Goal: Task Accomplishment & Management: Manage account settings

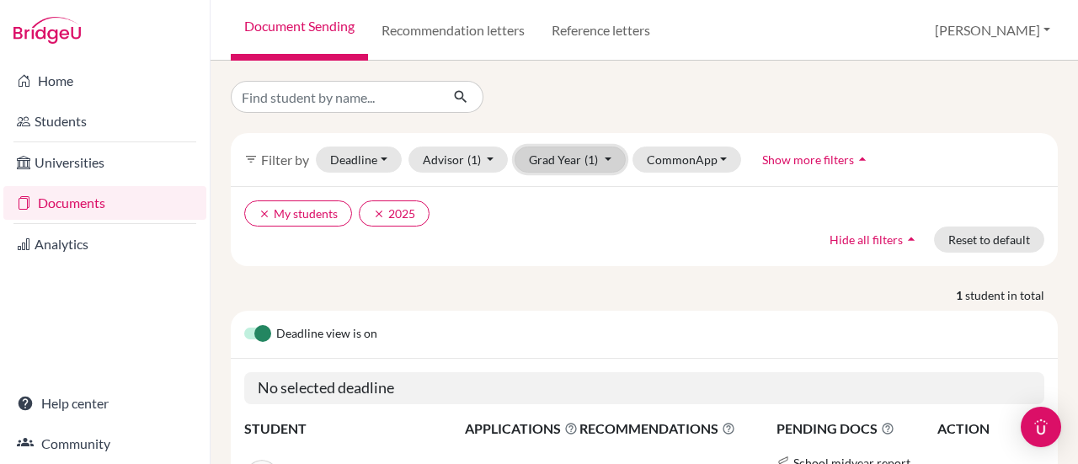
click at [608, 158] on button "Grad Year (1)" at bounding box center [569, 160] width 111 height 26
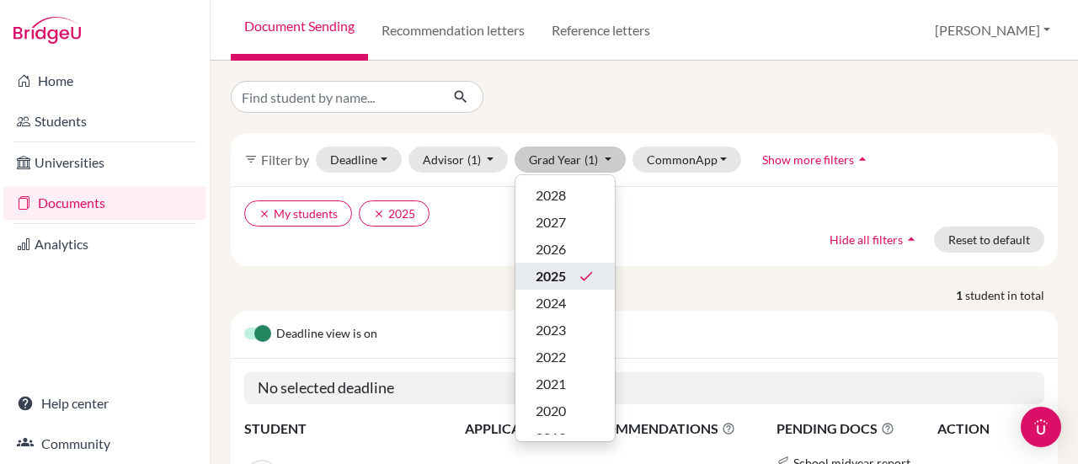
click at [549, 280] on span "2025" at bounding box center [551, 276] width 30 height 20
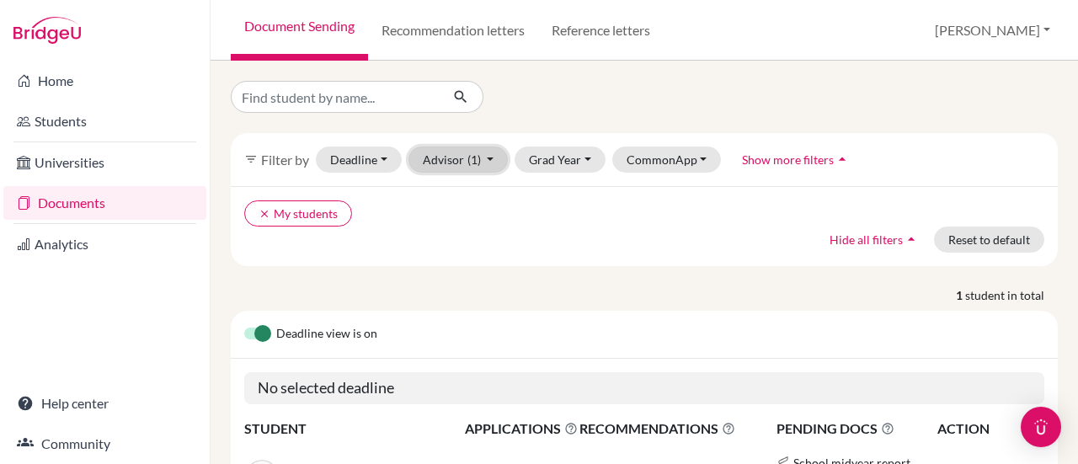
click at [495, 161] on button "Advisor (1)" at bounding box center [458, 160] width 100 height 26
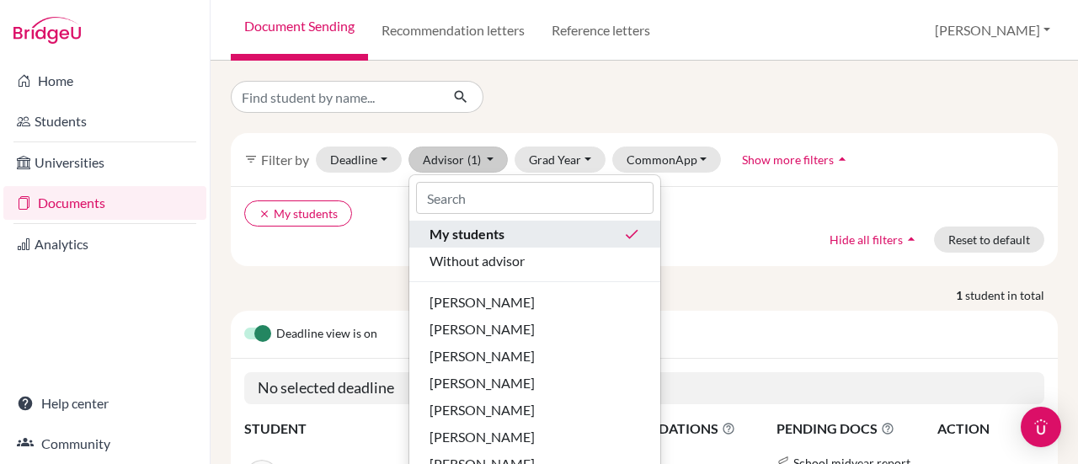
click at [627, 227] on button "My students done" at bounding box center [534, 234] width 251 height 27
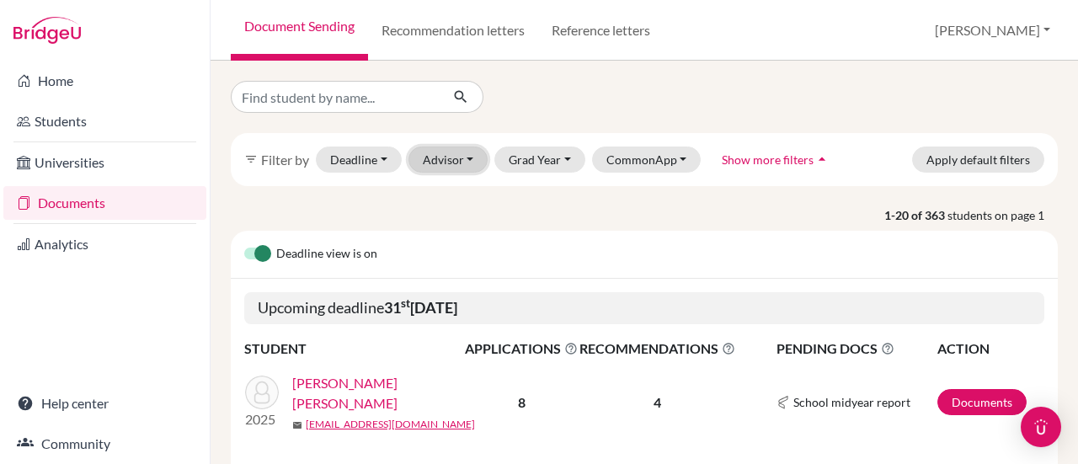
click at [466, 151] on button "Advisor" at bounding box center [448, 160] width 80 height 26
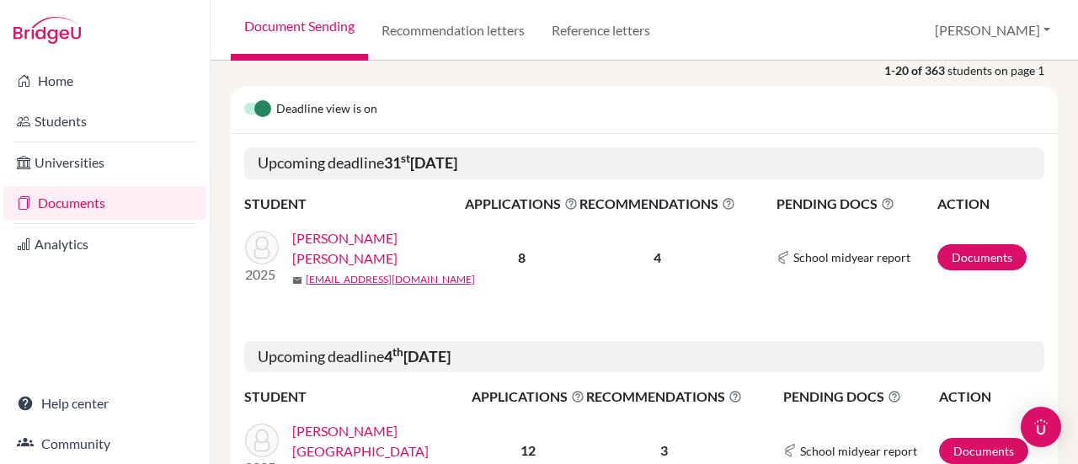
scroll to position [168, 0]
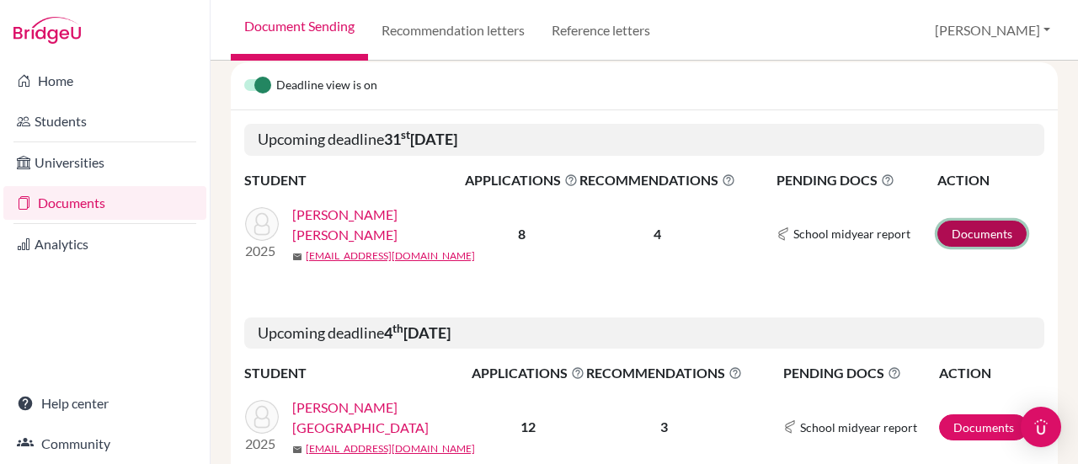
click at [982, 233] on link "Documents" at bounding box center [981, 234] width 89 height 26
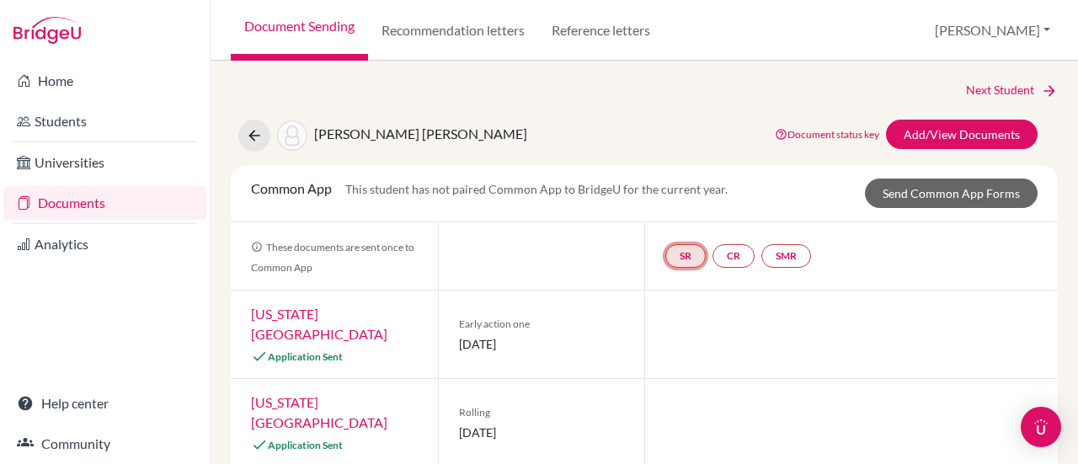
click at [761, 264] on link "SR" at bounding box center [786, 256] width 50 height 24
click at [675, 224] on small "Incomplete" at bounding box center [686, 222] width 78 height 15
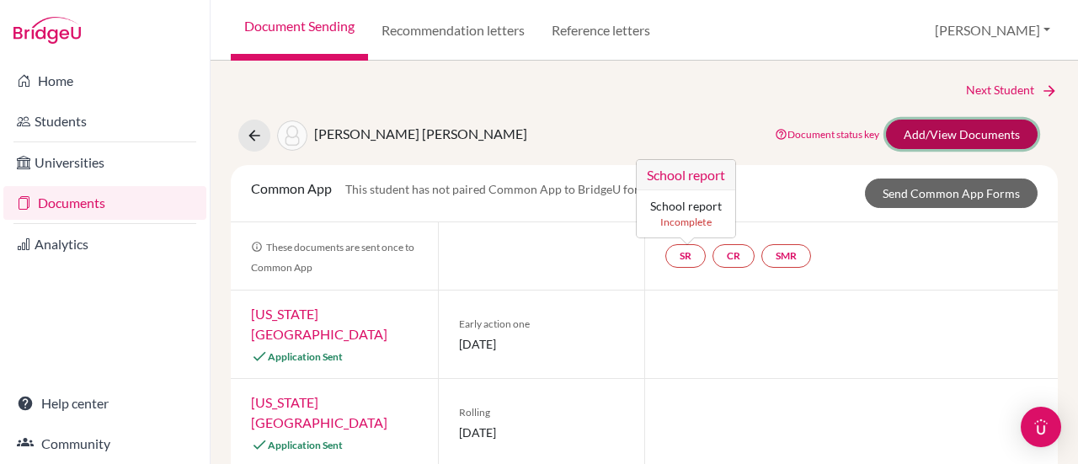
click at [985, 132] on link "Add/View Documents" at bounding box center [962, 134] width 152 height 29
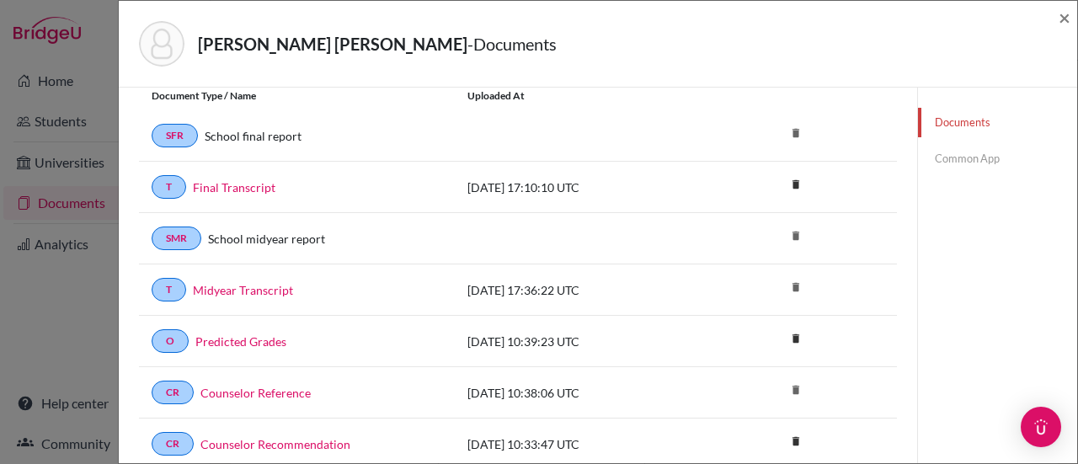
scroll to position [84, 0]
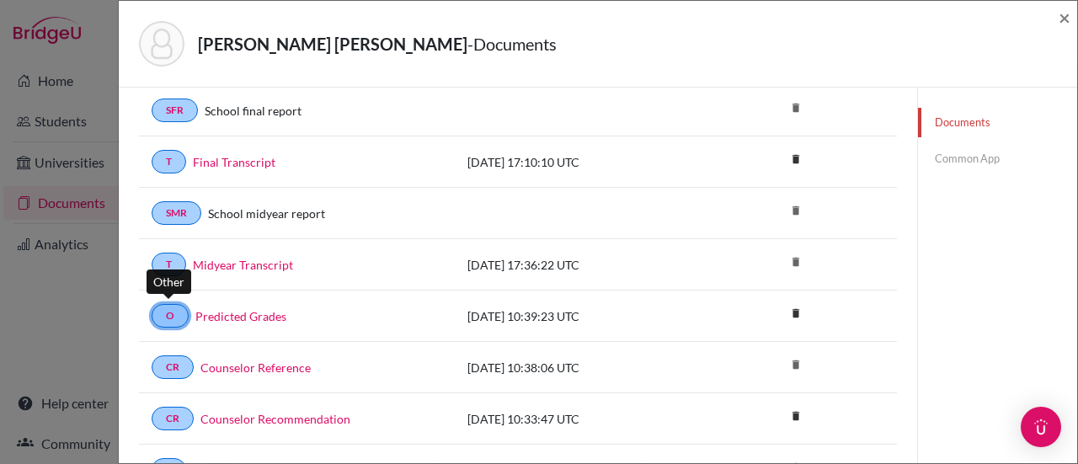
click at [177, 308] on link "O" at bounding box center [170, 316] width 37 height 24
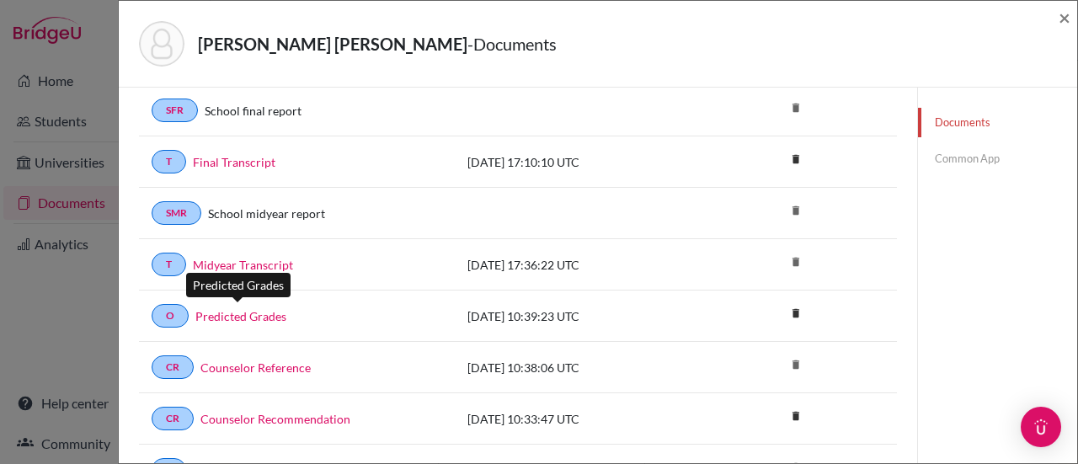
click at [243, 308] on link "Predicted Grades" at bounding box center [240, 316] width 91 height 18
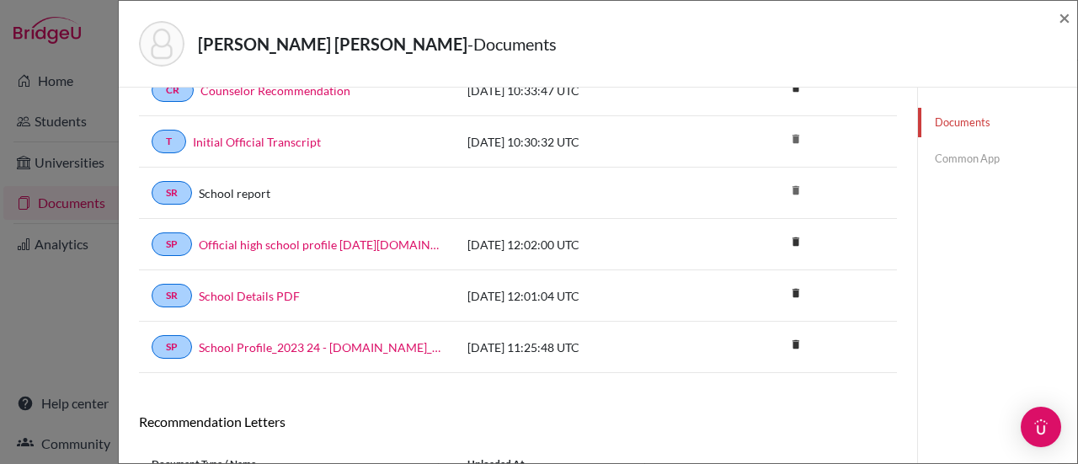
scroll to position [133, 0]
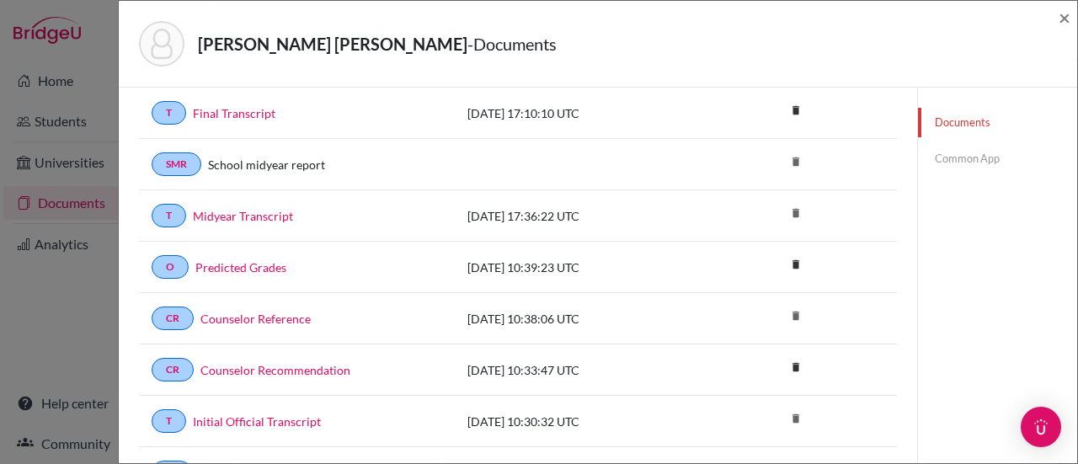
click at [970, 159] on link "Common App" at bounding box center [997, 158] width 159 height 29
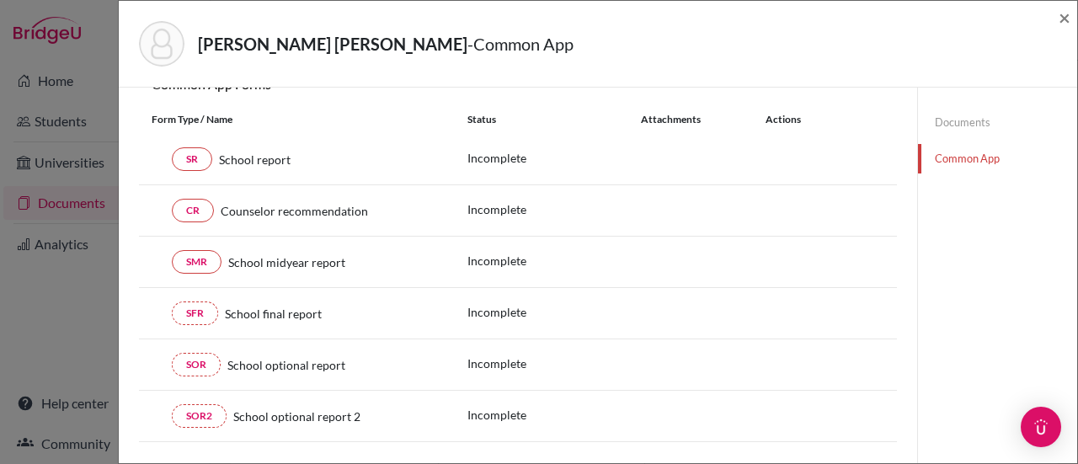
scroll to position [133, 0]
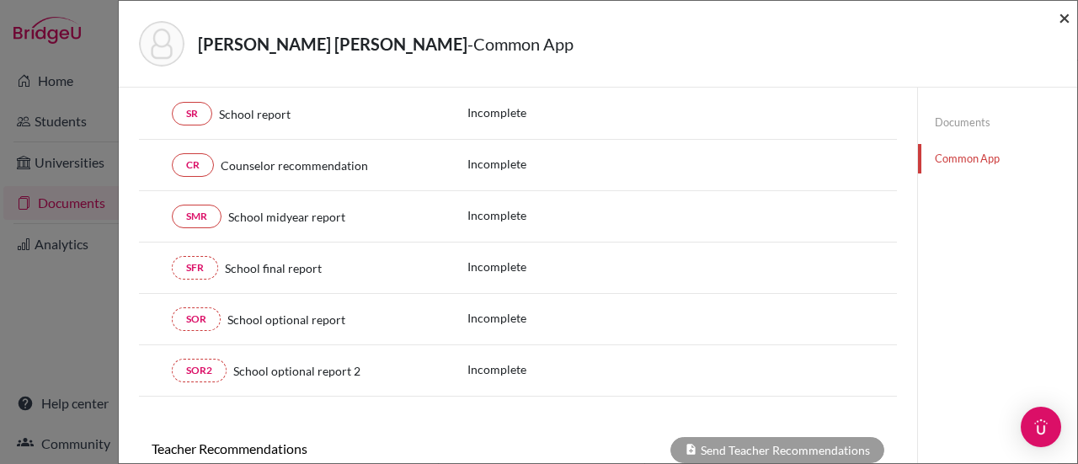
click at [1069, 16] on span "×" at bounding box center [1064, 17] width 12 height 24
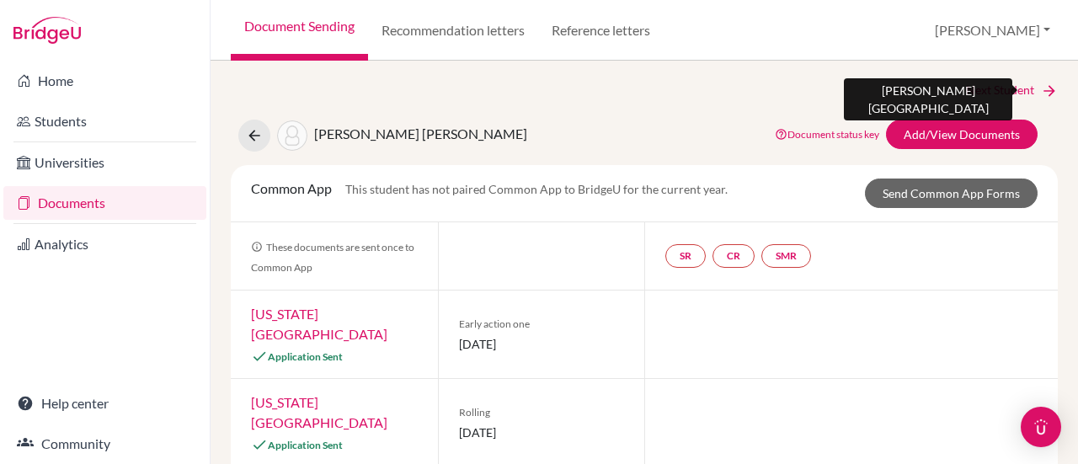
click at [1017, 88] on link "Next Student" at bounding box center [1012, 90] width 92 height 19
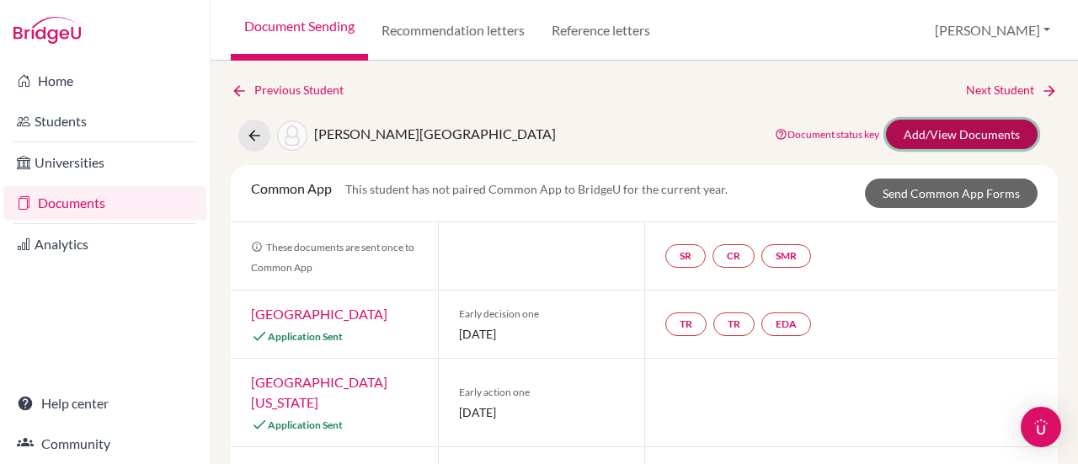
click at [977, 134] on link "Add/View Documents" at bounding box center [962, 134] width 152 height 29
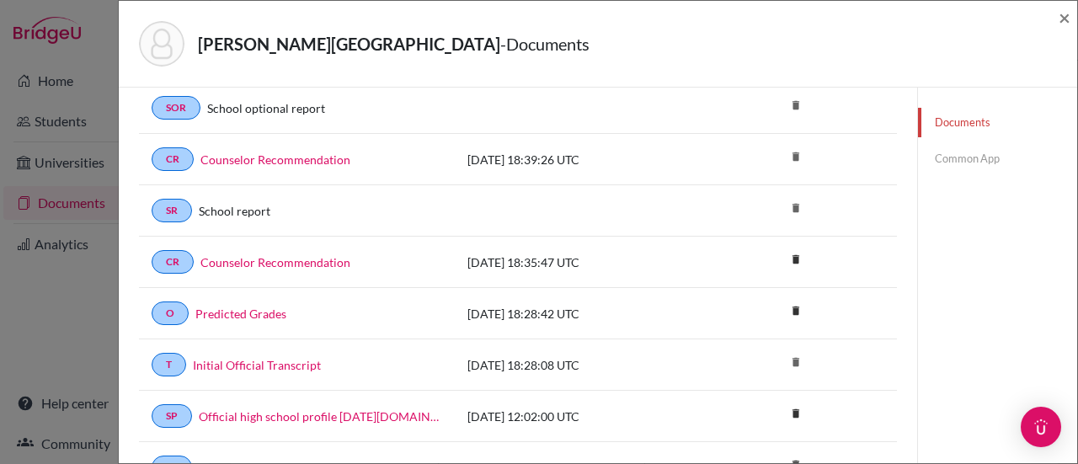
scroll to position [421, 0]
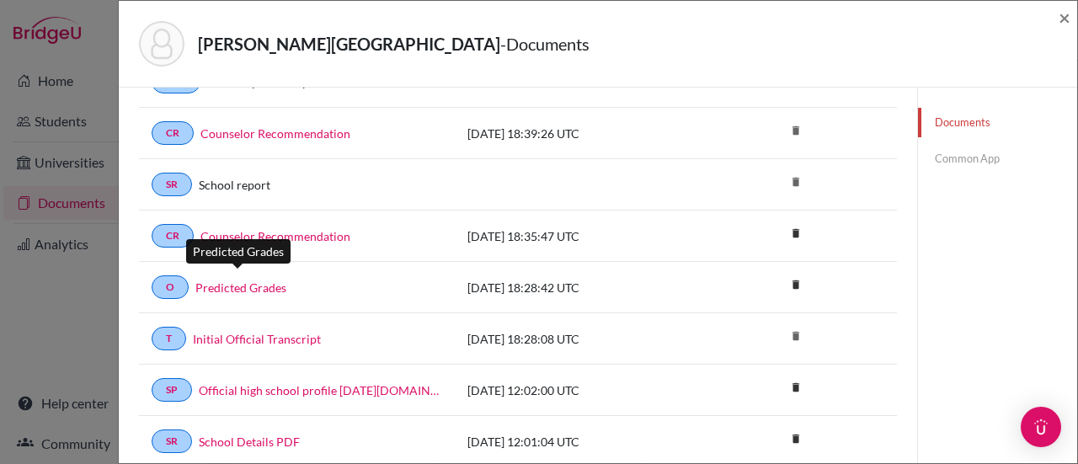
click at [246, 279] on link "Predicted Grades" at bounding box center [240, 288] width 91 height 18
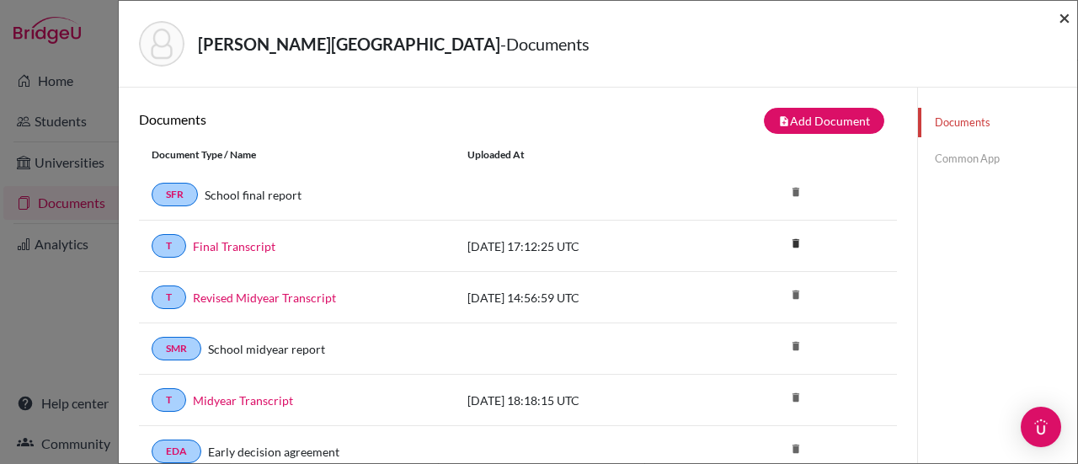
click at [1064, 18] on span "×" at bounding box center [1064, 17] width 12 height 24
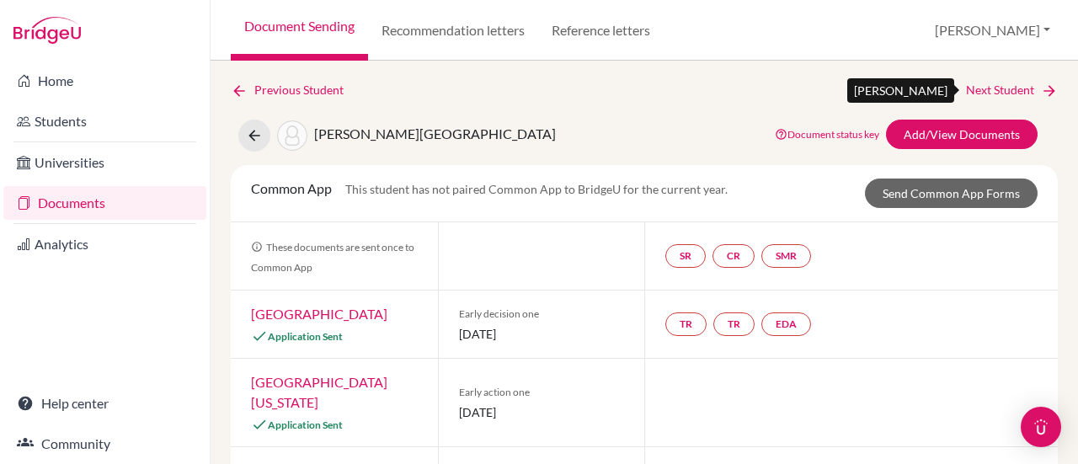
click at [1004, 84] on link "Next Student" at bounding box center [1012, 90] width 92 height 19
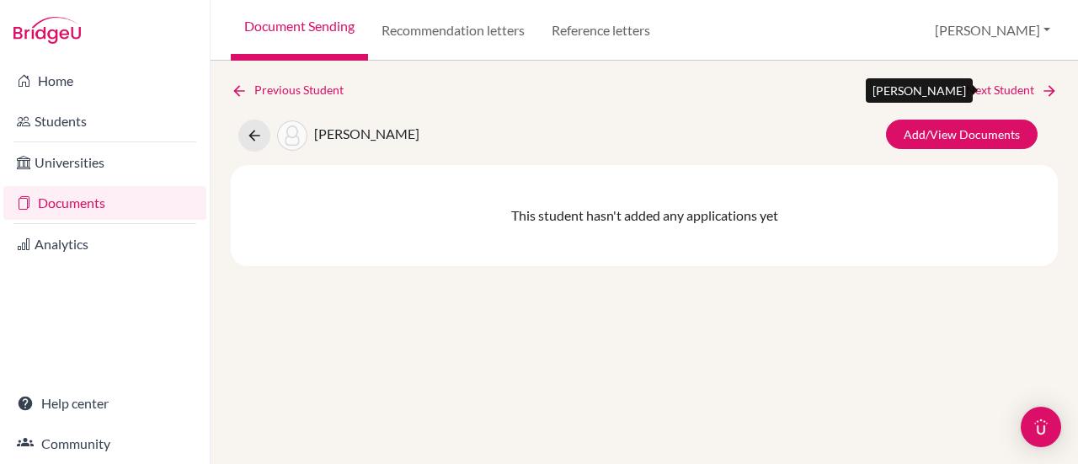
click at [1004, 84] on link "Next Student" at bounding box center [1012, 90] width 92 height 19
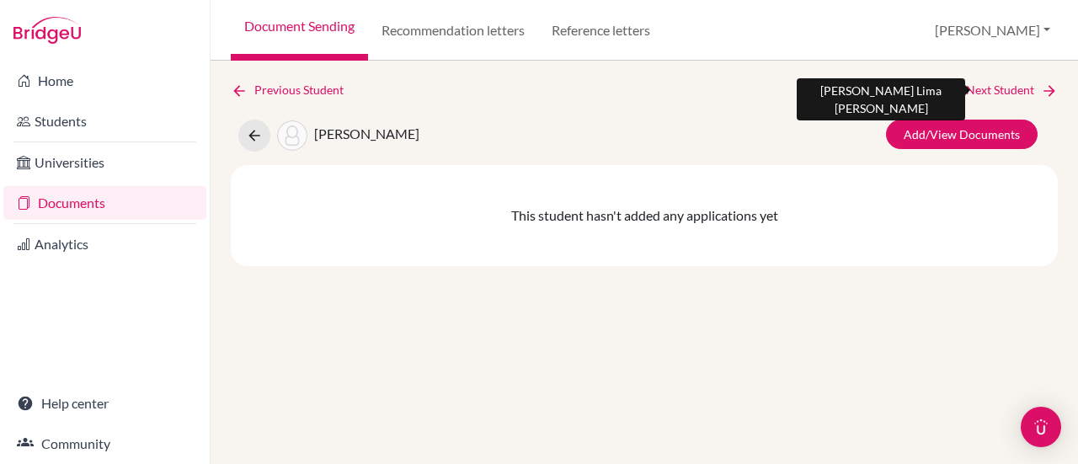
click at [1004, 84] on link "Next Student" at bounding box center [1012, 90] width 92 height 19
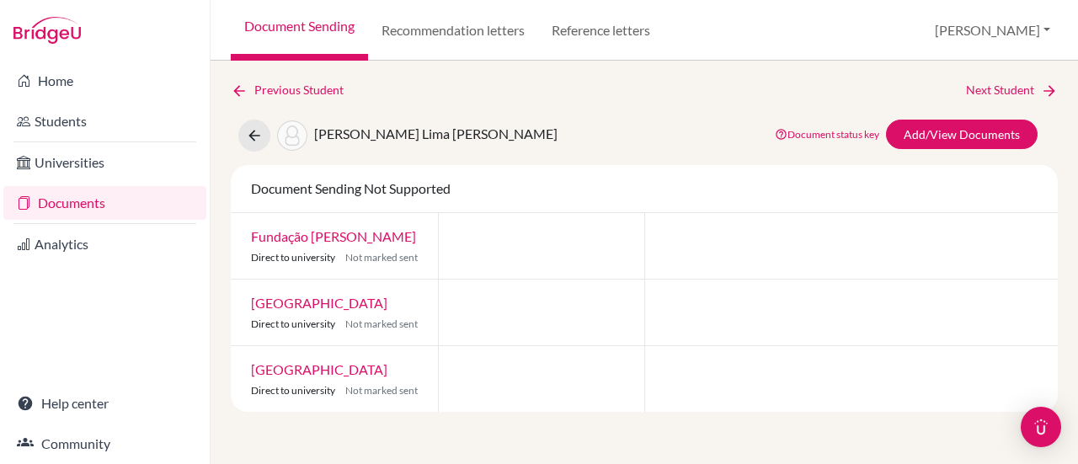
scroll to position [7, 0]
click at [967, 84] on link "Next Student" at bounding box center [1012, 90] width 92 height 19
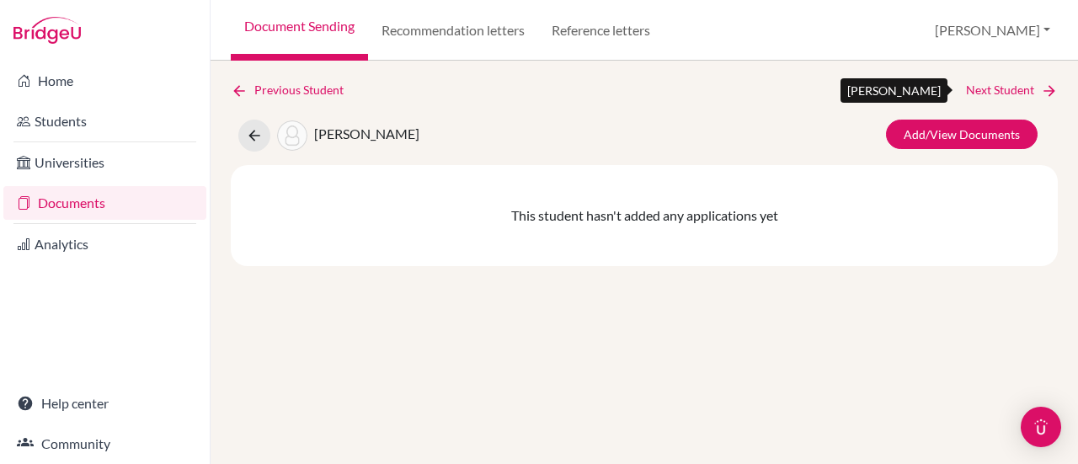
click at [967, 84] on link "Next Student" at bounding box center [1012, 90] width 92 height 19
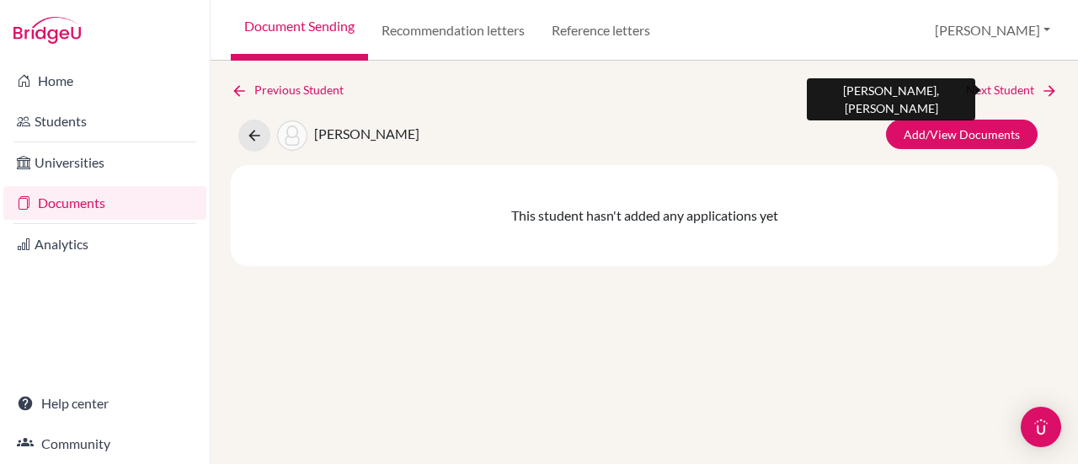
click at [967, 84] on link "Next Student" at bounding box center [1012, 90] width 92 height 19
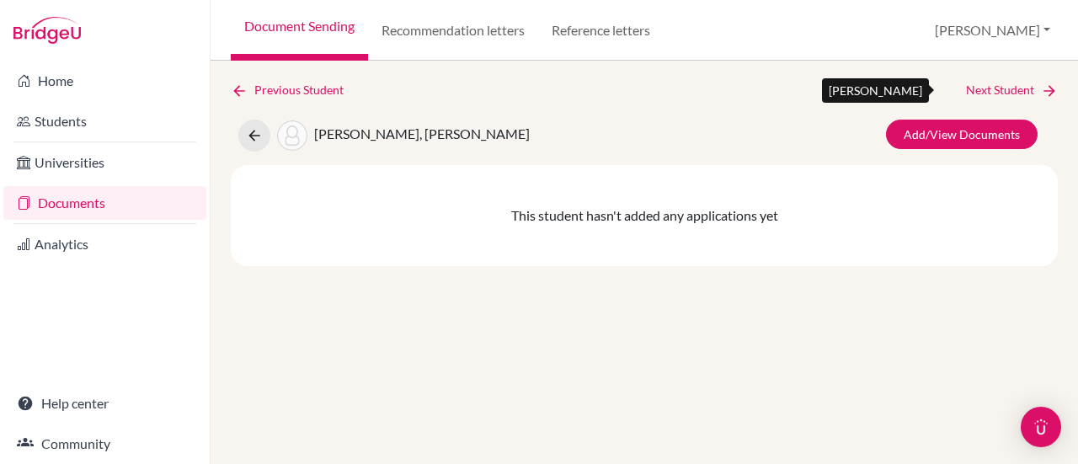
click at [967, 84] on link "Next Student" at bounding box center [1012, 90] width 92 height 19
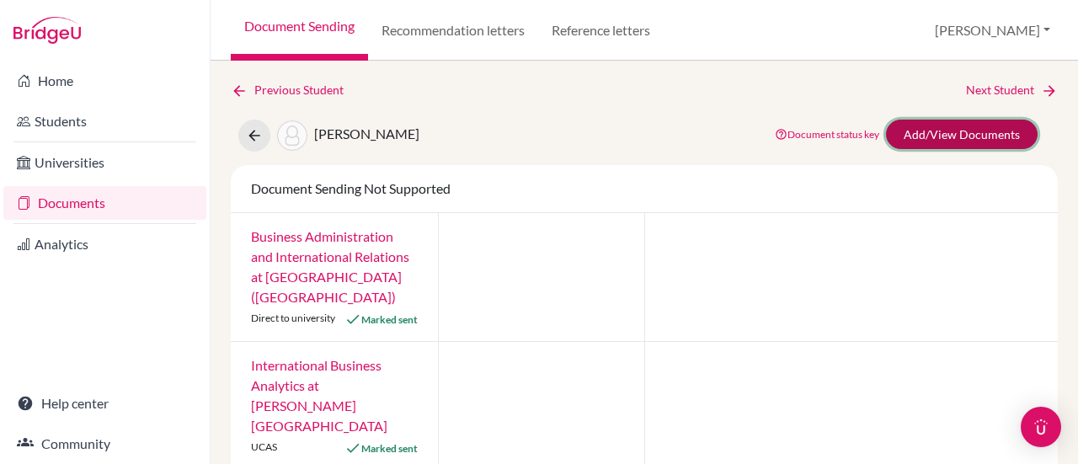
click at [909, 141] on link "Add/View Documents" at bounding box center [962, 134] width 152 height 29
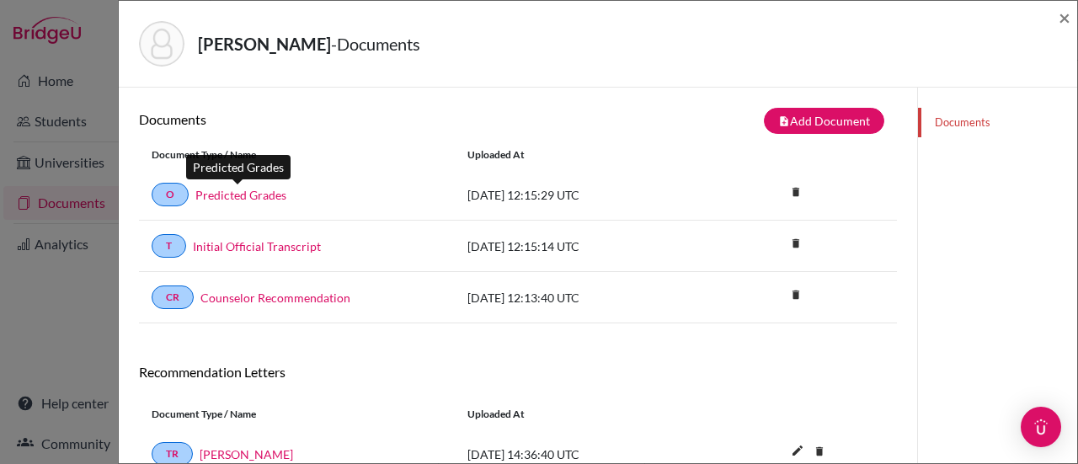
click at [269, 191] on link "Predicted Grades" at bounding box center [240, 195] width 91 height 18
click at [1063, 21] on span "×" at bounding box center [1064, 17] width 12 height 24
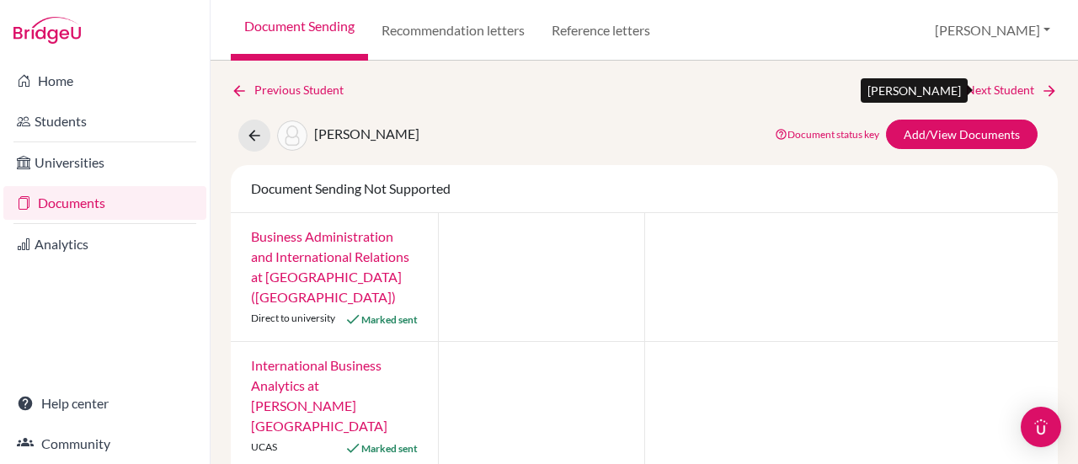
click at [1012, 90] on link "Next Student" at bounding box center [1012, 90] width 92 height 19
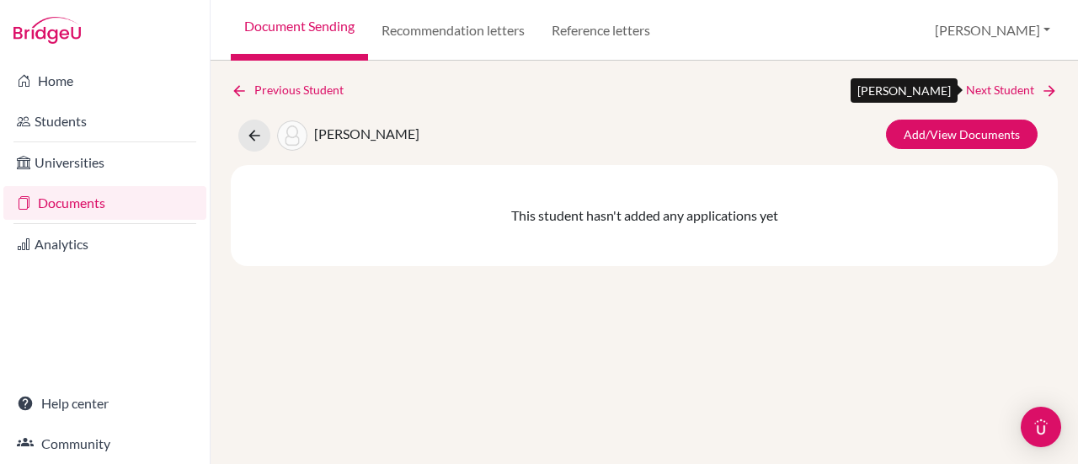
click at [1012, 90] on link "Next Student" at bounding box center [1012, 90] width 92 height 19
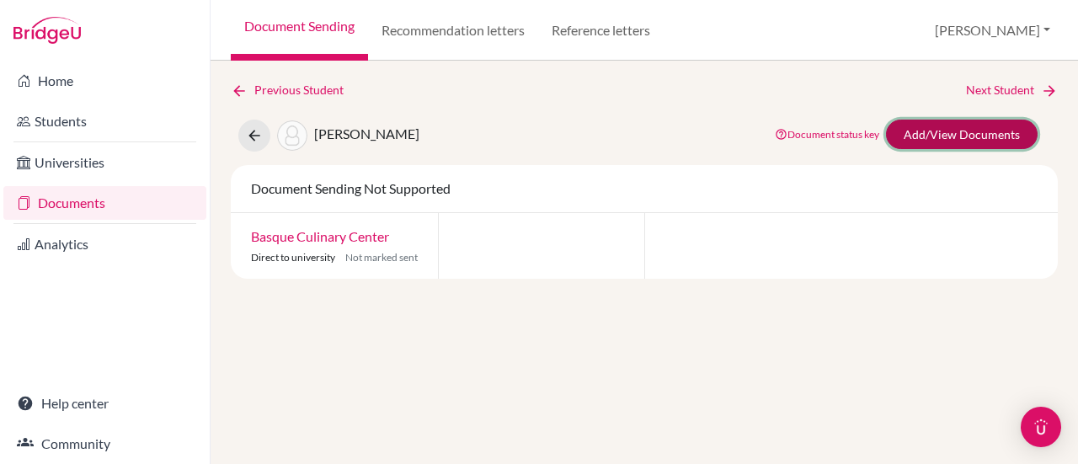
click at [1019, 132] on link "Add/View Documents" at bounding box center [962, 134] width 152 height 29
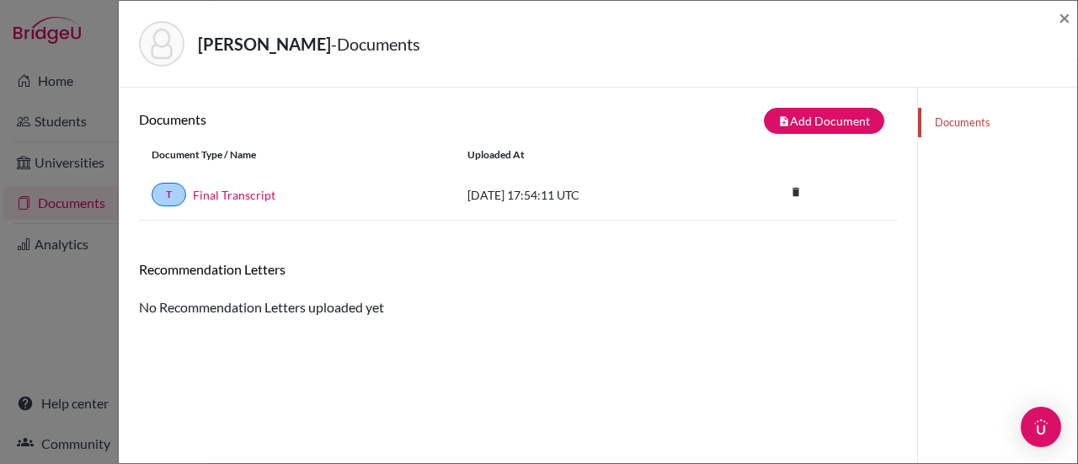
click at [1056, 16] on div "Ardenghi, Felipe - Documents ×" at bounding box center [597, 44] width 945 height 72
click at [1063, 21] on span "×" at bounding box center [1064, 17] width 12 height 24
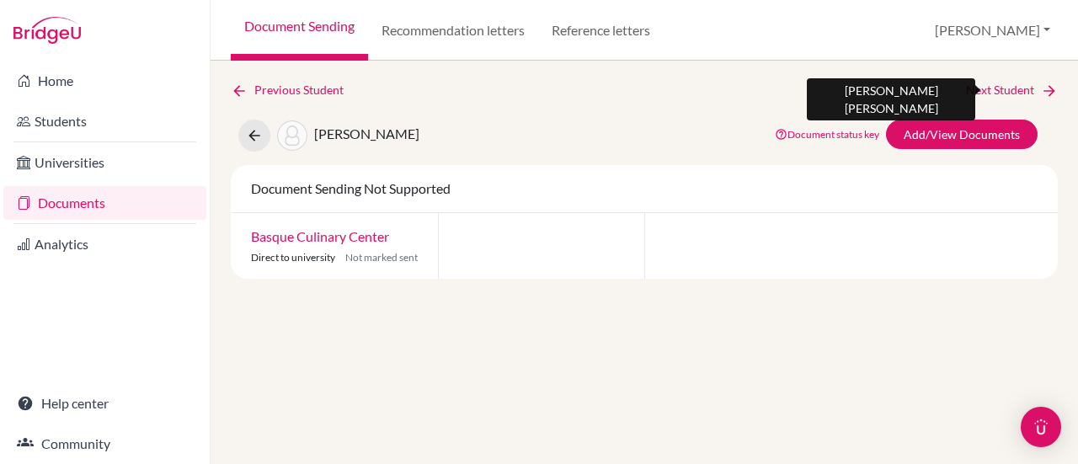
click at [1017, 94] on link "Next Student" at bounding box center [1012, 90] width 92 height 19
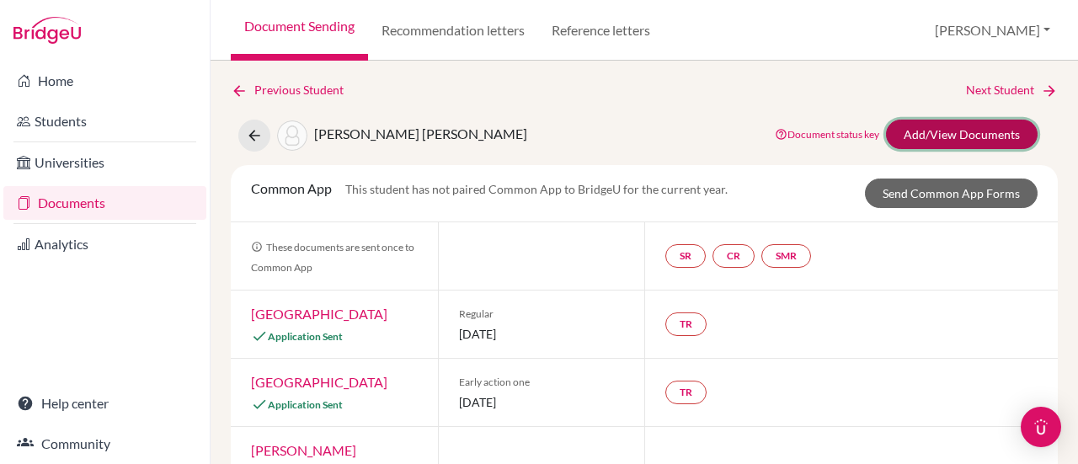
click at [972, 127] on link "Add/View Documents" at bounding box center [962, 134] width 152 height 29
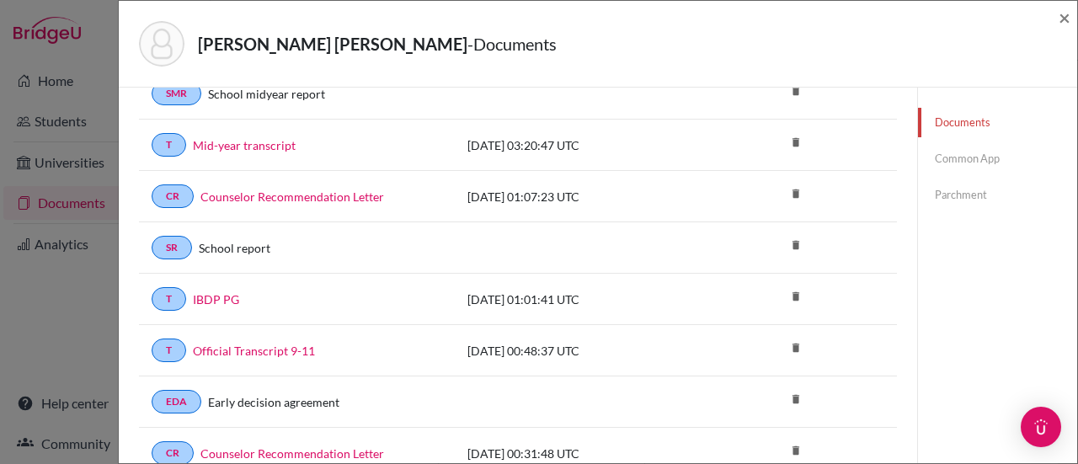
scroll to position [168, 0]
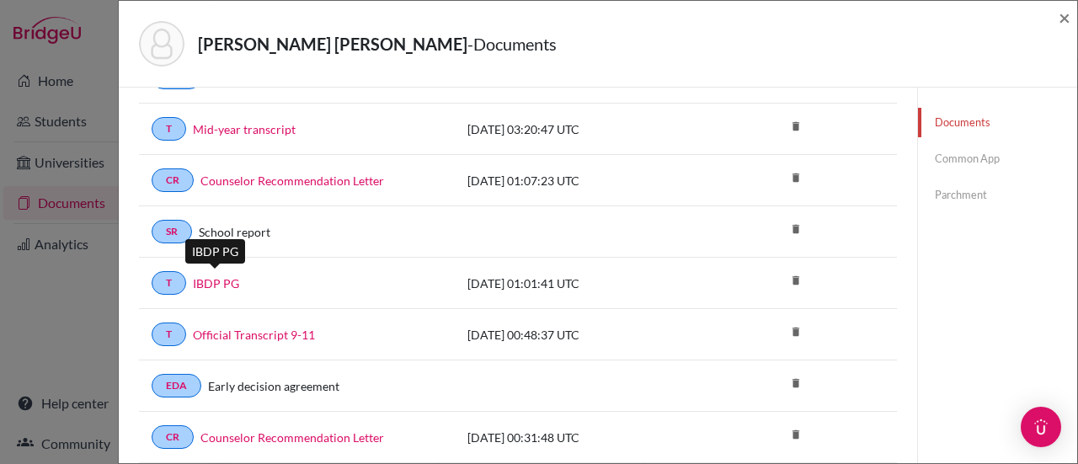
click at [209, 279] on link "IBDP PG" at bounding box center [216, 284] width 46 height 18
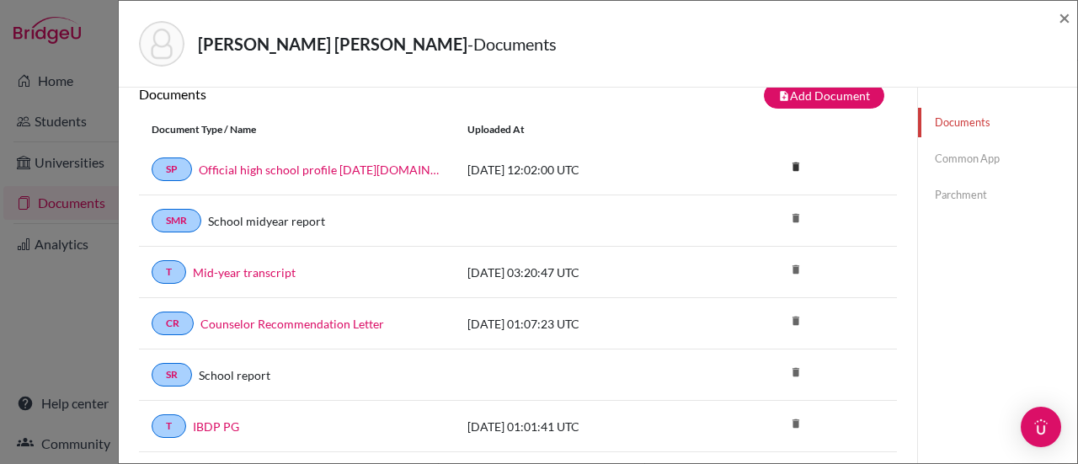
scroll to position [0, 0]
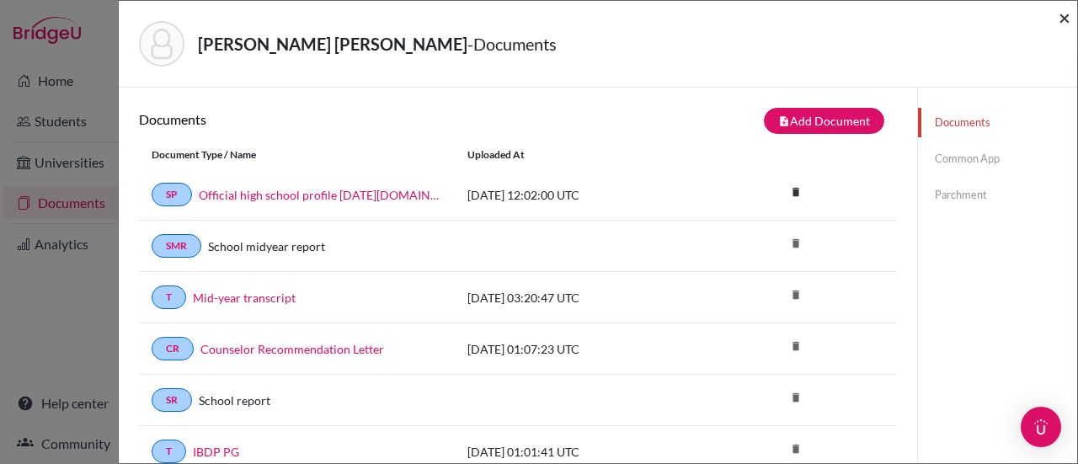
click at [1066, 19] on span "×" at bounding box center [1064, 17] width 12 height 24
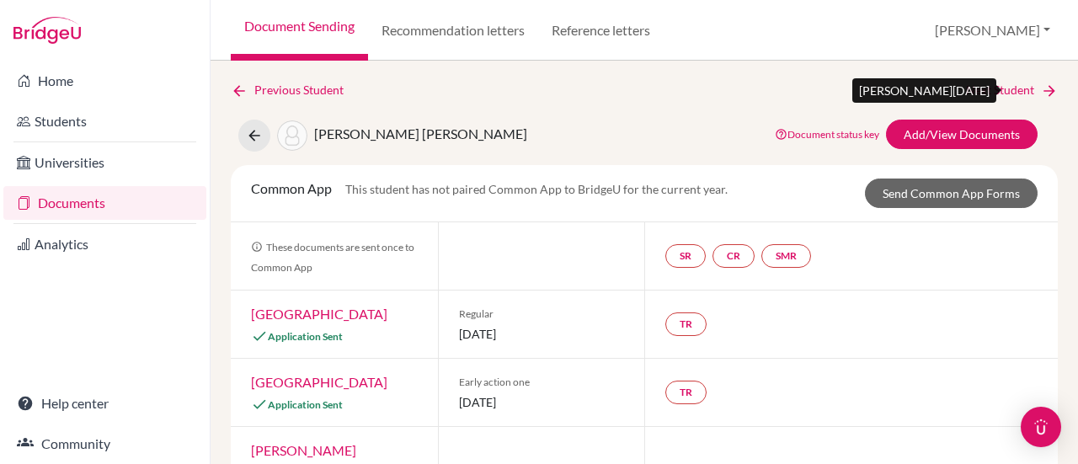
click at [1005, 88] on link "Next Student" at bounding box center [1012, 90] width 92 height 19
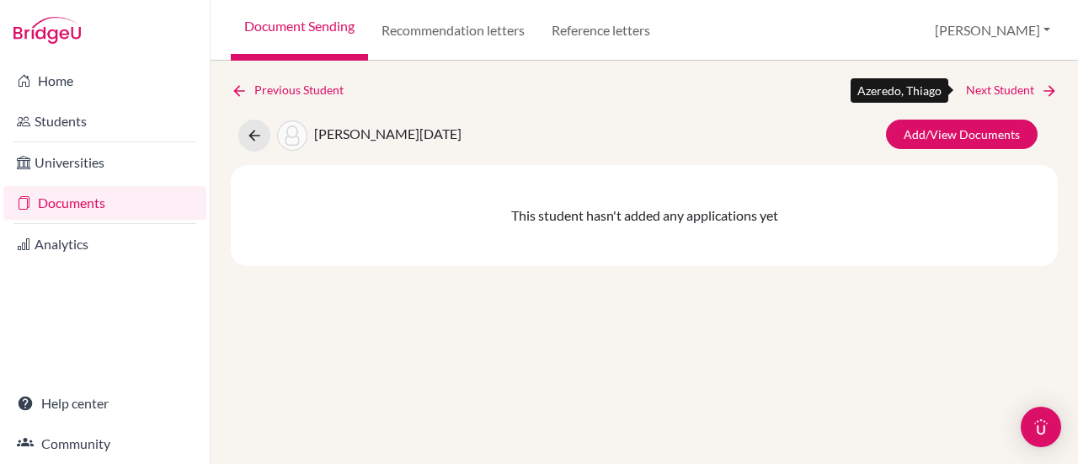
click at [1005, 88] on link "Next Student" at bounding box center [1012, 90] width 92 height 19
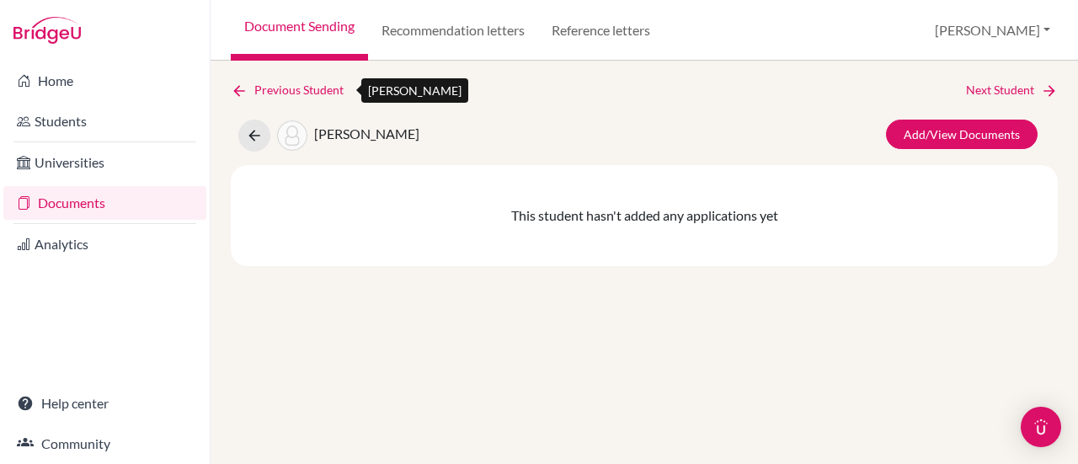
click at [301, 91] on link "Previous Student" at bounding box center [294, 90] width 126 height 19
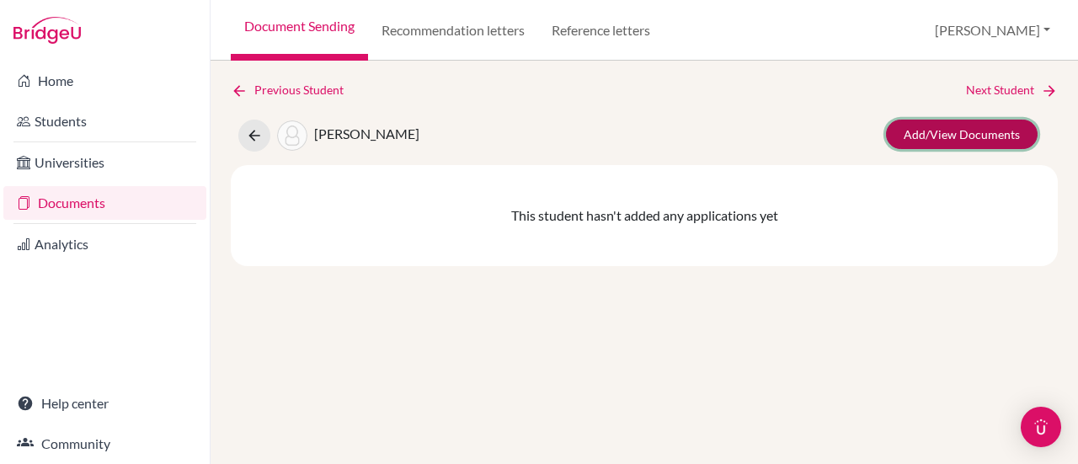
click at [995, 134] on link "Add/View Documents" at bounding box center [962, 134] width 152 height 29
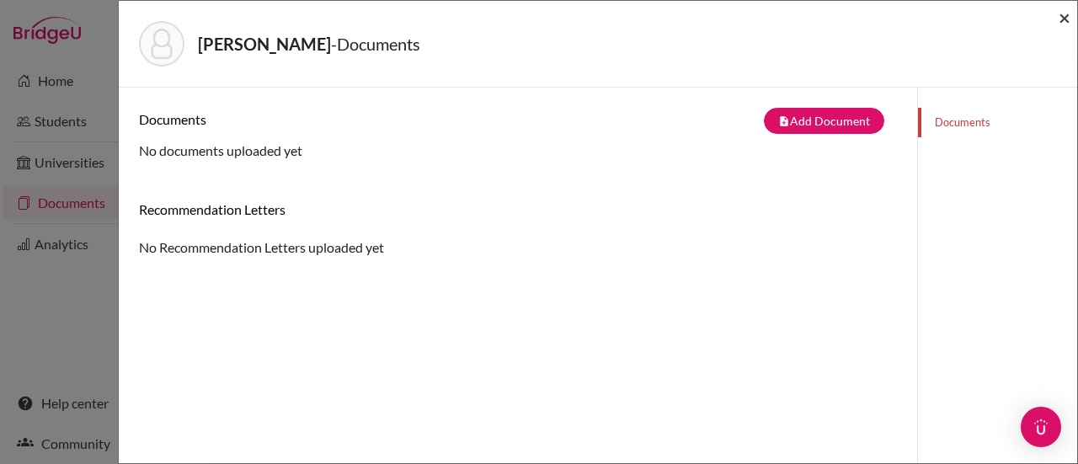
click at [1061, 24] on span "×" at bounding box center [1064, 17] width 12 height 24
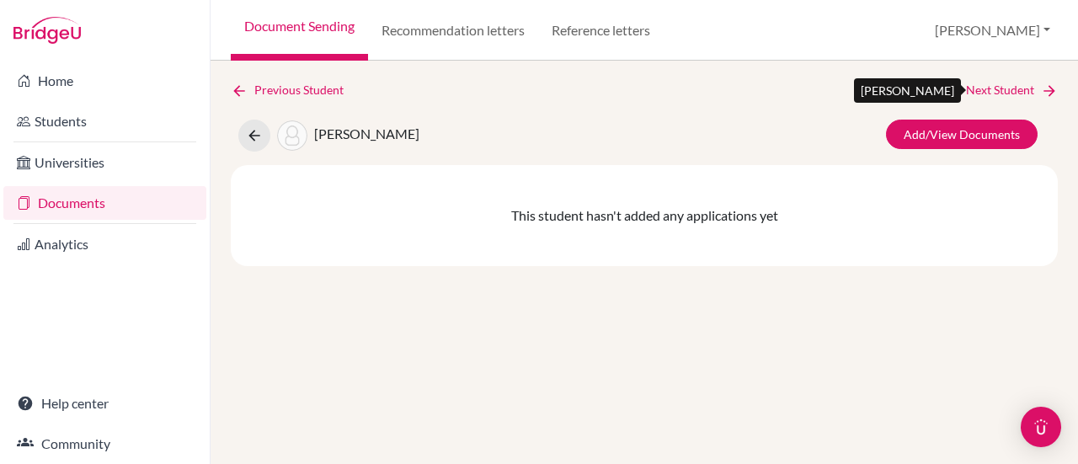
click at [1010, 98] on link "Next Student" at bounding box center [1012, 90] width 92 height 19
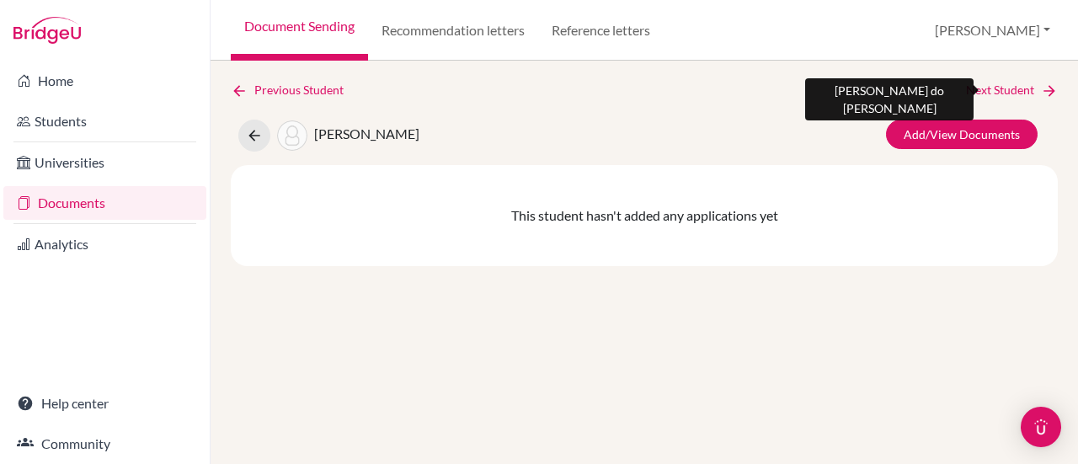
click at [1010, 88] on link "Next Student" at bounding box center [1012, 90] width 92 height 19
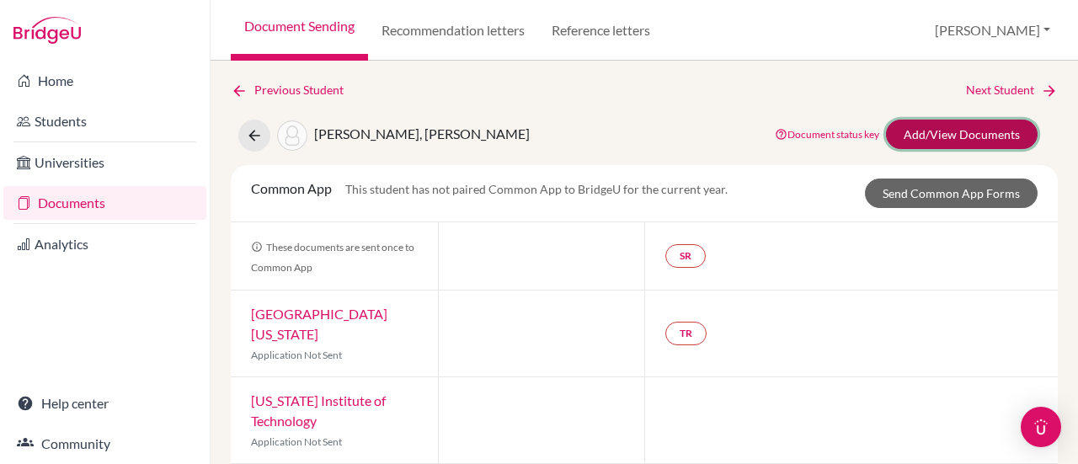
click at [929, 145] on link "Add/View Documents" at bounding box center [962, 134] width 152 height 29
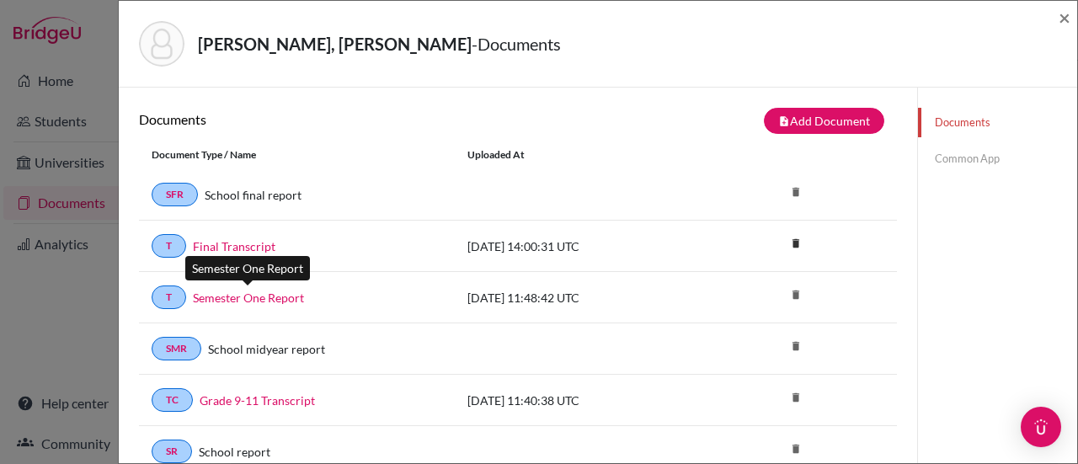
click at [267, 296] on link "Semester One Report" at bounding box center [248, 298] width 111 height 18
click at [1064, 23] on span "×" at bounding box center [1064, 17] width 12 height 24
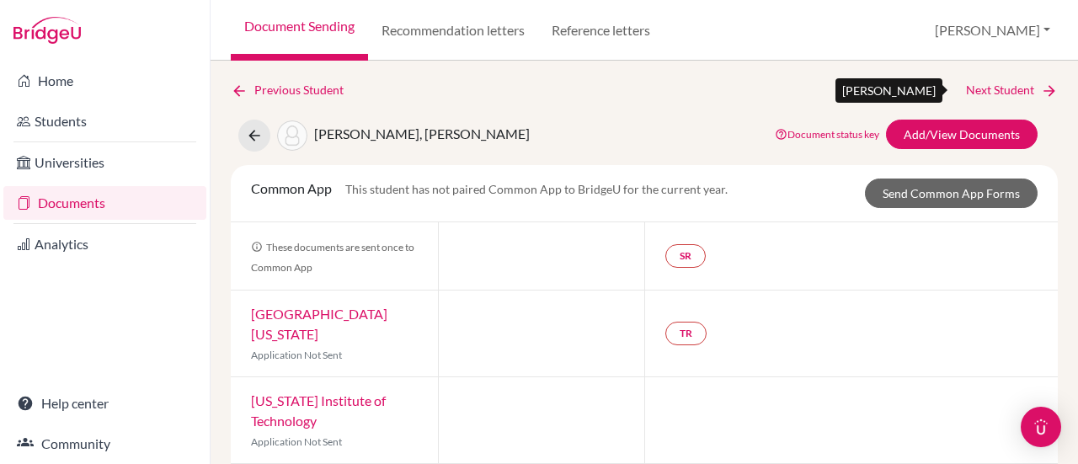
click at [1027, 83] on link "Next Student" at bounding box center [1012, 90] width 92 height 19
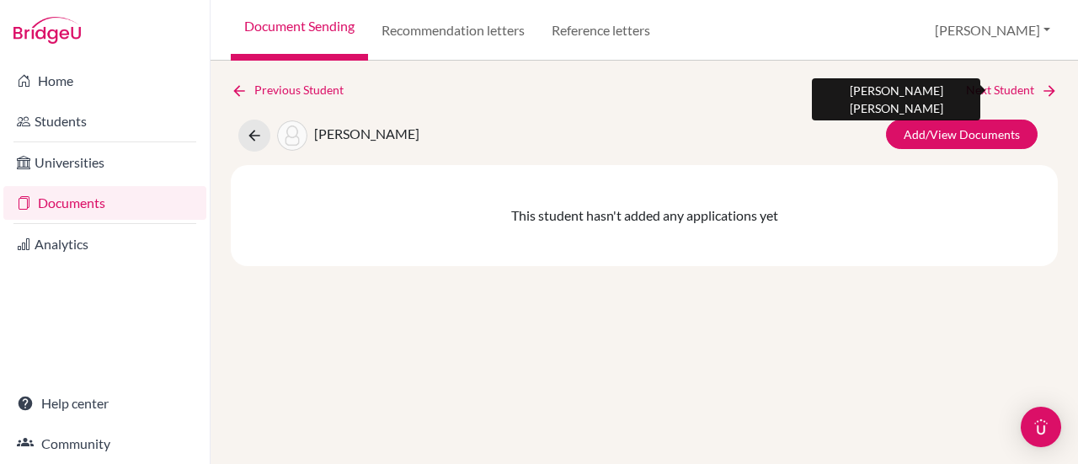
click at [1011, 88] on link "Next Student" at bounding box center [1012, 90] width 92 height 19
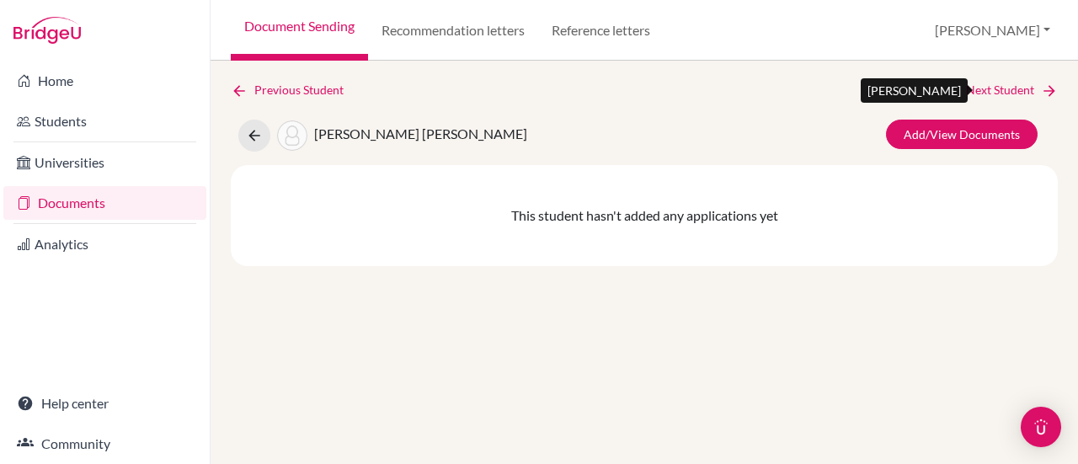
click at [1011, 88] on link "Next Student" at bounding box center [1012, 90] width 92 height 19
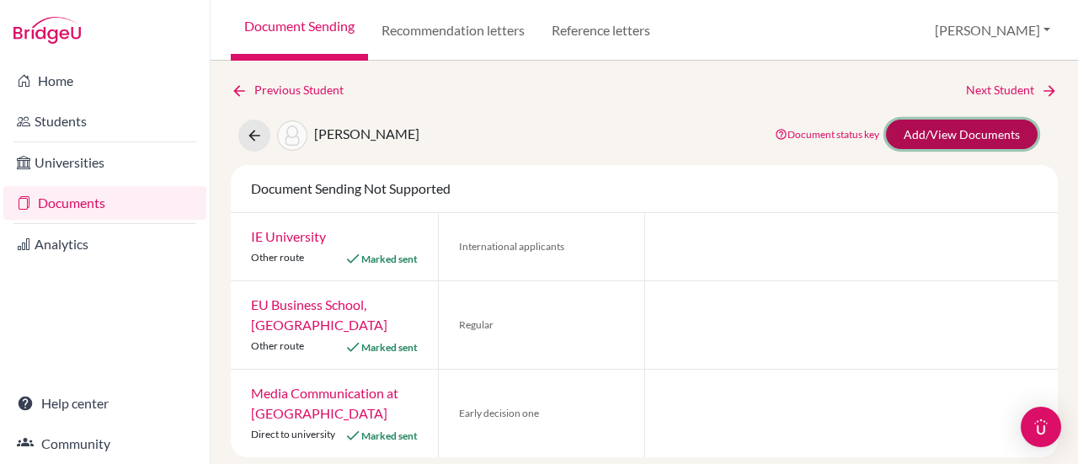
click at [914, 133] on link "Add/View Documents" at bounding box center [962, 134] width 152 height 29
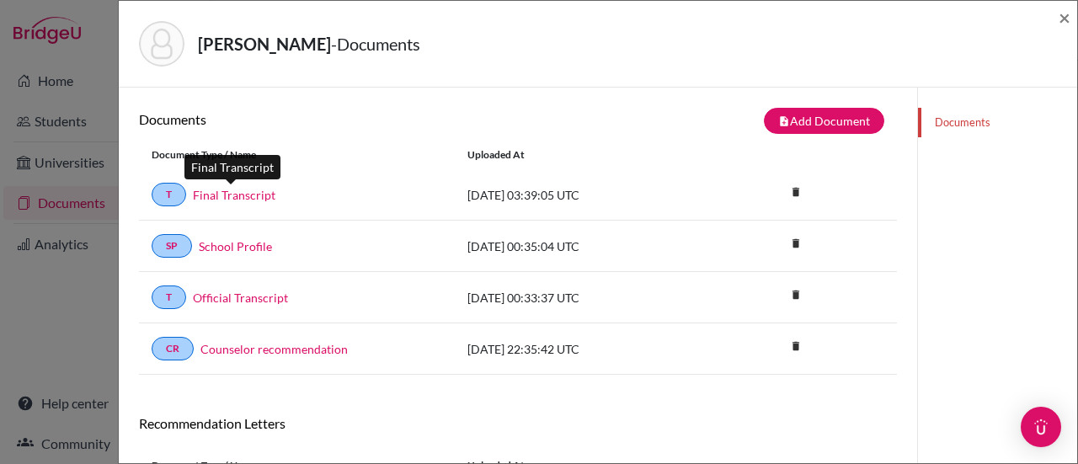
click at [253, 195] on link "Final Transcript" at bounding box center [234, 195] width 83 height 18
click at [1063, 17] on span "×" at bounding box center [1064, 17] width 12 height 24
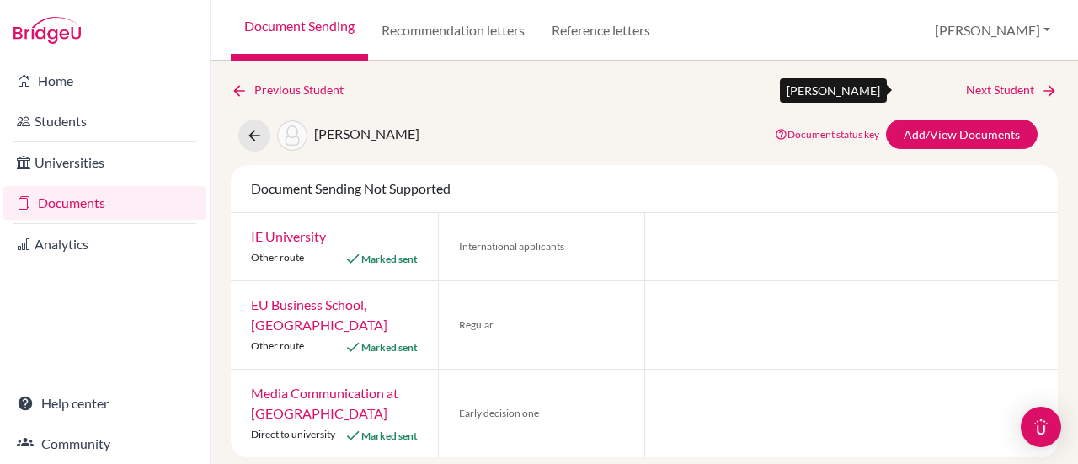
click at [1007, 87] on link "Next Student" at bounding box center [1012, 90] width 92 height 19
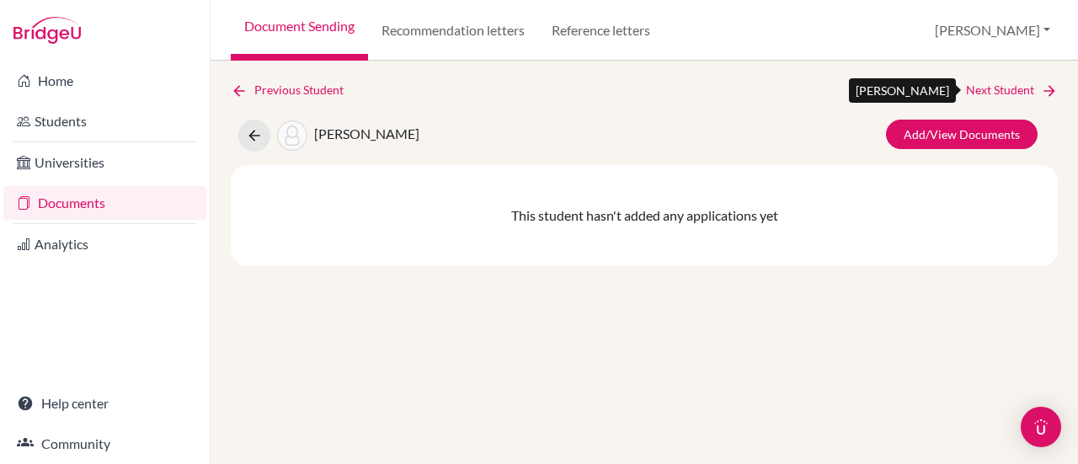
click at [1007, 87] on link "Next Student" at bounding box center [1012, 90] width 92 height 19
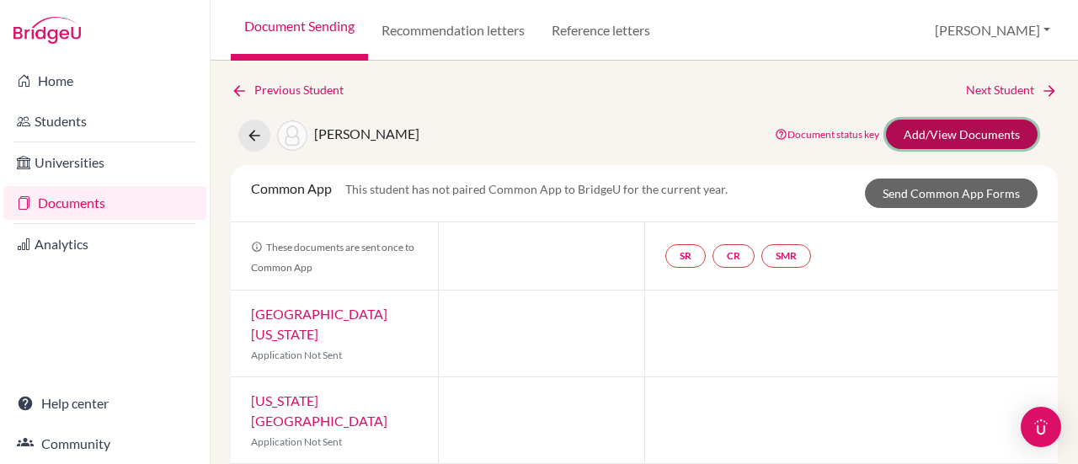
click at [980, 134] on link "Add/View Documents" at bounding box center [962, 134] width 152 height 29
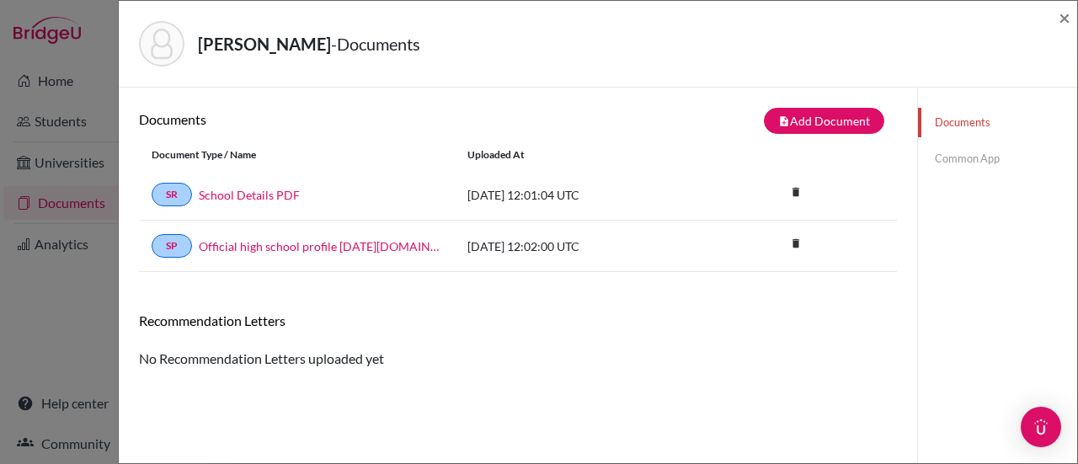
click at [1057, 19] on div "Bergallo, Ignacio - Documents ×" at bounding box center [597, 44] width 945 height 72
click at [1061, 19] on span "×" at bounding box center [1064, 17] width 12 height 24
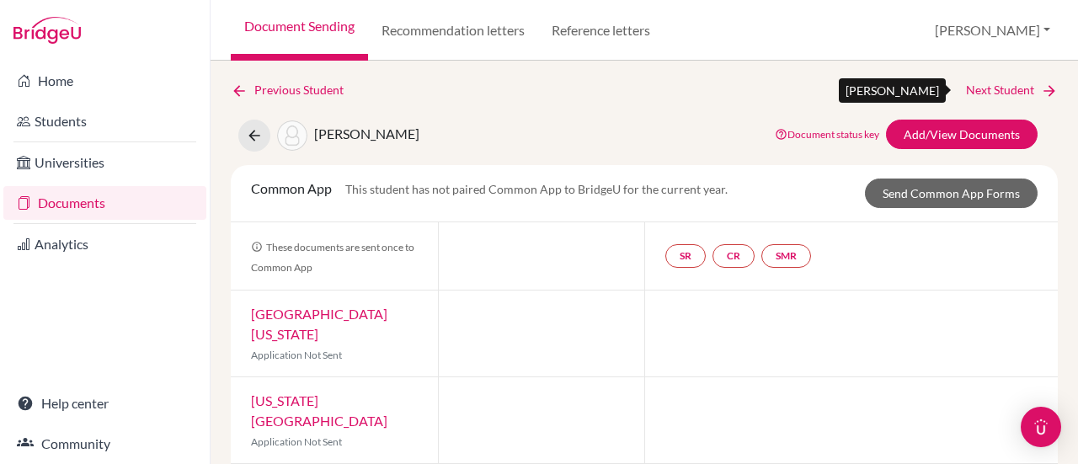
click at [1014, 85] on link "Next Student" at bounding box center [1012, 90] width 92 height 19
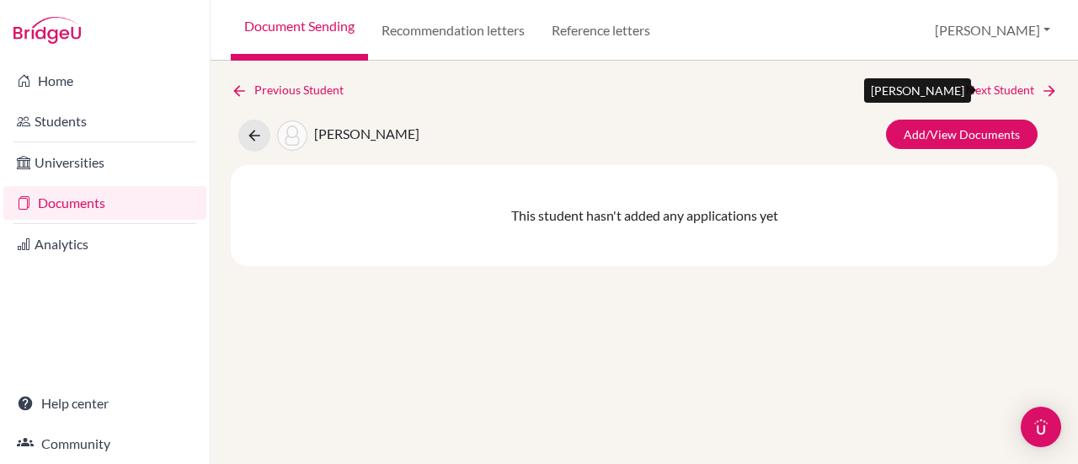
click at [1014, 85] on link "Next Student" at bounding box center [1012, 90] width 92 height 19
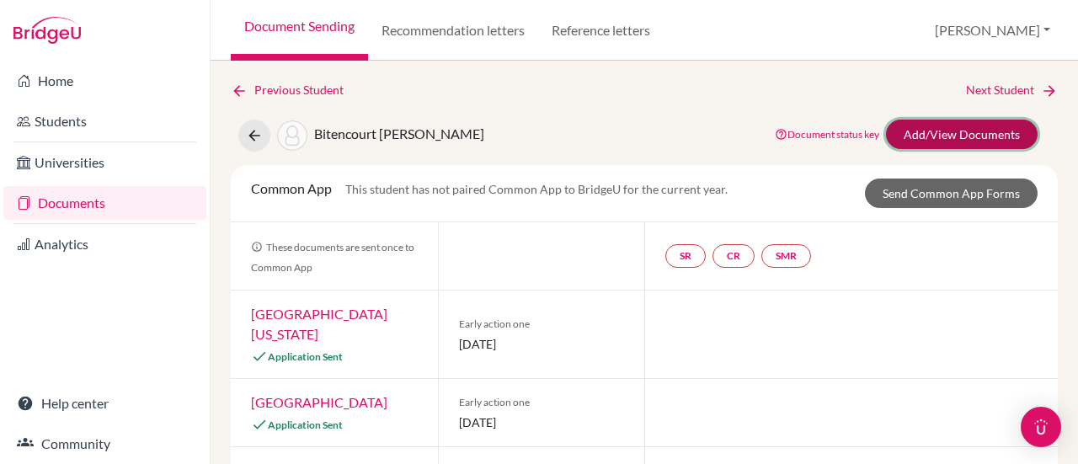
click at [961, 125] on link "Add/View Documents" at bounding box center [962, 134] width 152 height 29
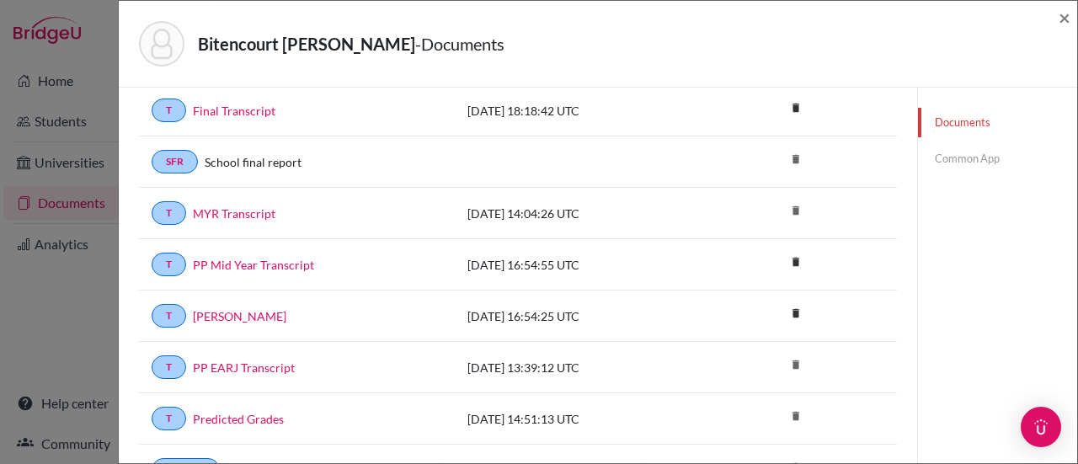
scroll to position [168, 0]
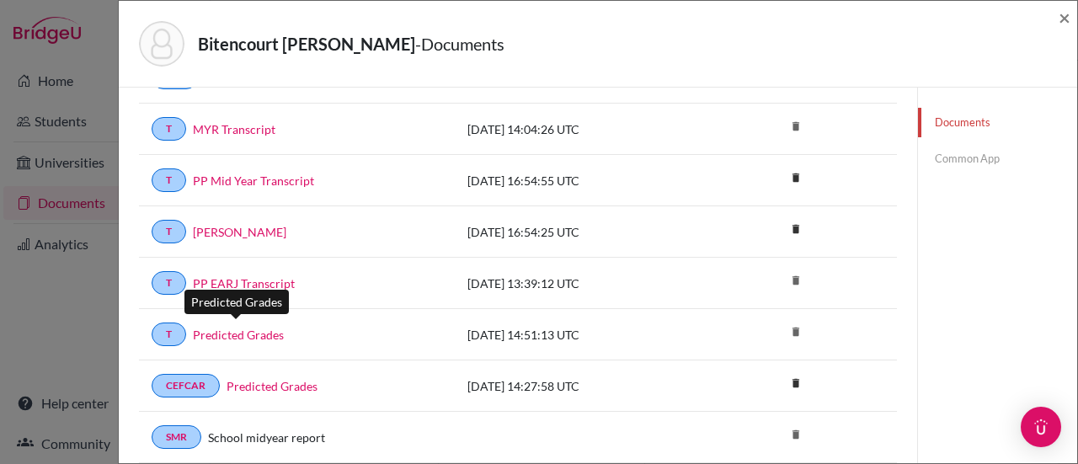
click at [265, 328] on link "Predicted Grades" at bounding box center [238, 335] width 91 height 18
click at [1067, 19] on span "×" at bounding box center [1064, 17] width 12 height 24
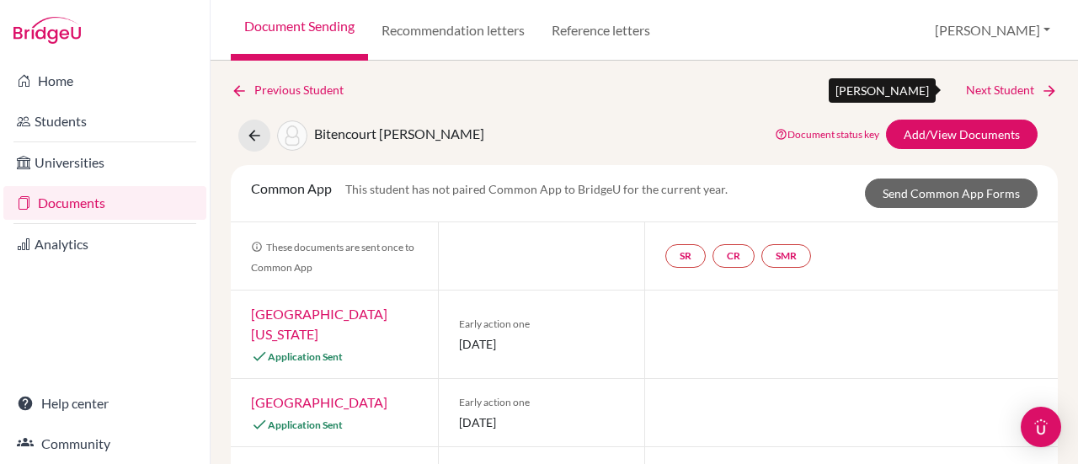
click at [1000, 85] on link "Next Student" at bounding box center [1012, 90] width 92 height 19
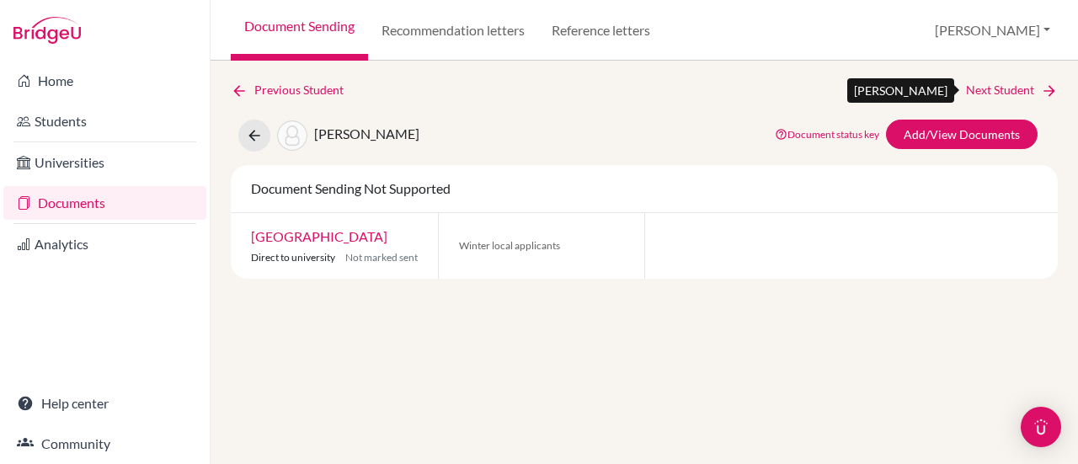
click at [998, 90] on link "Next Student" at bounding box center [1012, 90] width 92 height 19
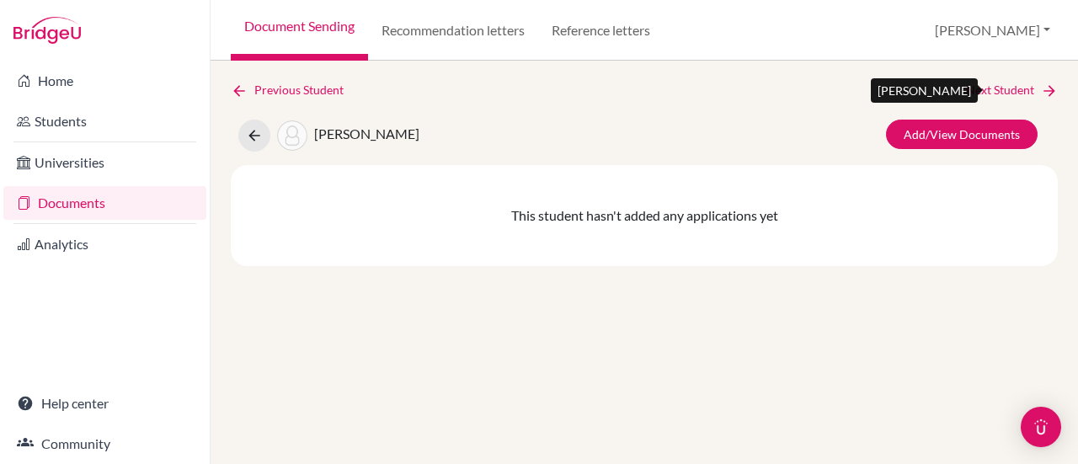
click at [998, 90] on link "Next Student" at bounding box center [1012, 90] width 92 height 19
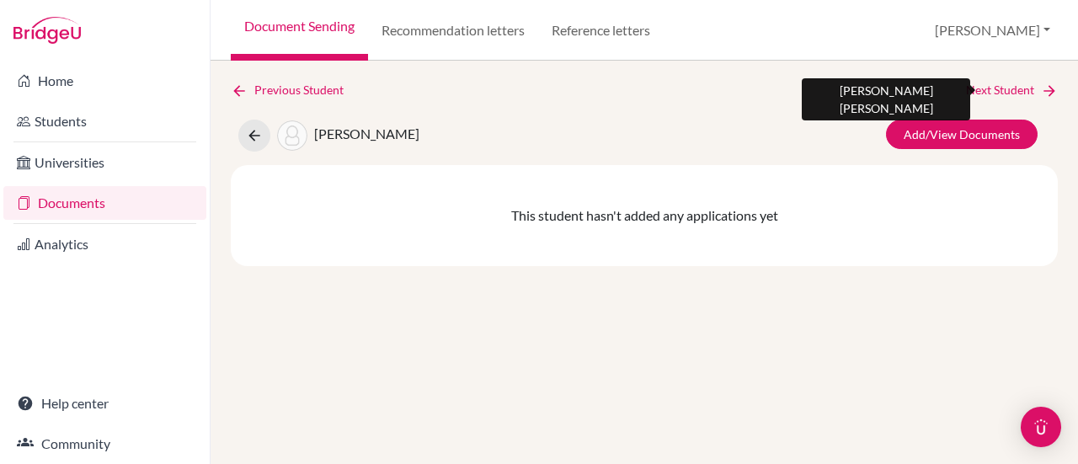
click at [998, 90] on link "Next Student" at bounding box center [1012, 90] width 92 height 19
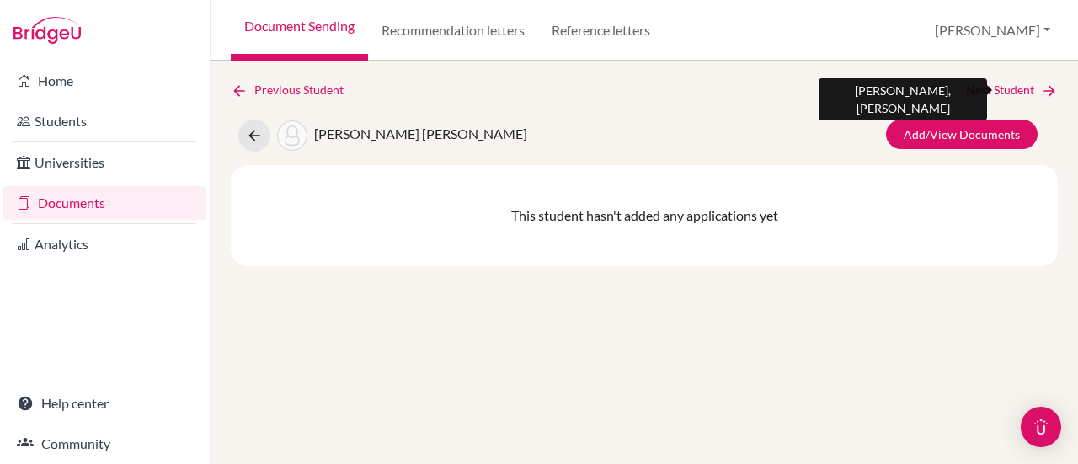
click at [998, 90] on link "Next Student" at bounding box center [1012, 90] width 92 height 19
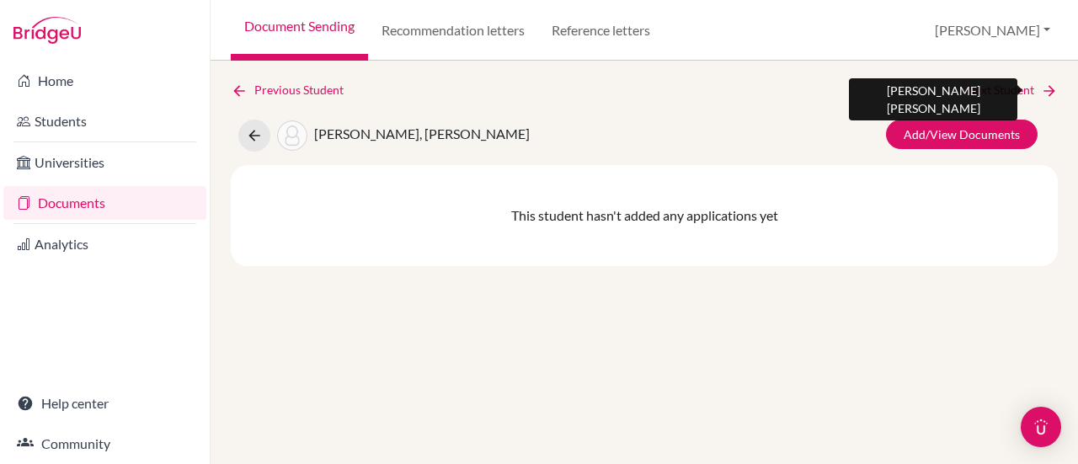
click at [998, 90] on link "Next Student" at bounding box center [1012, 90] width 92 height 19
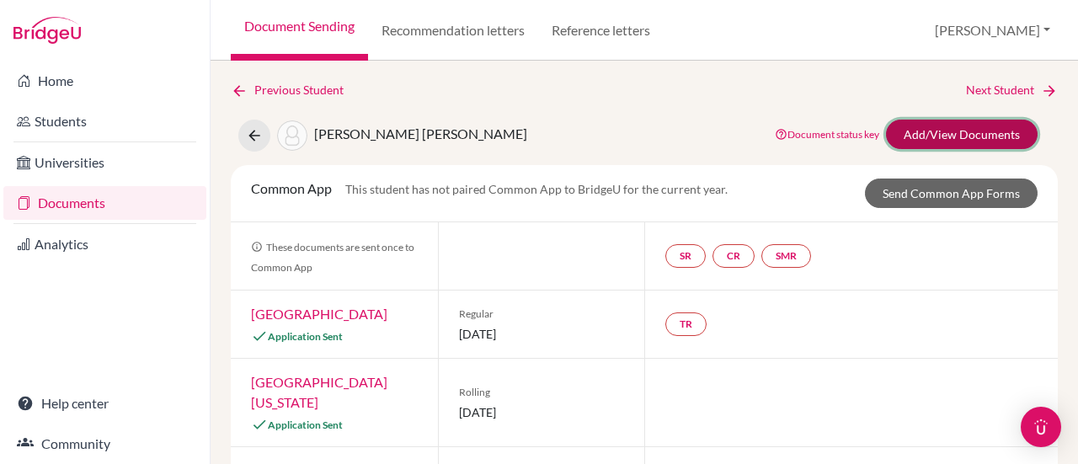
click at [946, 127] on link "Add/View Documents" at bounding box center [962, 134] width 152 height 29
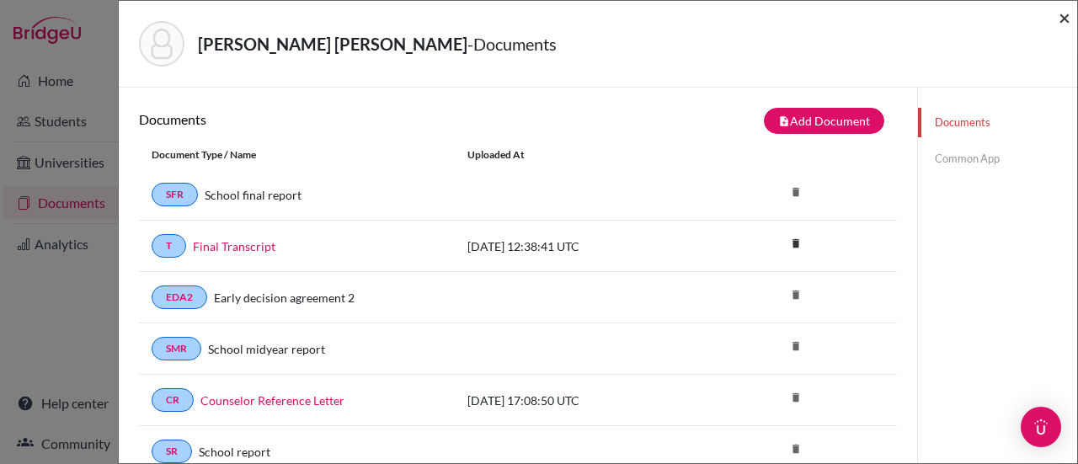
click at [1067, 18] on span "×" at bounding box center [1064, 17] width 12 height 24
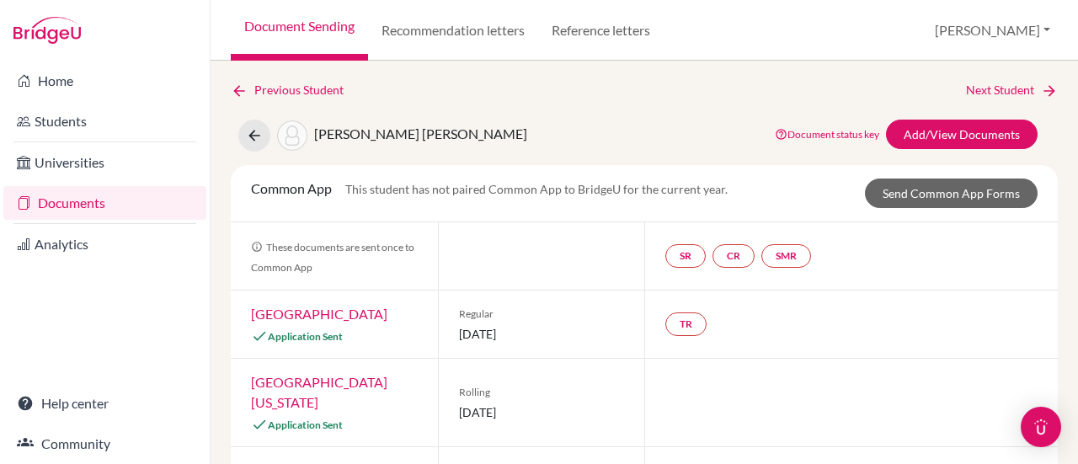
click at [1003, 81] on link "Next Student" at bounding box center [1012, 90] width 92 height 19
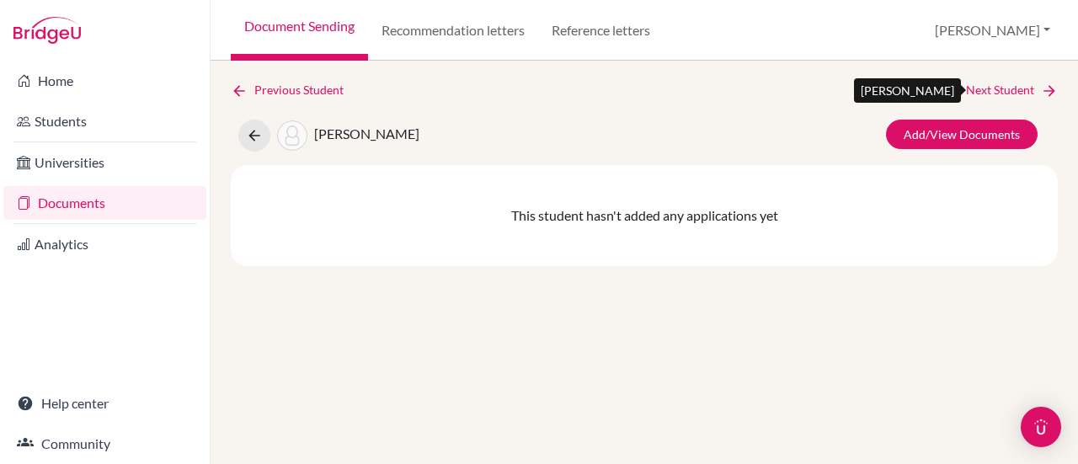
click at [993, 88] on link "Next Student" at bounding box center [1012, 90] width 92 height 19
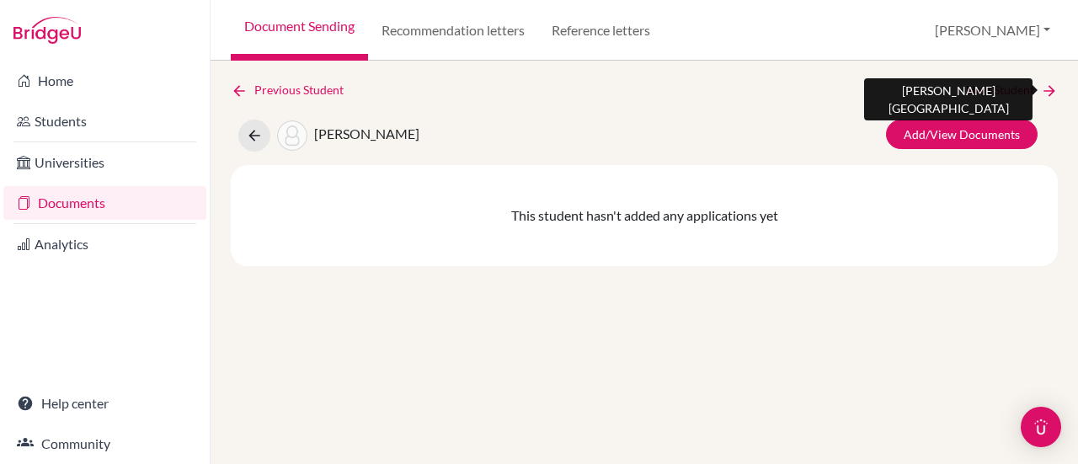
click at [993, 88] on link "Next Student" at bounding box center [1012, 90] width 92 height 19
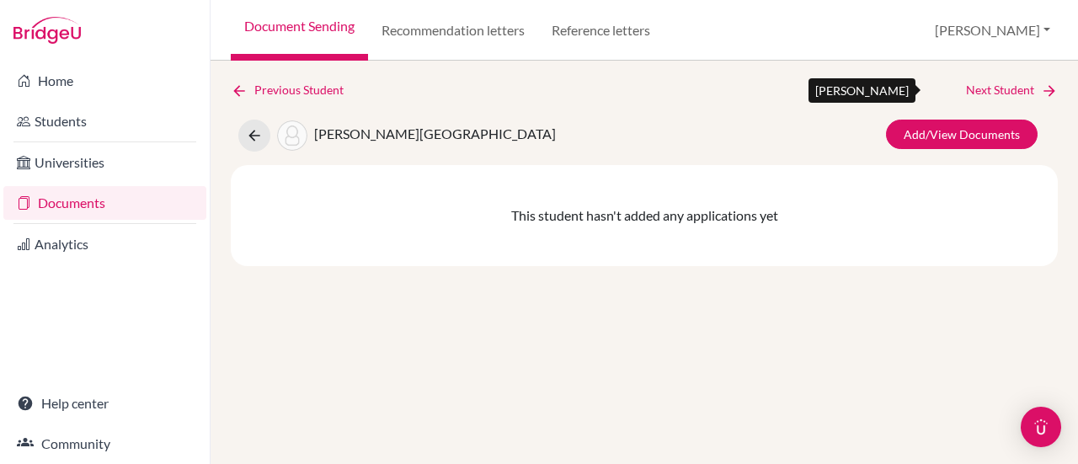
click at [993, 88] on link "Next Student" at bounding box center [1012, 90] width 92 height 19
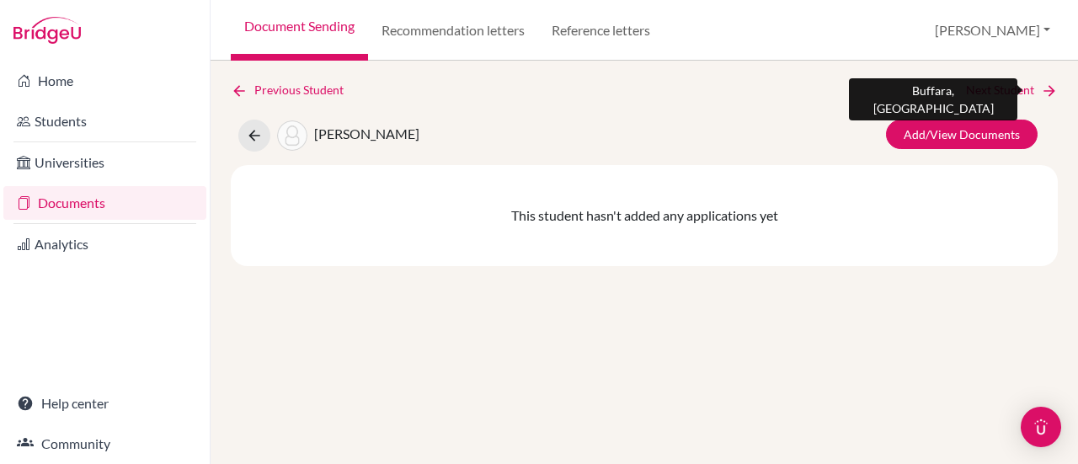
click at [993, 88] on link "Next Student" at bounding box center [1012, 90] width 92 height 19
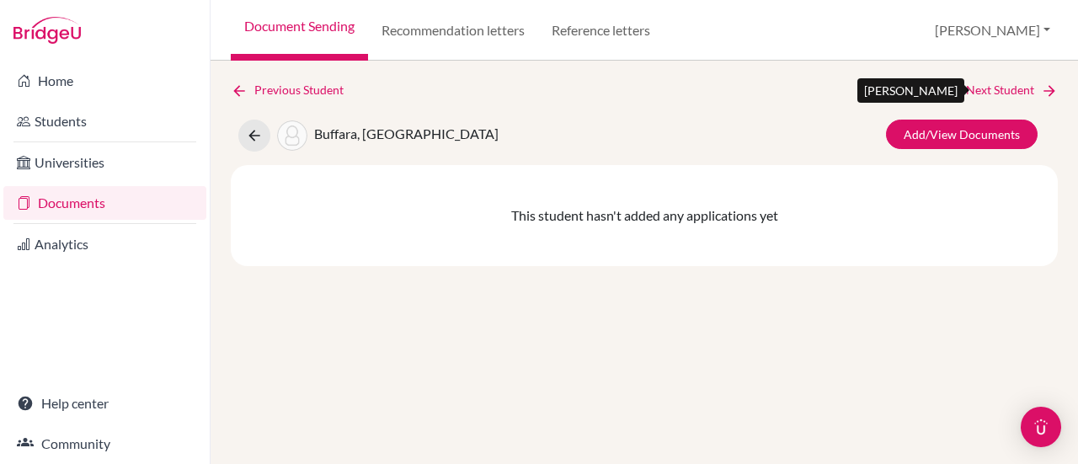
click at [993, 88] on link "Next Student" at bounding box center [1012, 90] width 92 height 19
click at [994, 93] on link "Next Student" at bounding box center [1012, 90] width 92 height 19
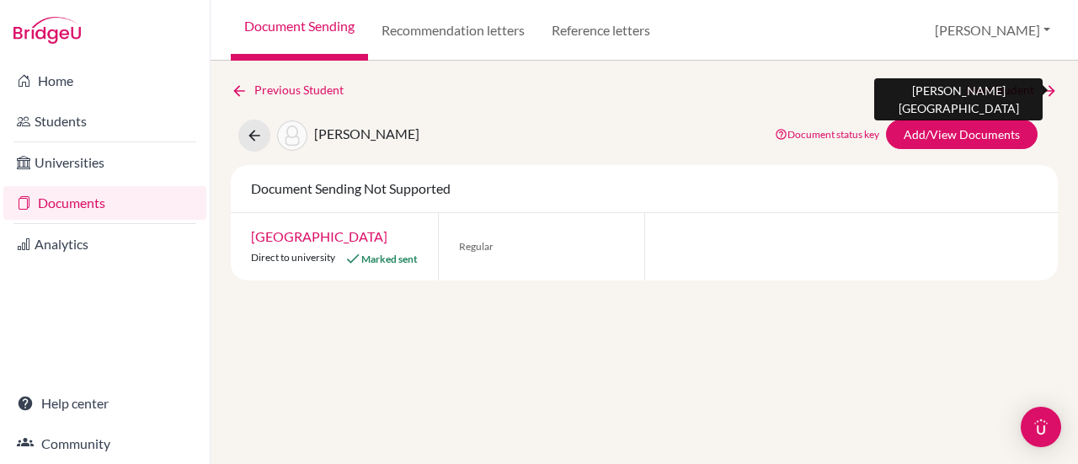
click at [994, 93] on link "Next Student" at bounding box center [1012, 90] width 92 height 19
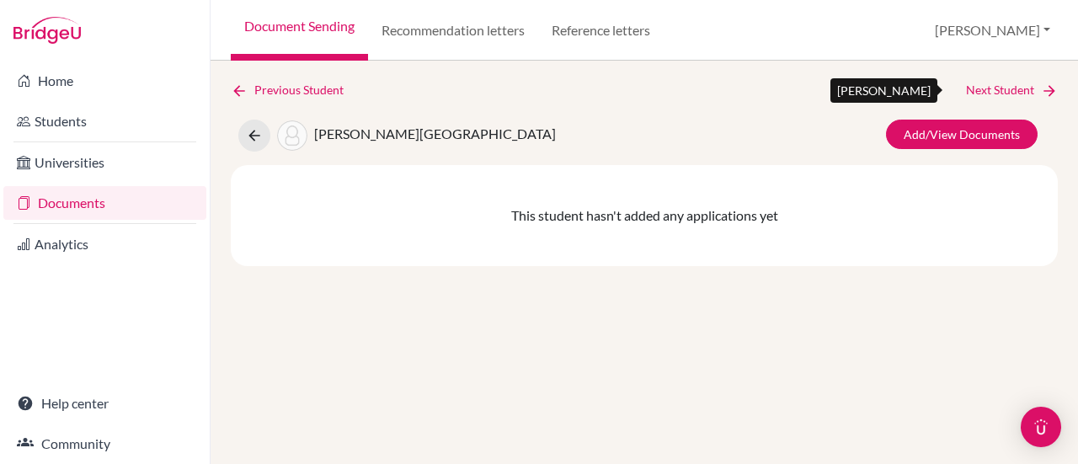
click at [994, 93] on link "Next Student" at bounding box center [1012, 90] width 92 height 19
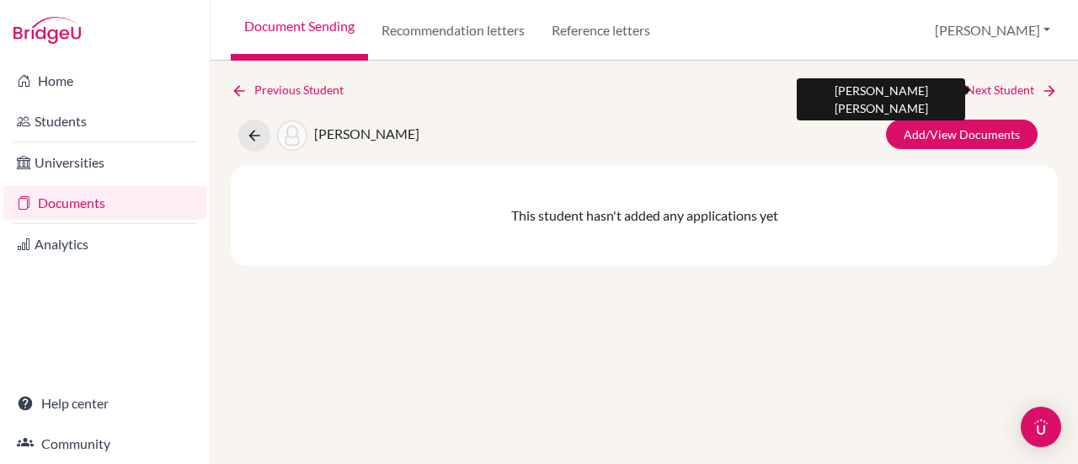
click at [994, 93] on link "Next Student" at bounding box center [1012, 90] width 92 height 19
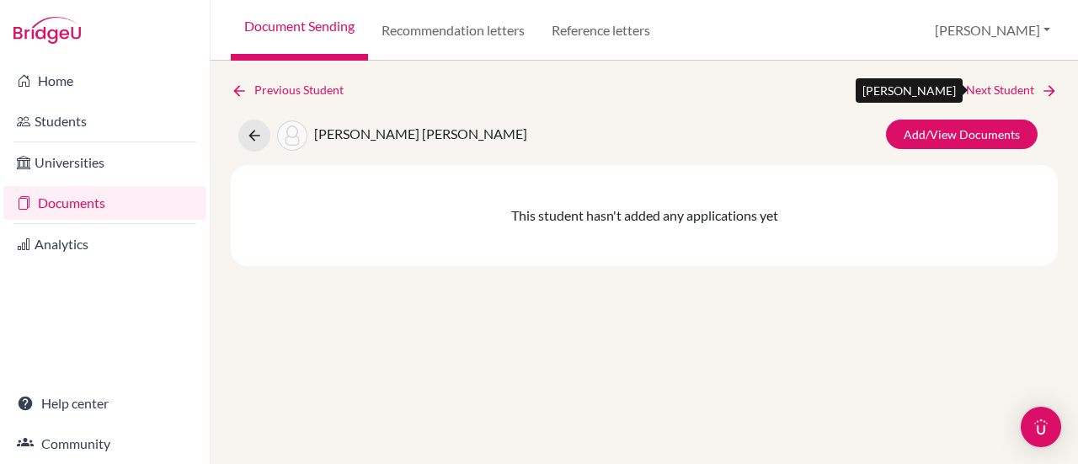
click at [994, 93] on link "Next Student" at bounding box center [1012, 90] width 92 height 19
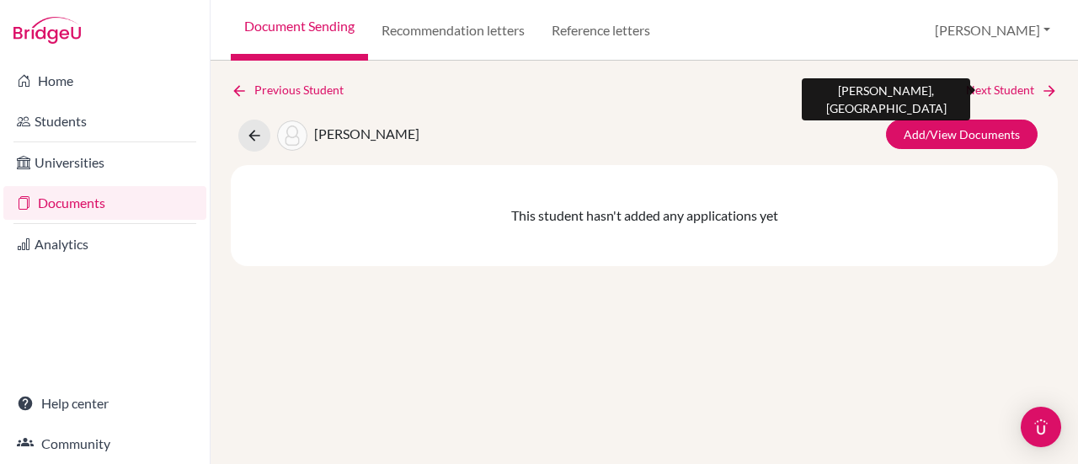
click at [994, 92] on link "Next Student" at bounding box center [1012, 90] width 92 height 19
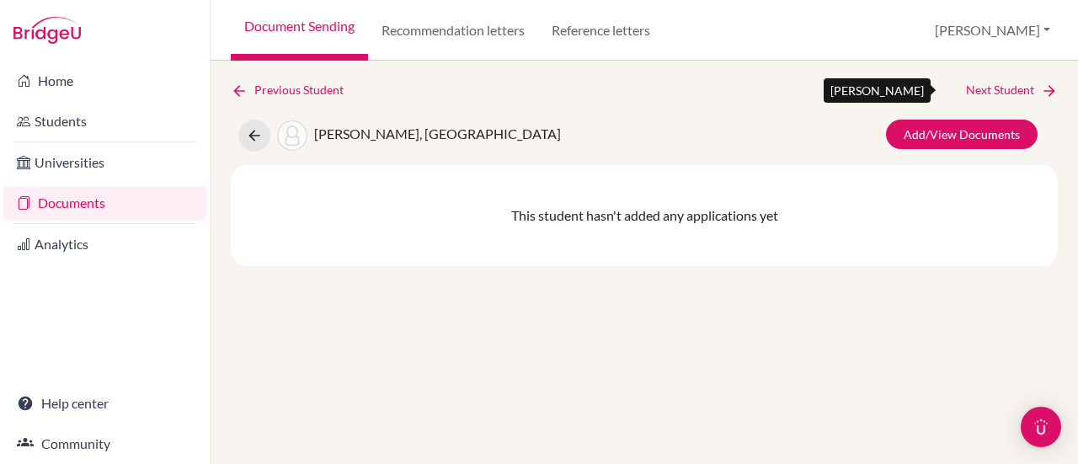
click at [994, 92] on link "Next Student" at bounding box center [1012, 90] width 92 height 19
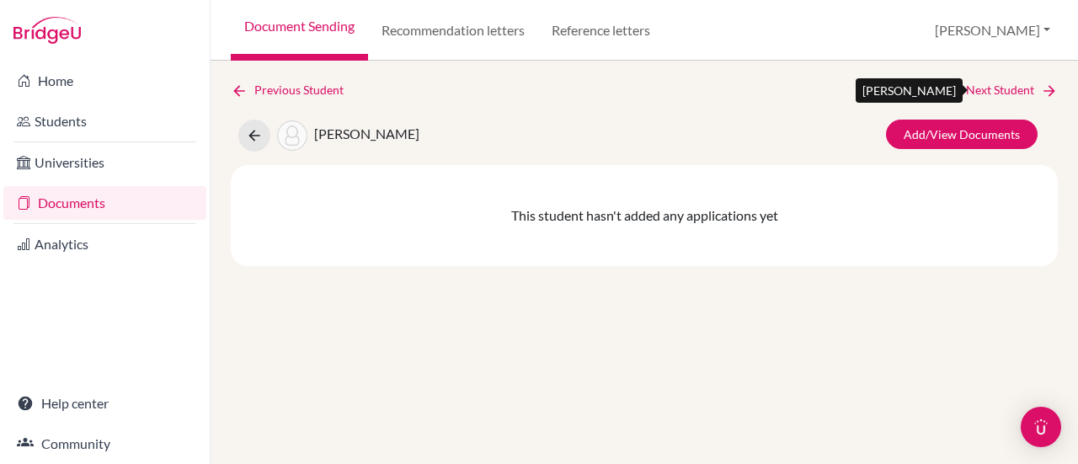
click at [994, 92] on link "Next Student" at bounding box center [1012, 90] width 92 height 19
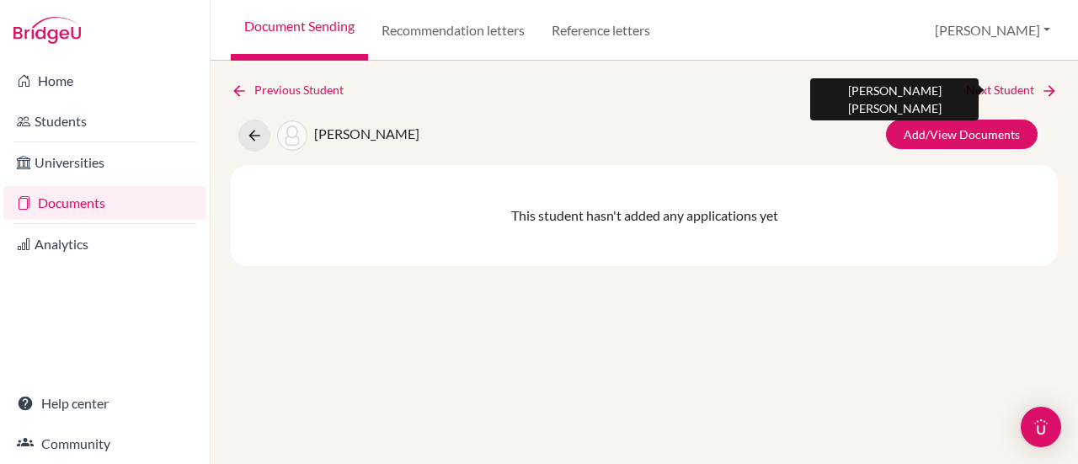
click at [994, 92] on link "Next Student" at bounding box center [1012, 90] width 92 height 19
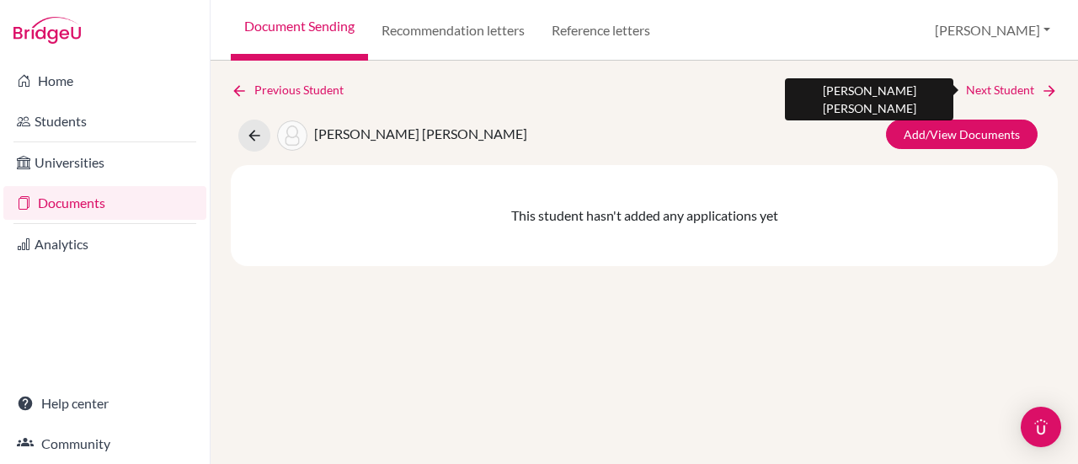
click at [994, 92] on link "Next Student" at bounding box center [1012, 90] width 92 height 19
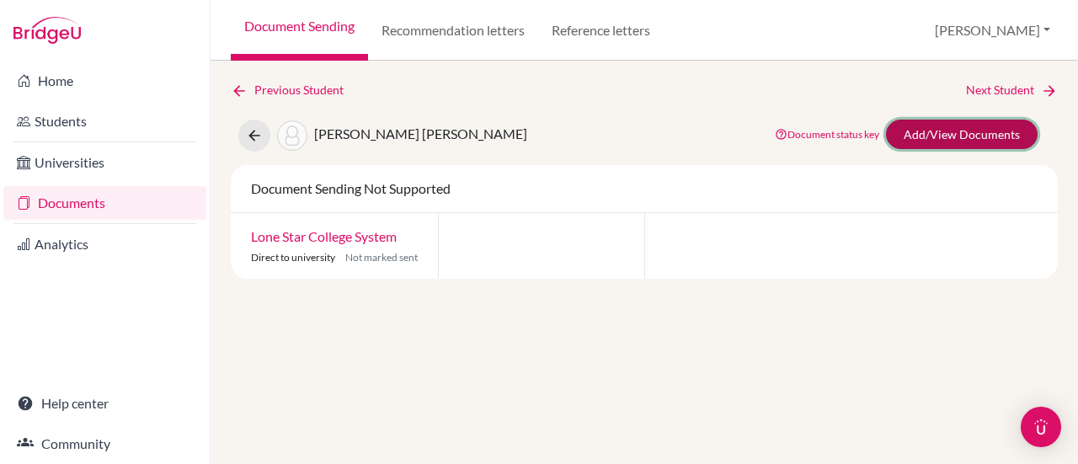
click at [987, 127] on link "Add/View Documents" at bounding box center [962, 134] width 152 height 29
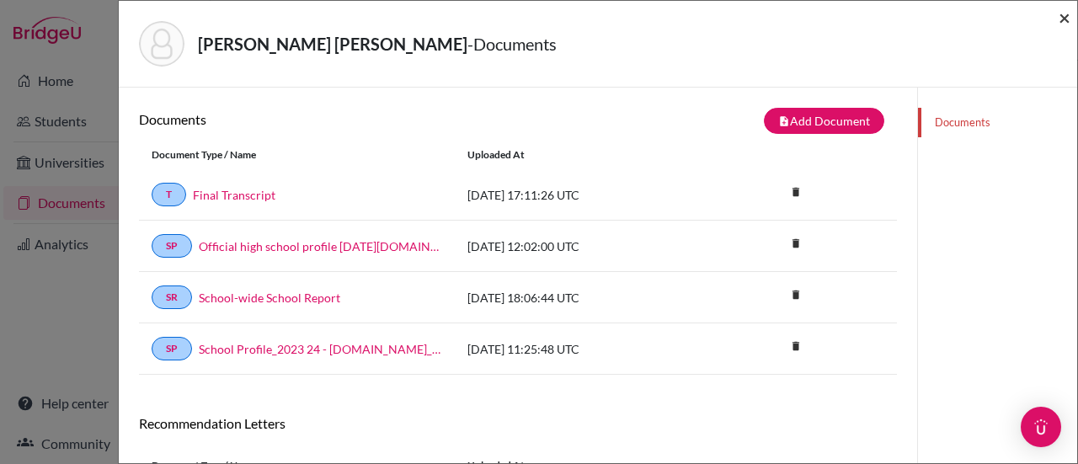
click at [1063, 19] on span "×" at bounding box center [1064, 17] width 12 height 24
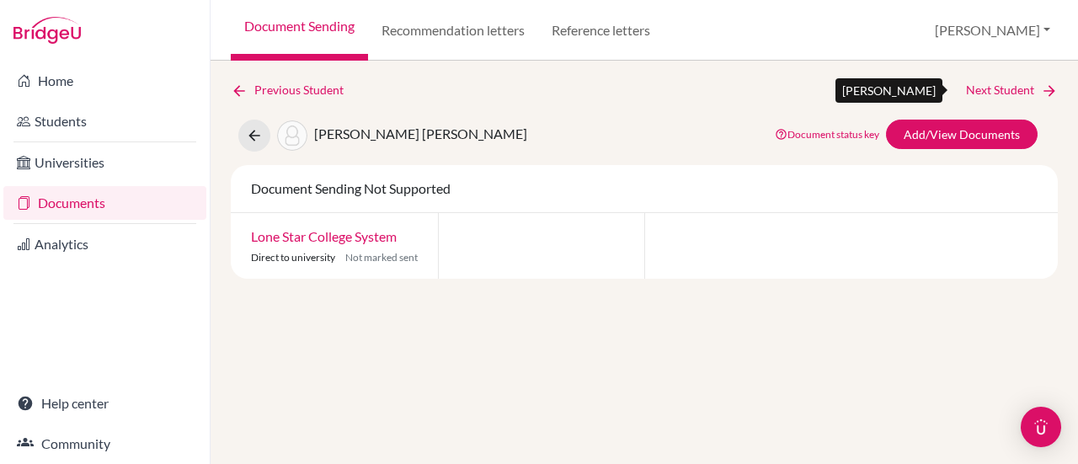
click at [1022, 88] on link "Next Student" at bounding box center [1012, 90] width 92 height 19
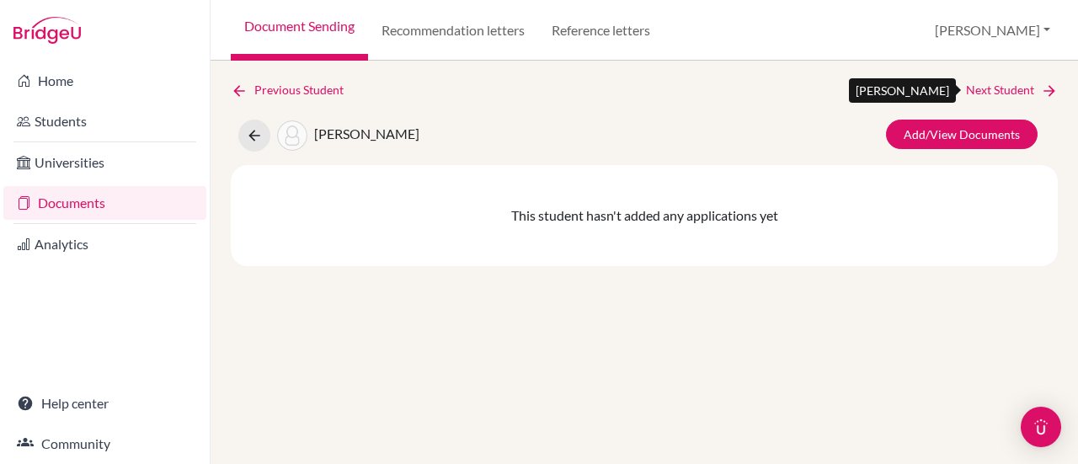
click at [1022, 88] on link "Next Student" at bounding box center [1012, 90] width 92 height 19
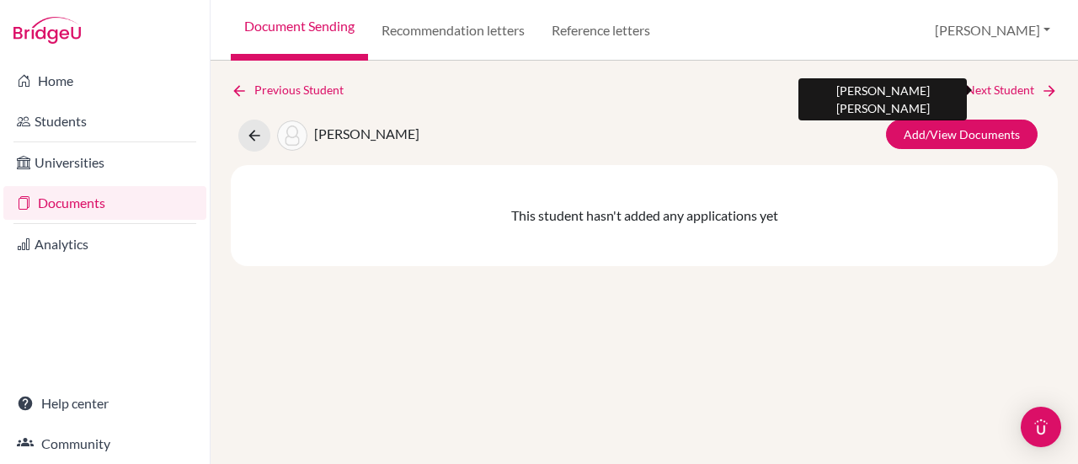
click at [1022, 88] on link "Next Student" at bounding box center [1012, 90] width 92 height 19
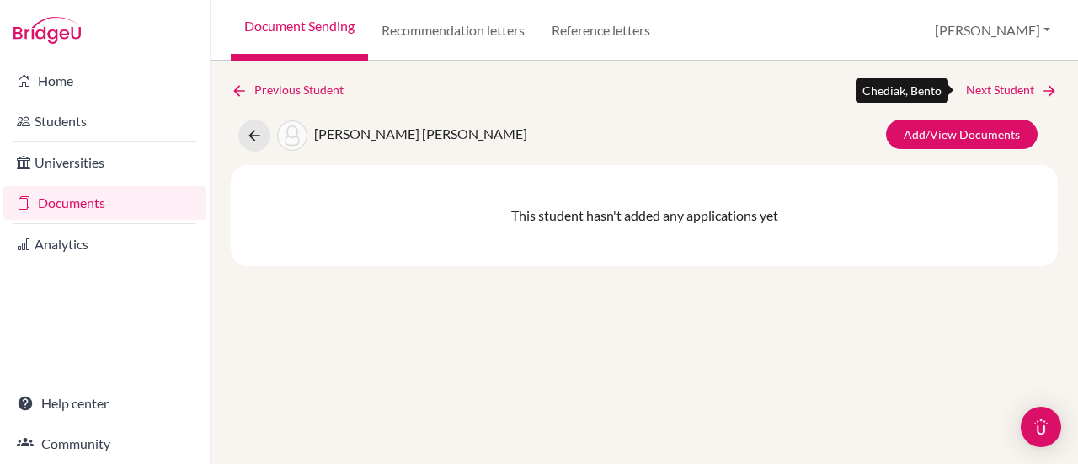
click at [1022, 88] on link "Next Student" at bounding box center [1012, 90] width 92 height 19
click at [1023, 88] on link "Next Student" at bounding box center [1012, 90] width 92 height 19
click at [1000, 84] on link "Next Student" at bounding box center [1012, 90] width 92 height 19
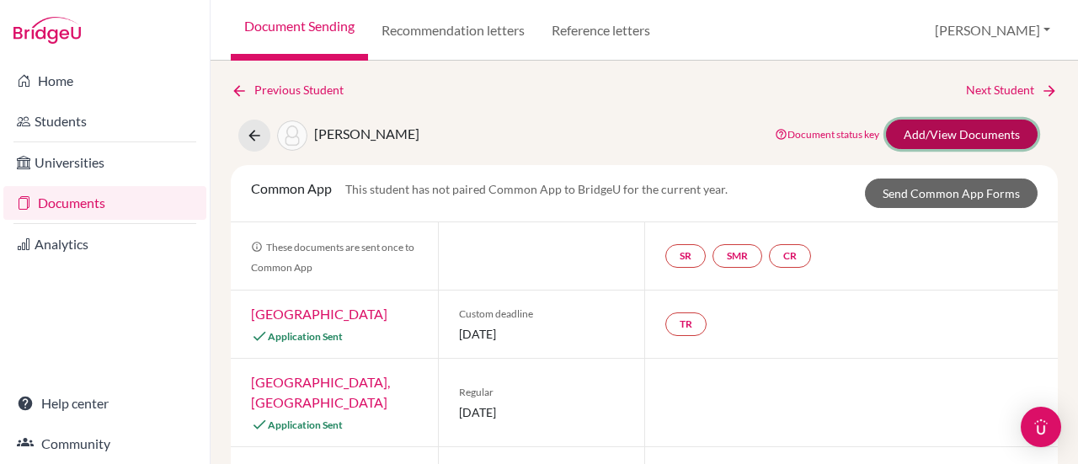
click at [985, 134] on link "Add/View Documents" at bounding box center [962, 134] width 152 height 29
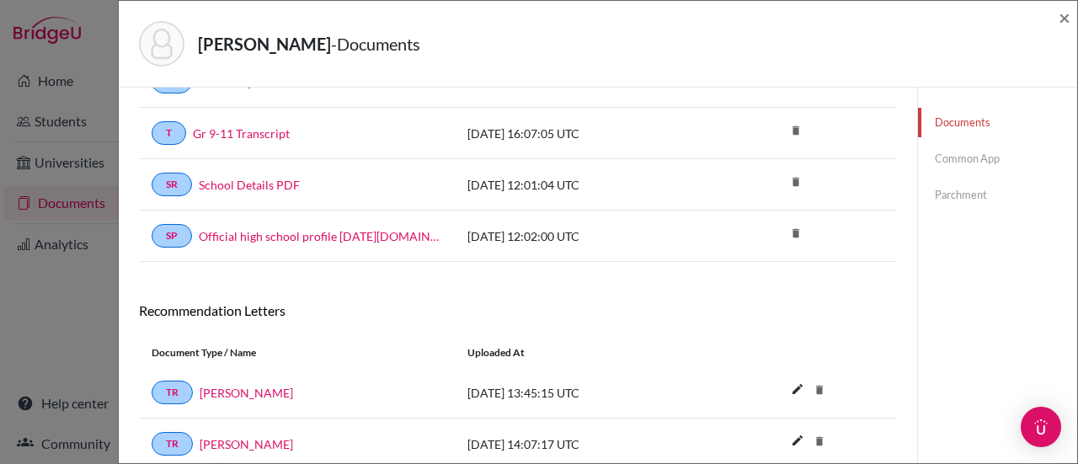
scroll to position [436, 0]
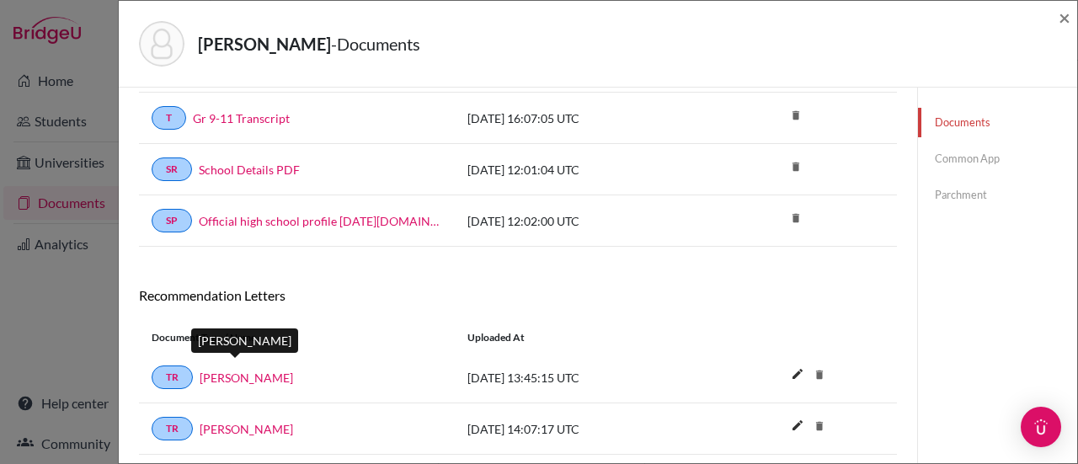
click at [244, 369] on link "Andre Zuzarte" at bounding box center [246, 378] width 93 height 18
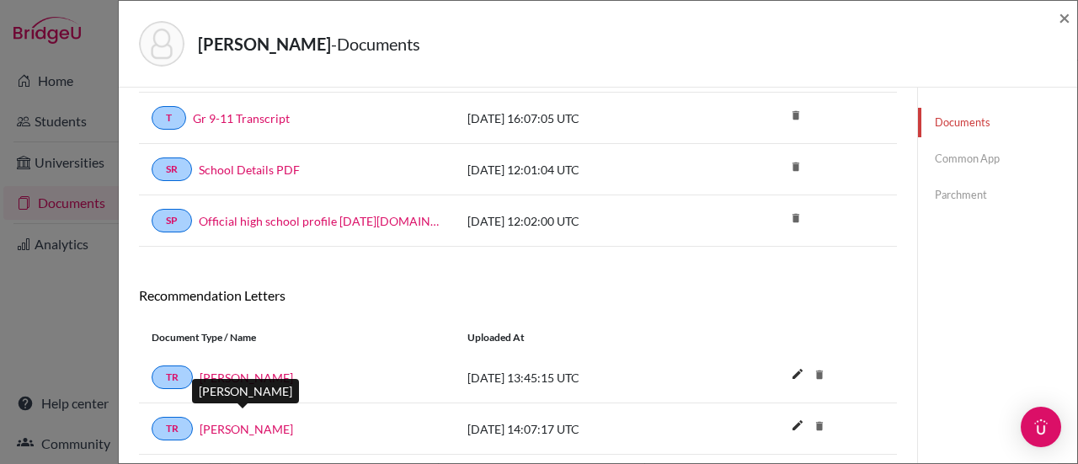
click at [251, 420] on link "Maria Cavalcanti" at bounding box center [246, 429] width 93 height 18
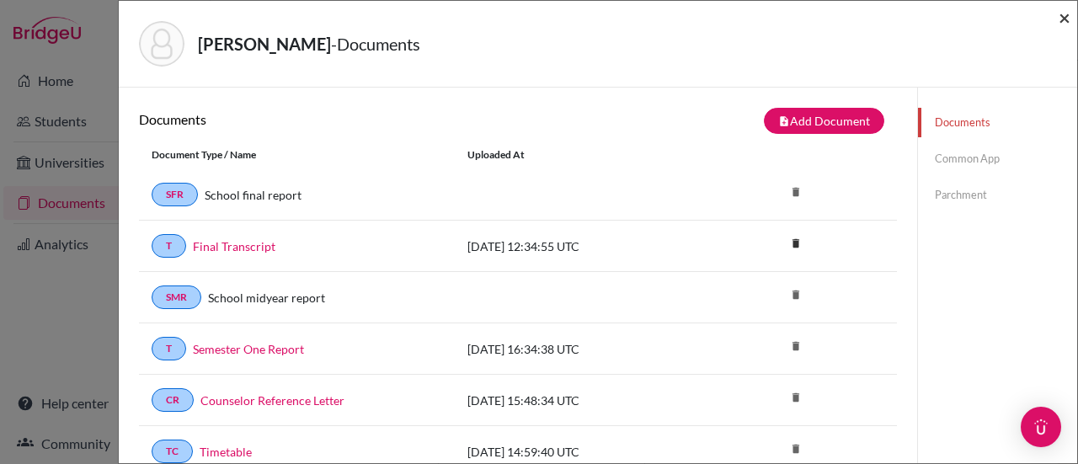
click at [1062, 21] on span "×" at bounding box center [1064, 17] width 12 height 24
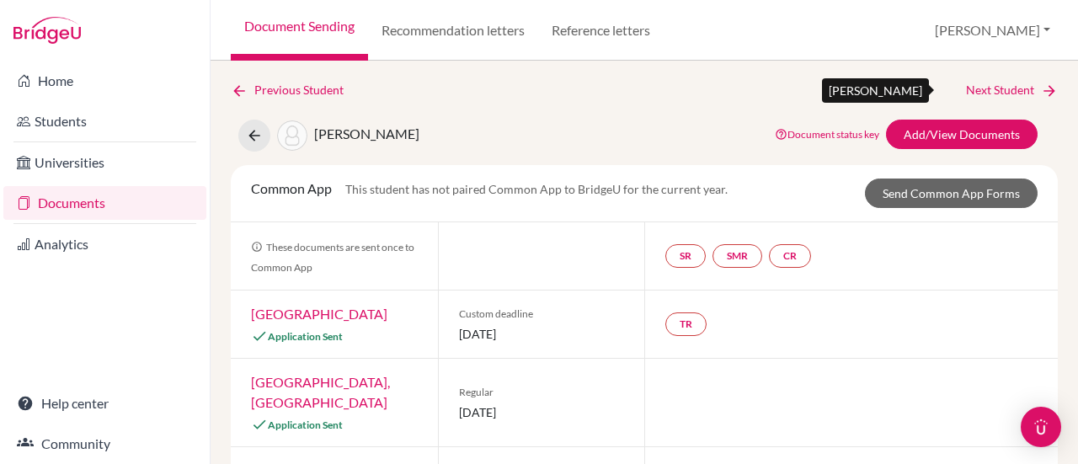
click at [1006, 86] on link "Next Student" at bounding box center [1012, 90] width 92 height 19
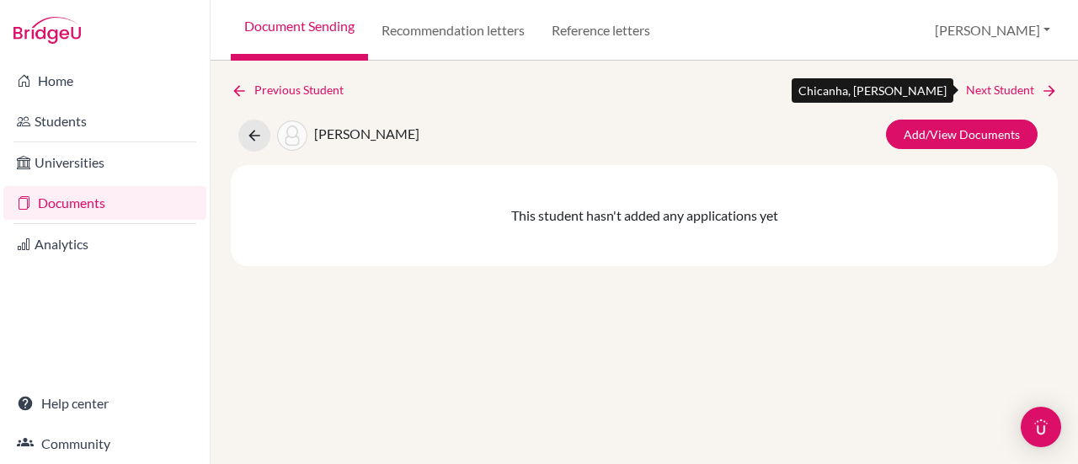
click at [1006, 86] on link "Next Student" at bounding box center [1012, 90] width 92 height 19
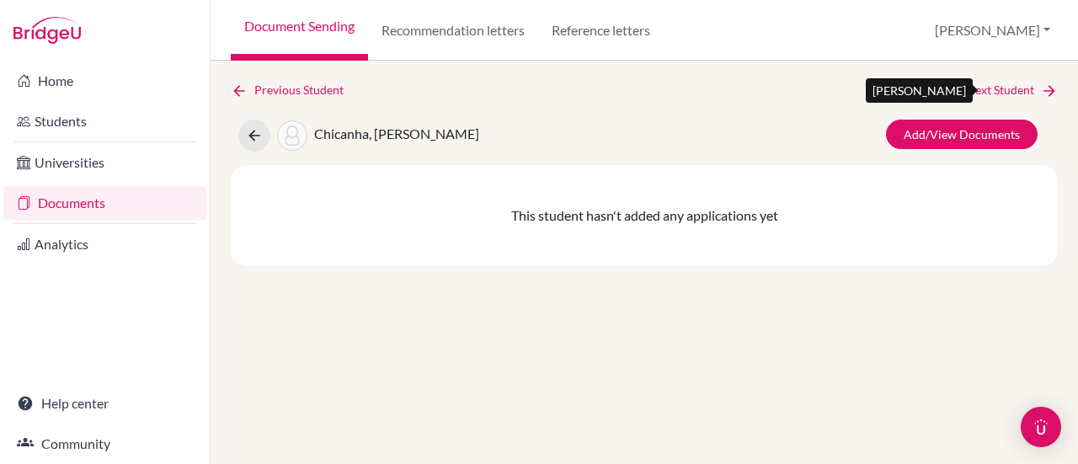
click at [1006, 86] on link "Next Student" at bounding box center [1012, 90] width 92 height 19
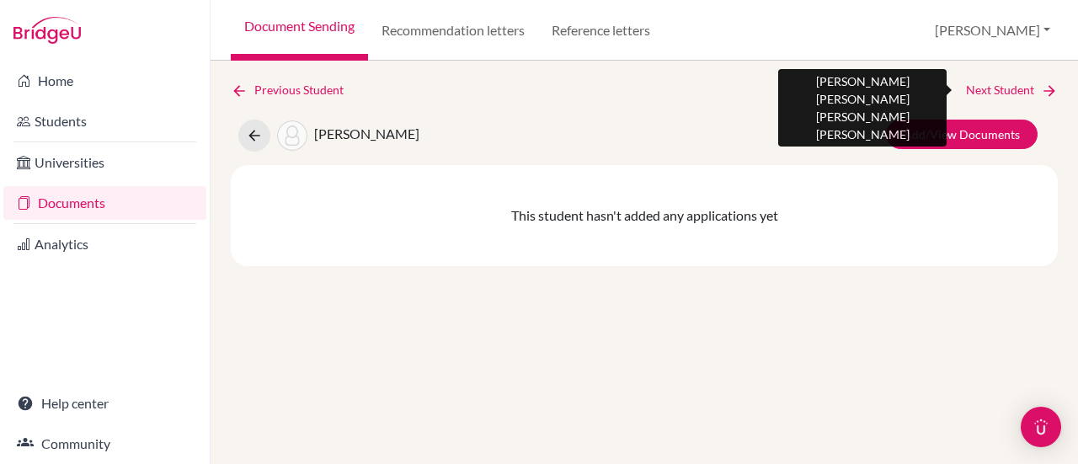
click at [1006, 86] on link "Next Student" at bounding box center [1012, 90] width 92 height 19
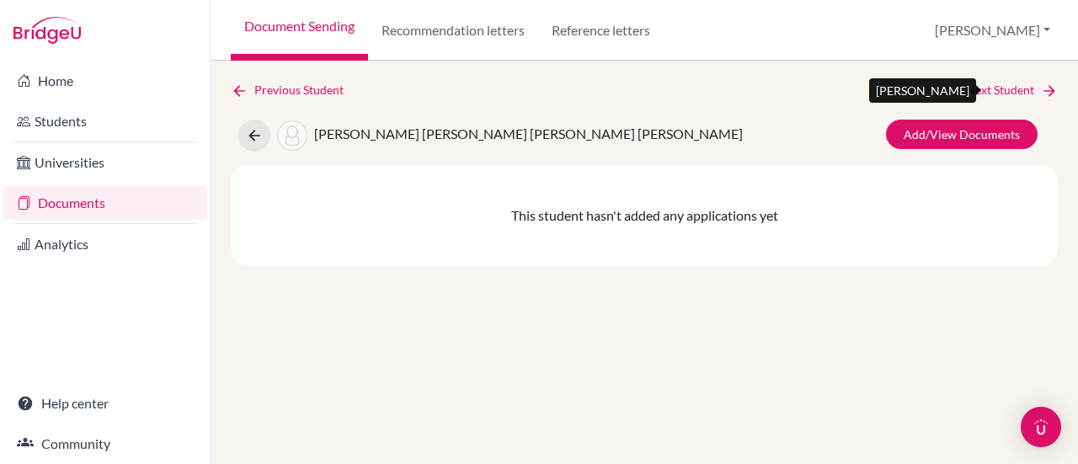
click at [1006, 86] on link "Next Student" at bounding box center [1012, 90] width 92 height 19
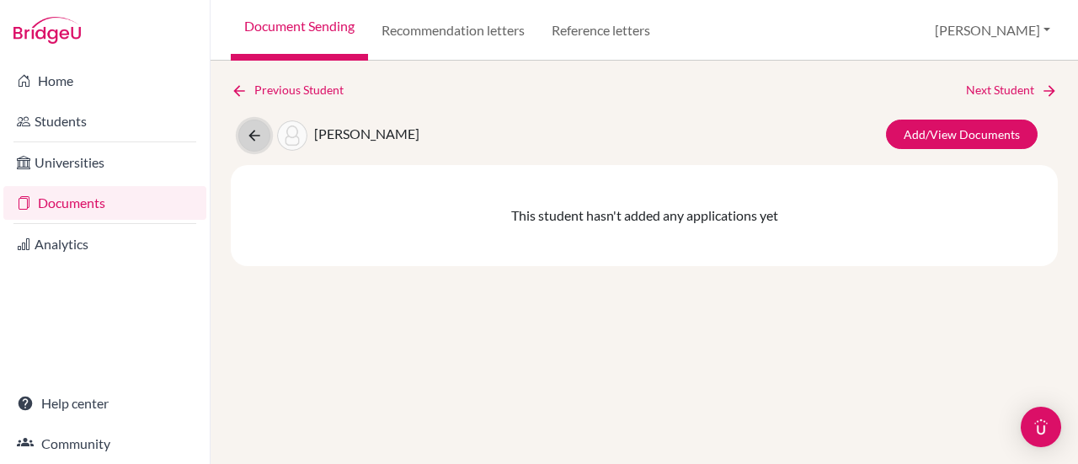
click at [254, 136] on icon at bounding box center [254, 135] width 17 height 17
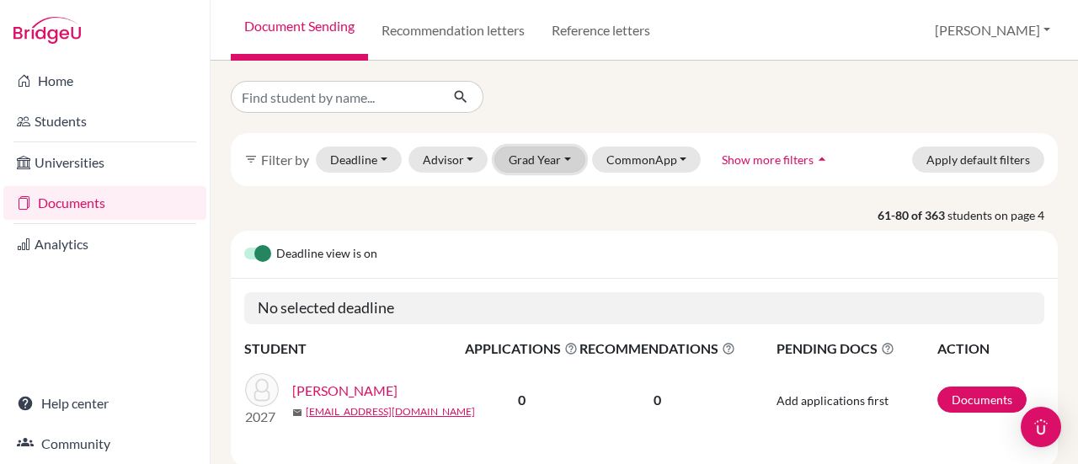
click at [507, 157] on button "Grad Year" at bounding box center [539, 160] width 91 height 26
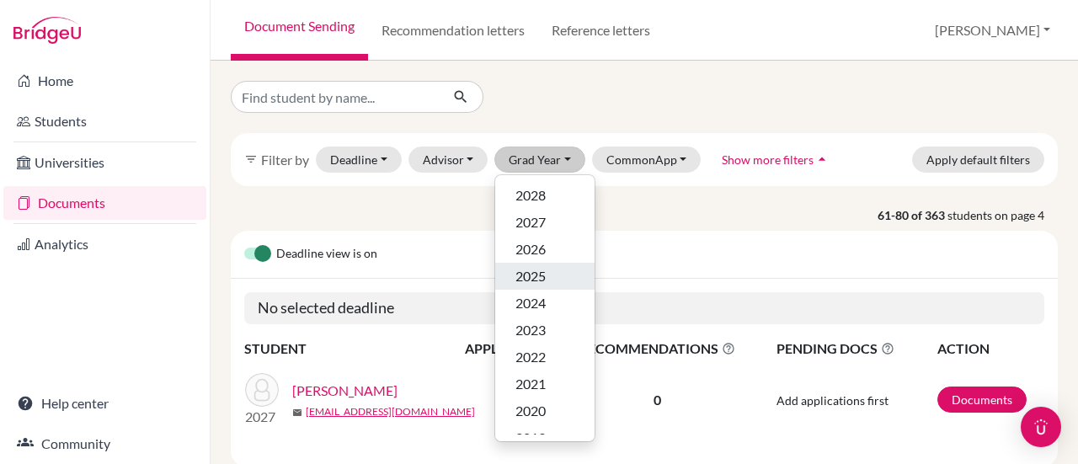
click at [527, 278] on span "2025" at bounding box center [530, 276] width 30 height 20
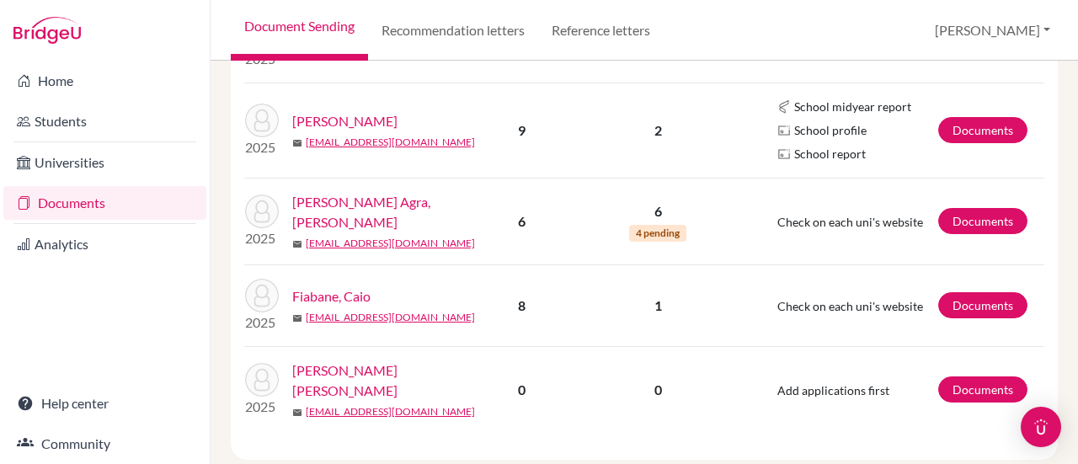
scroll to position [1959, 0]
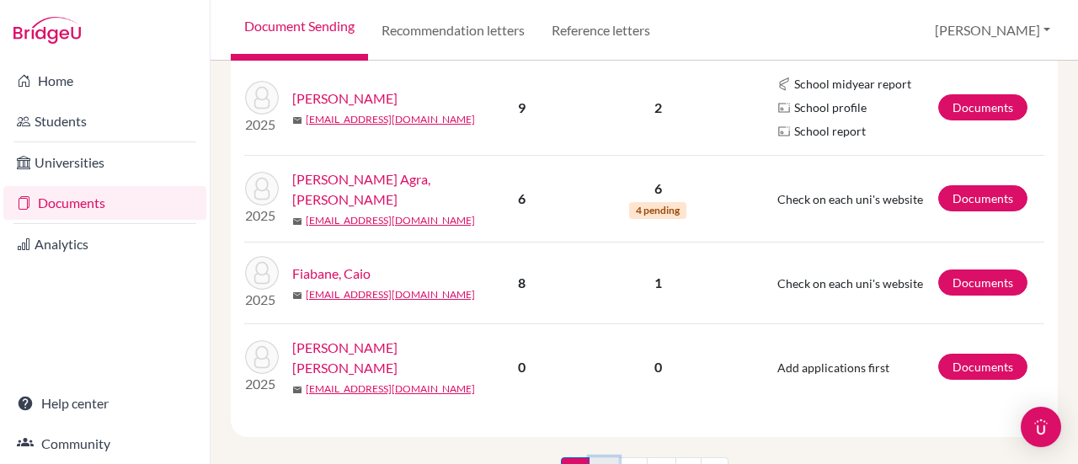
click at [594, 457] on link "2" at bounding box center [603, 473] width 29 height 32
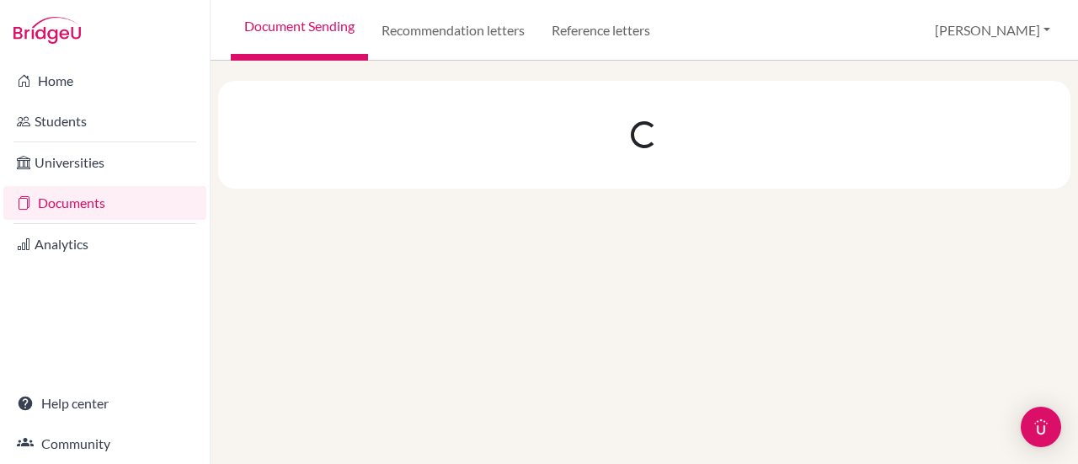
scroll to position [0, 0]
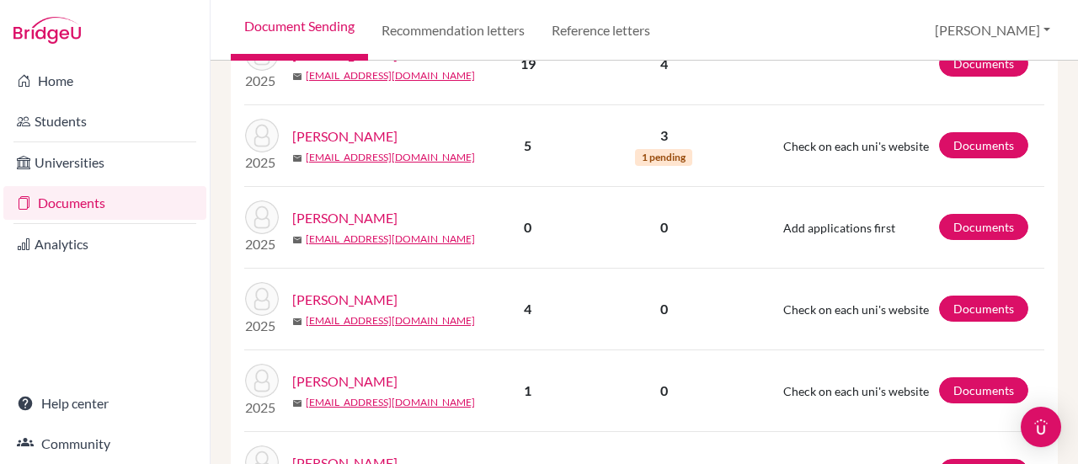
scroll to position [1742, 0]
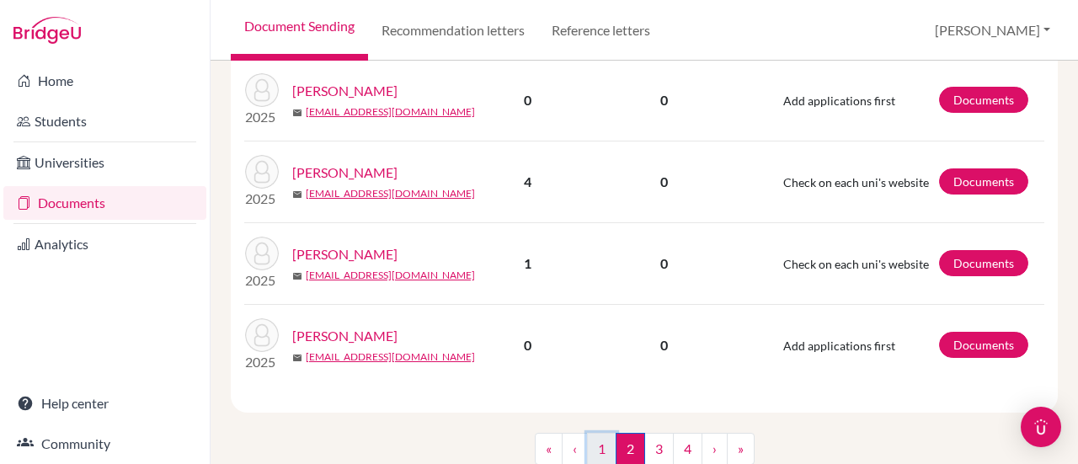
click at [593, 433] on link "1" at bounding box center [601, 449] width 29 height 32
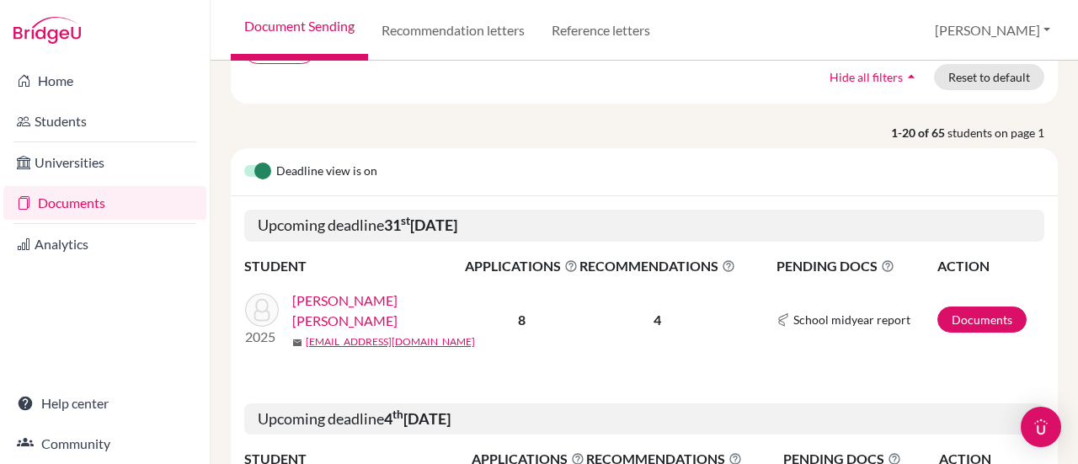
scroll to position [253, 0]
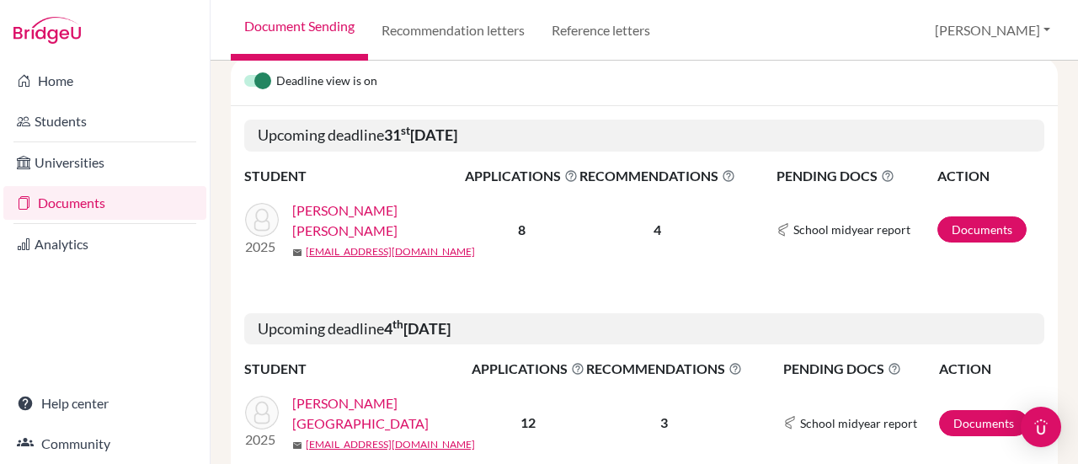
click at [337, 220] on link "[PERSON_NAME] [PERSON_NAME]" at bounding box center [384, 220] width 184 height 40
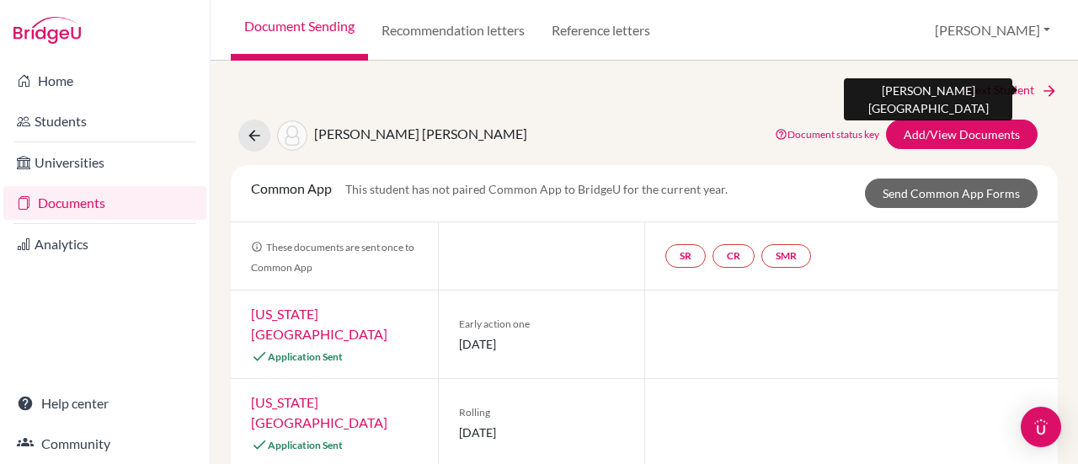
click at [1004, 90] on link "Next Student" at bounding box center [1012, 90] width 92 height 19
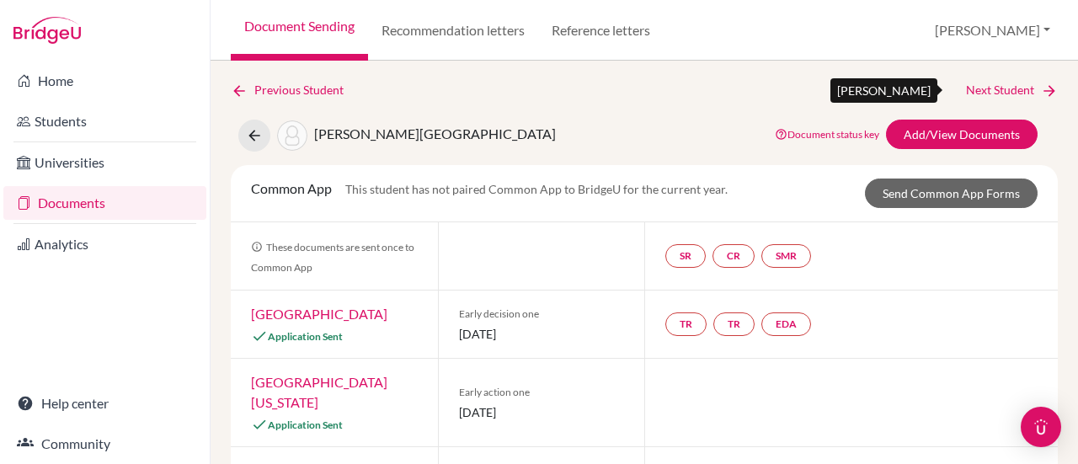
click at [1004, 90] on link "Next Student" at bounding box center [1012, 90] width 92 height 19
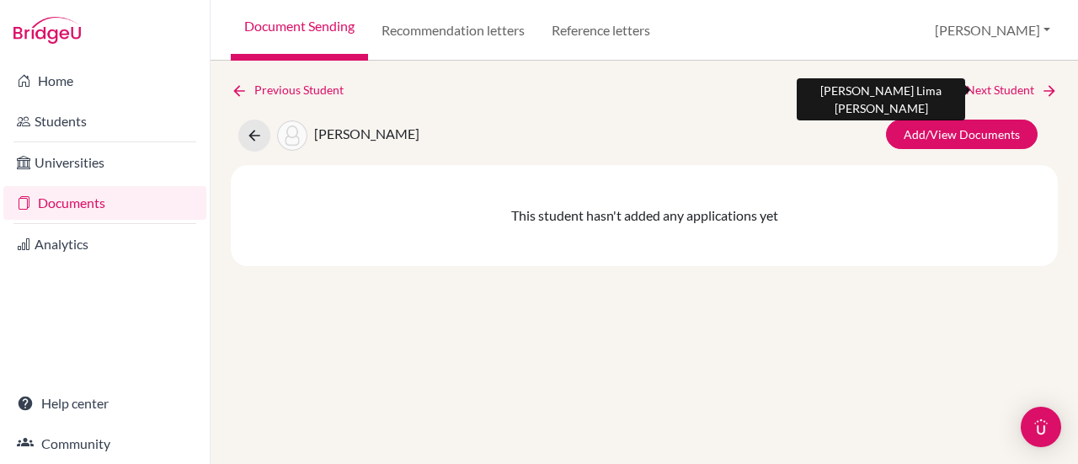
click at [1004, 90] on link "Next Student" at bounding box center [1012, 90] width 92 height 19
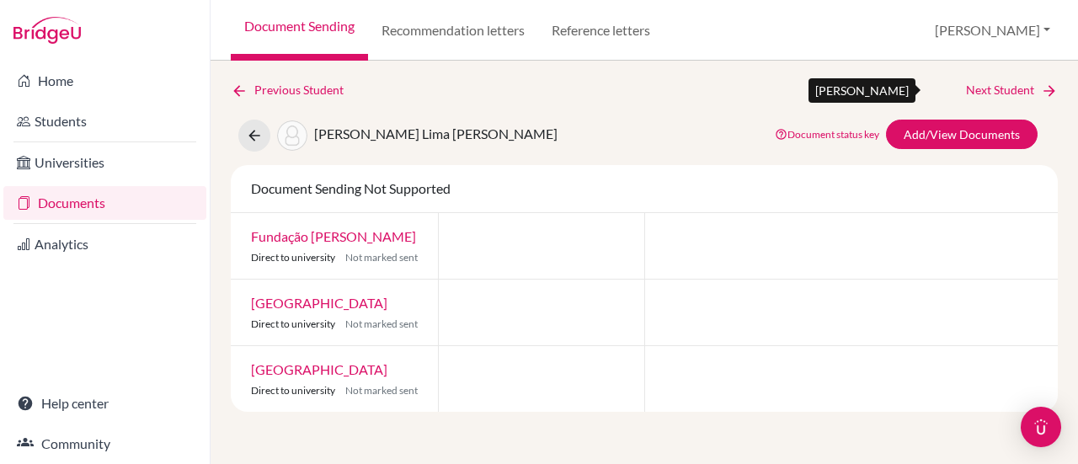
click at [1004, 90] on link "Next Student" at bounding box center [1012, 90] width 92 height 19
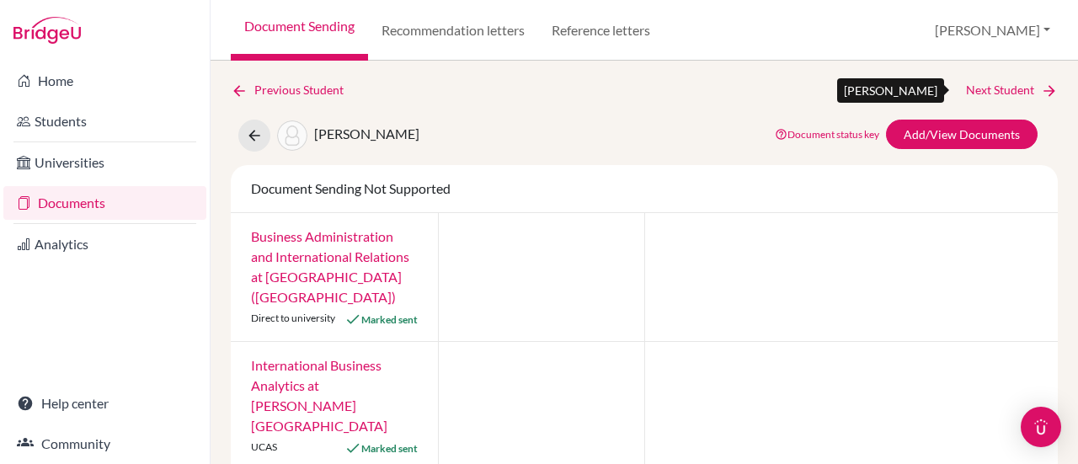
click at [1004, 90] on link "Next Student" at bounding box center [1012, 90] width 92 height 19
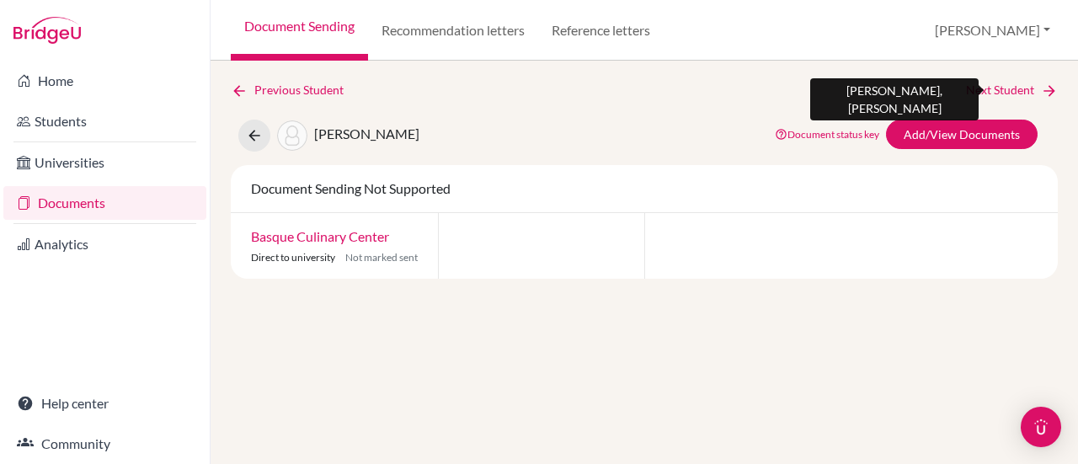
click at [1004, 90] on link "Next Student" at bounding box center [1012, 90] width 92 height 19
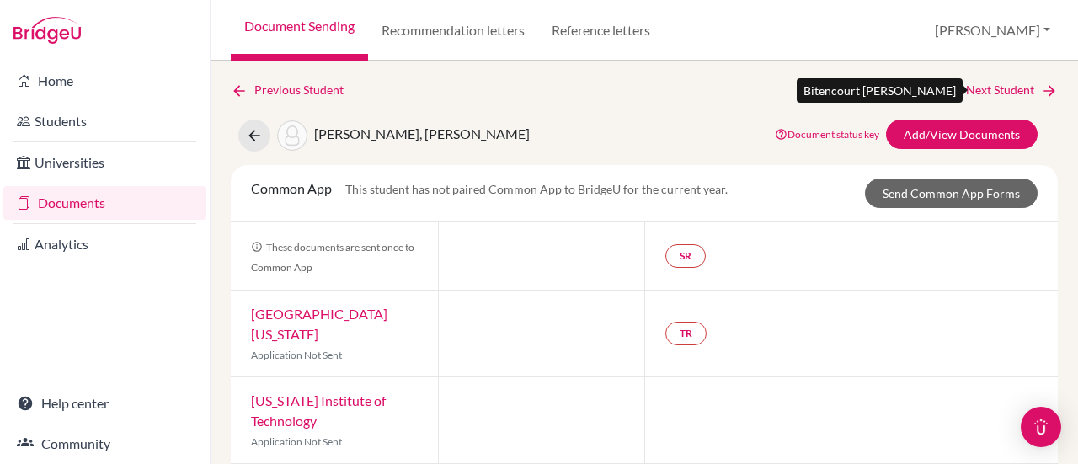
click at [1004, 90] on link "Next Student" at bounding box center [1012, 90] width 92 height 19
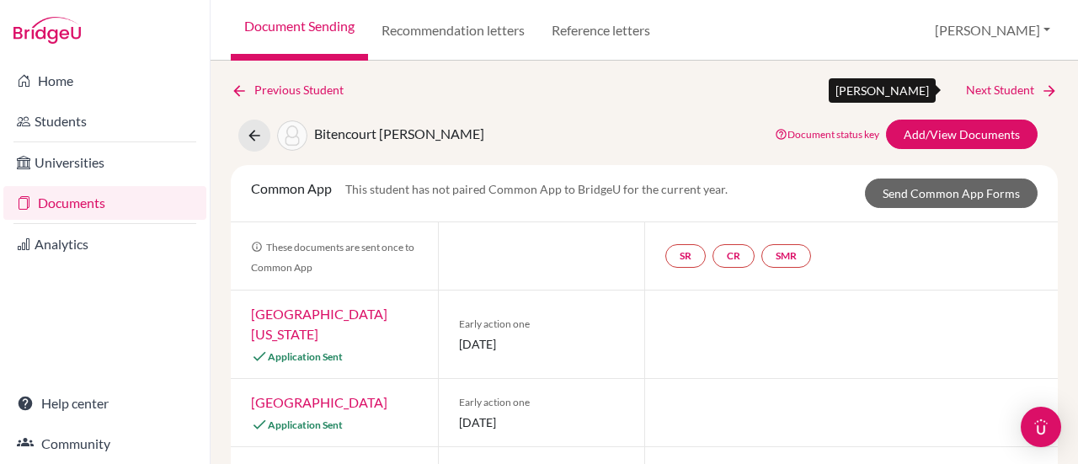
click at [1004, 90] on link "Next Student" at bounding box center [1012, 90] width 92 height 19
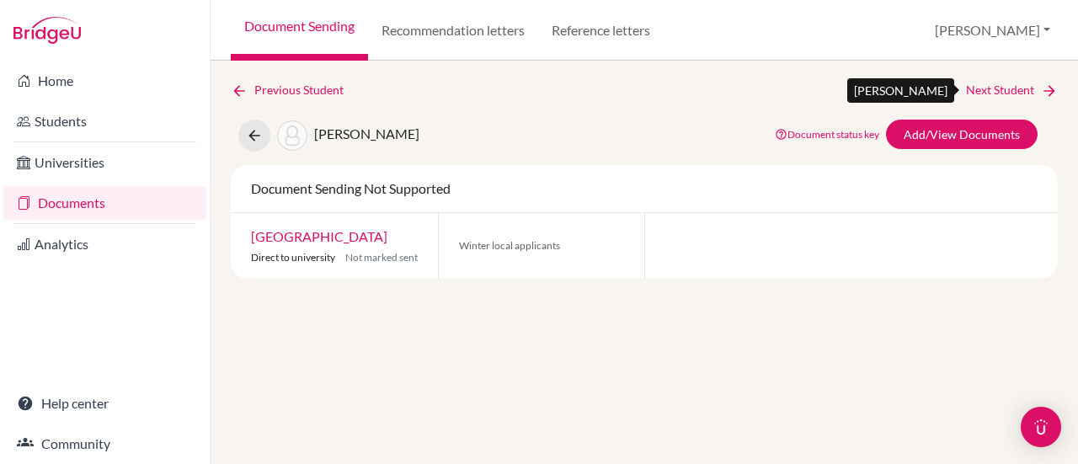
click at [1004, 90] on link "Next Student" at bounding box center [1012, 90] width 92 height 19
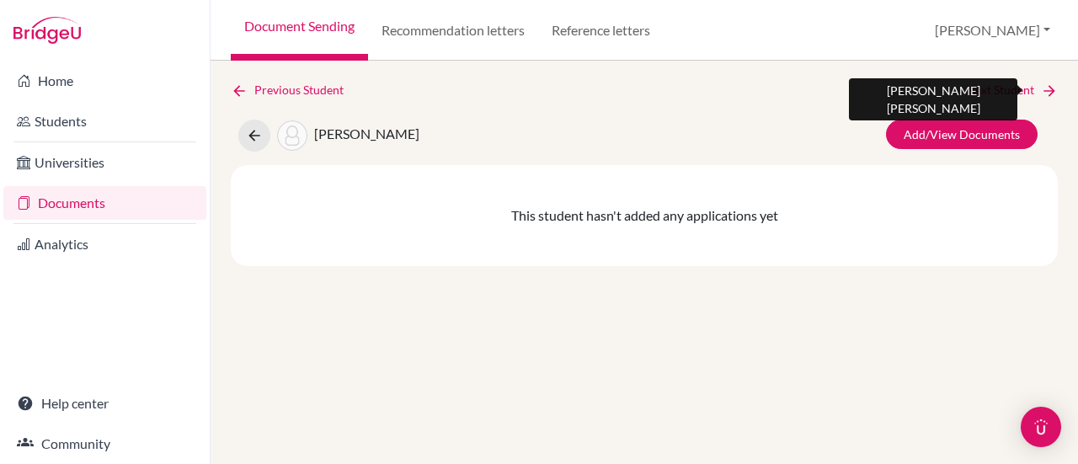
click at [1004, 90] on link "Next Student" at bounding box center [1012, 90] width 92 height 19
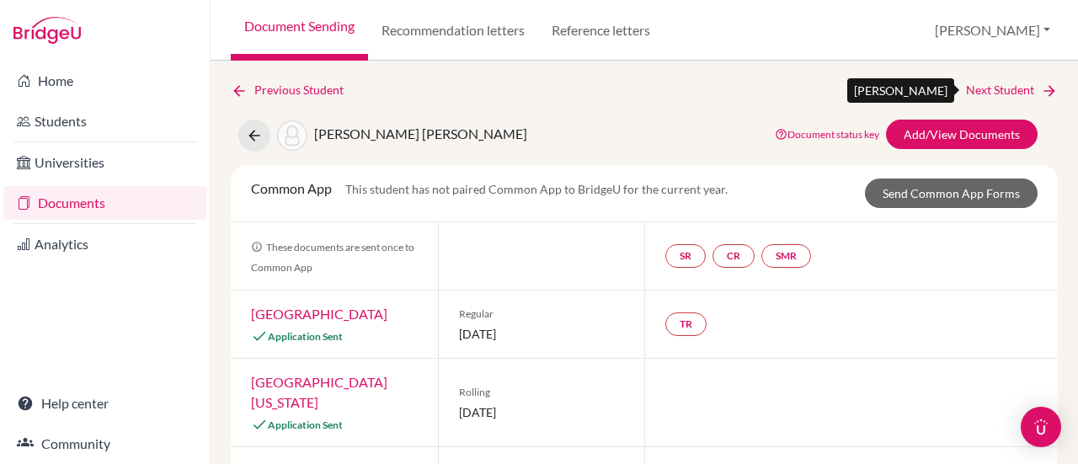
click at [1004, 90] on link "Next Student" at bounding box center [1012, 90] width 92 height 19
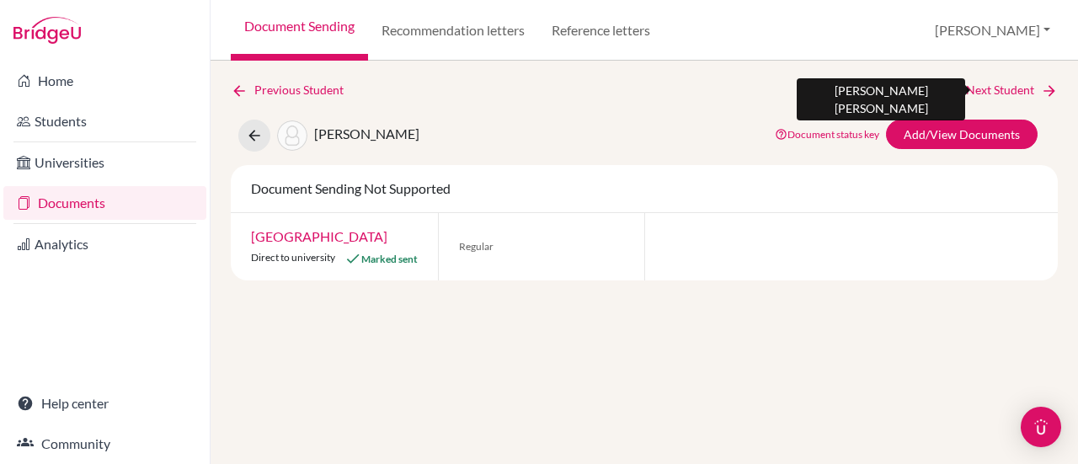
click at [1004, 90] on link "Next Student" at bounding box center [1012, 90] width 92 height 19
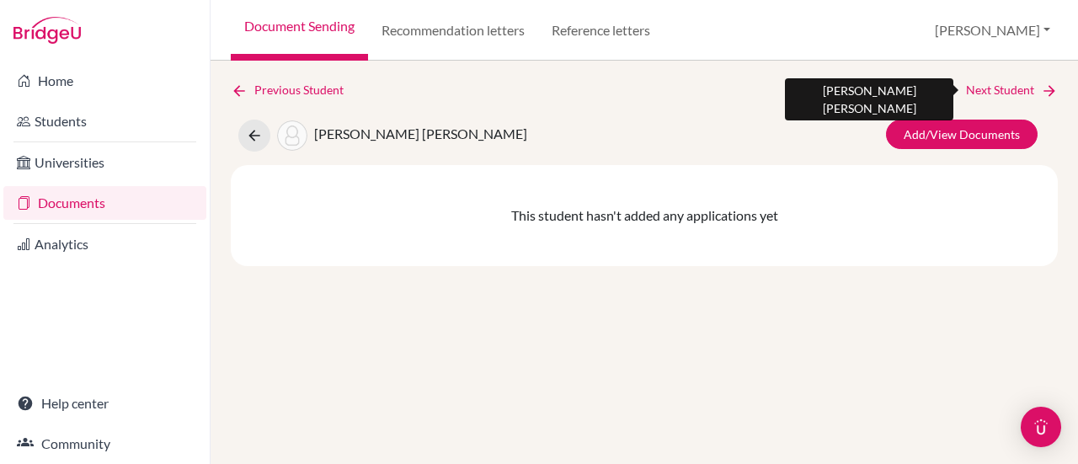
click at [1004, 90] on link "Next Student" at bounding box center [1012, 90] width 92 height 19
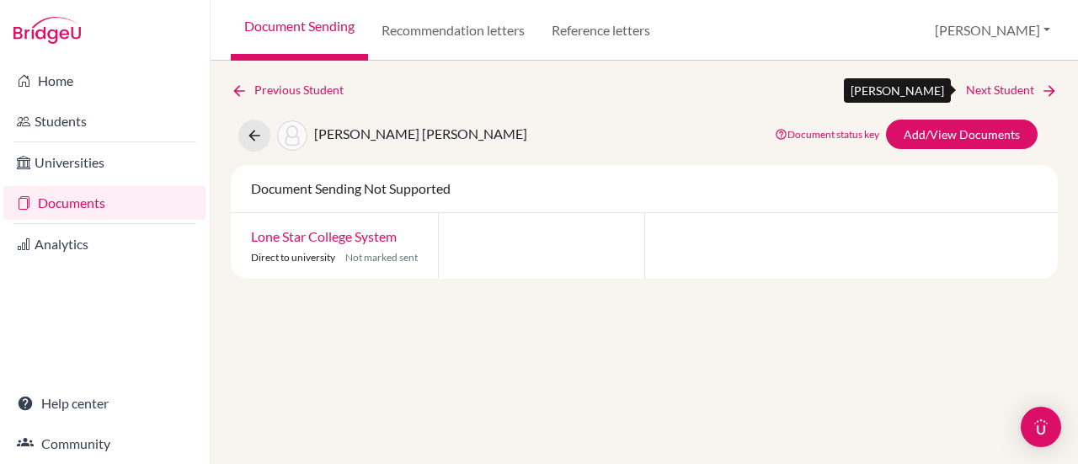
click at [1004, 90] on link "Next Student" at bounding box center [1012, 90] width 92 height 19
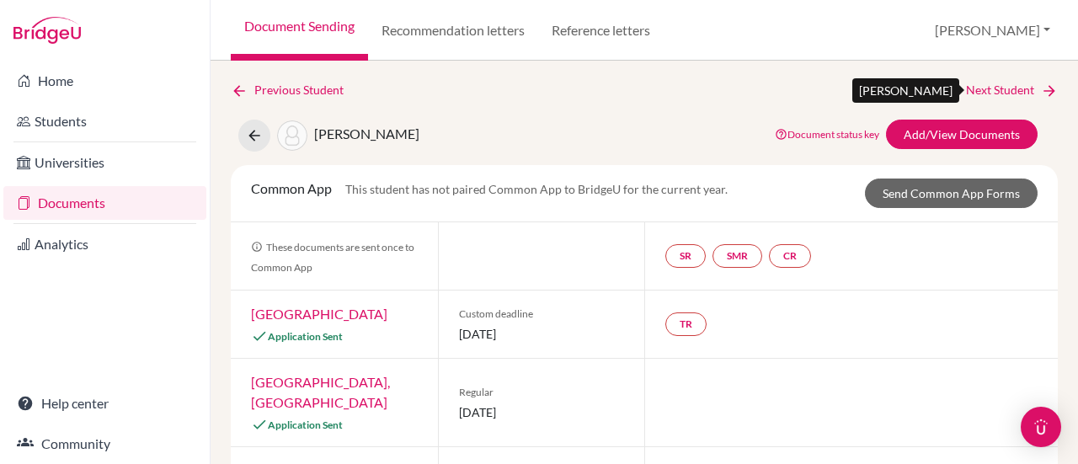
click at [1004, 90] on link "Next Student" at bounding box center [1012, 90] width 92 height 19
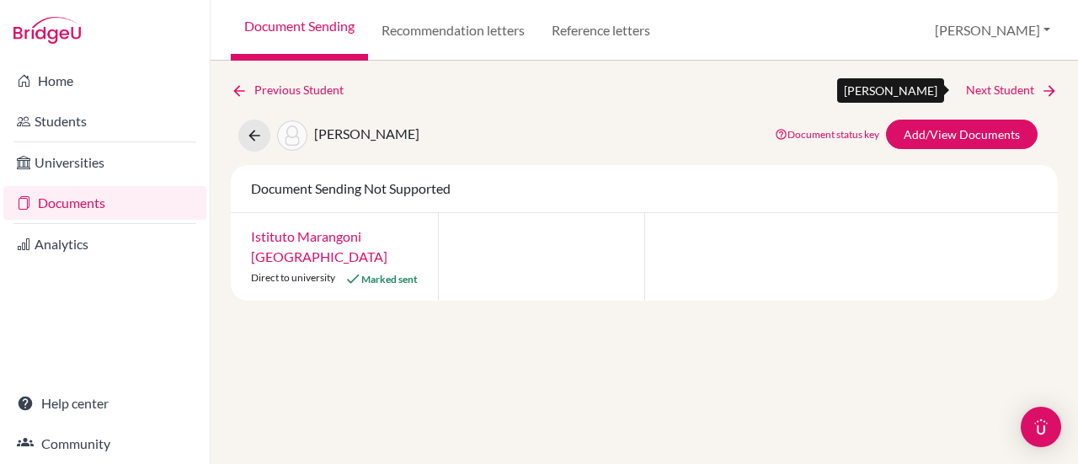
click at [1004, 90] on link "Next Student" at bounding box center [1012, 90] width 92 height 19
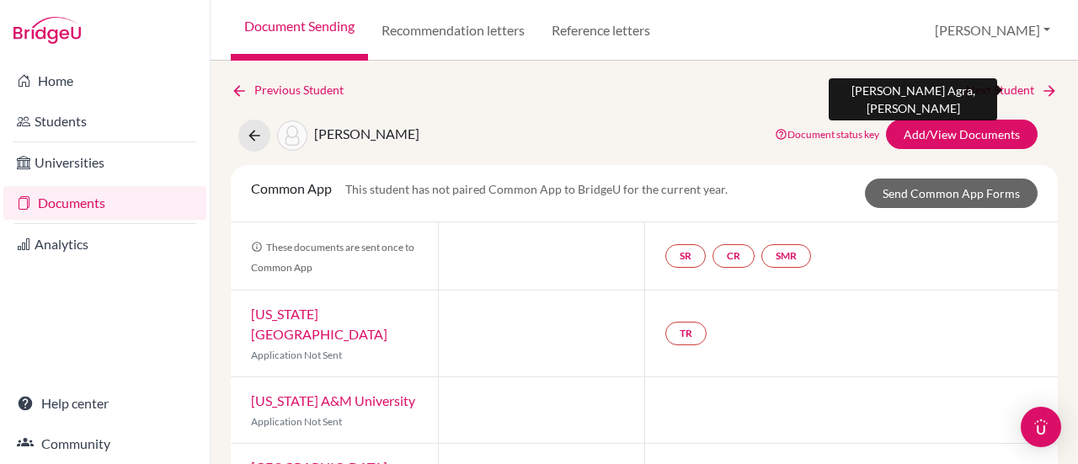
click at [1004, 90] on link "Next Student" at bounding box center [1012, 90] width 92 height 19
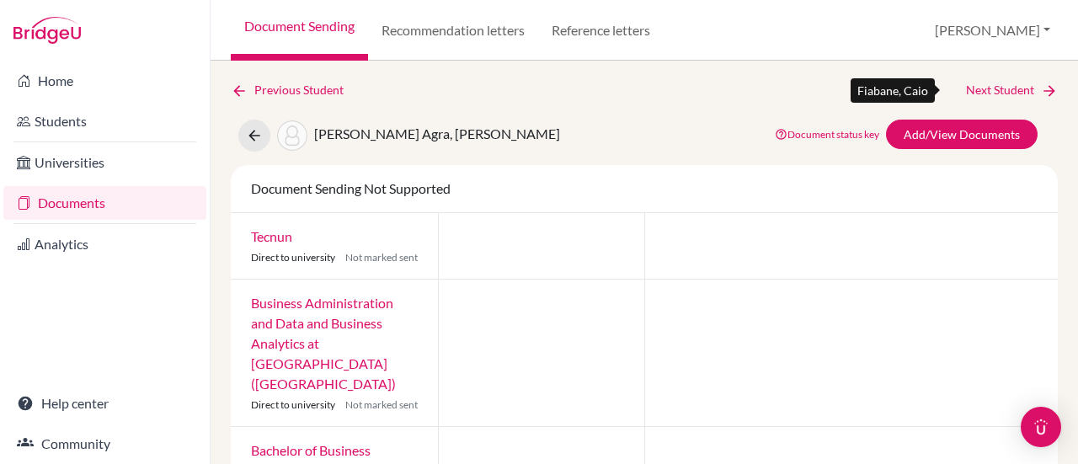
click at [1004, 90] on link "Next Student" at bounding box center [1012, 90] width 92 height 19
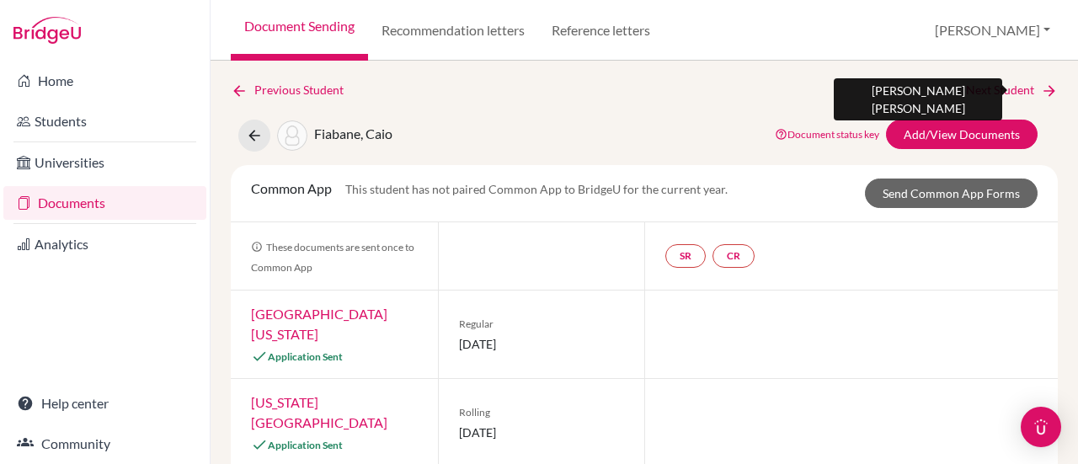
click at [1004, 90] on link "Next Student" at bounding box center [1012, 90] width 92 height 19
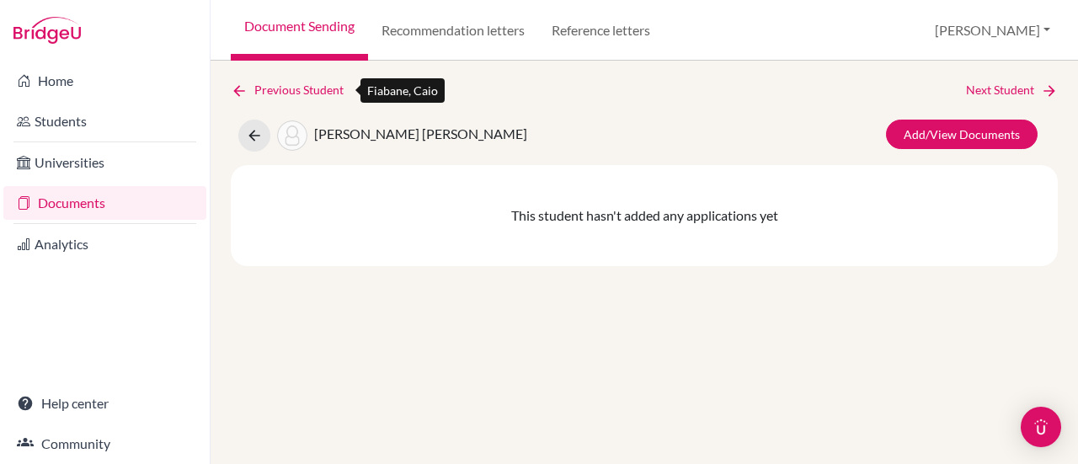
click at [327, 83] on link "Previous Student" at bounding box center [294, 90] width 126 height 19
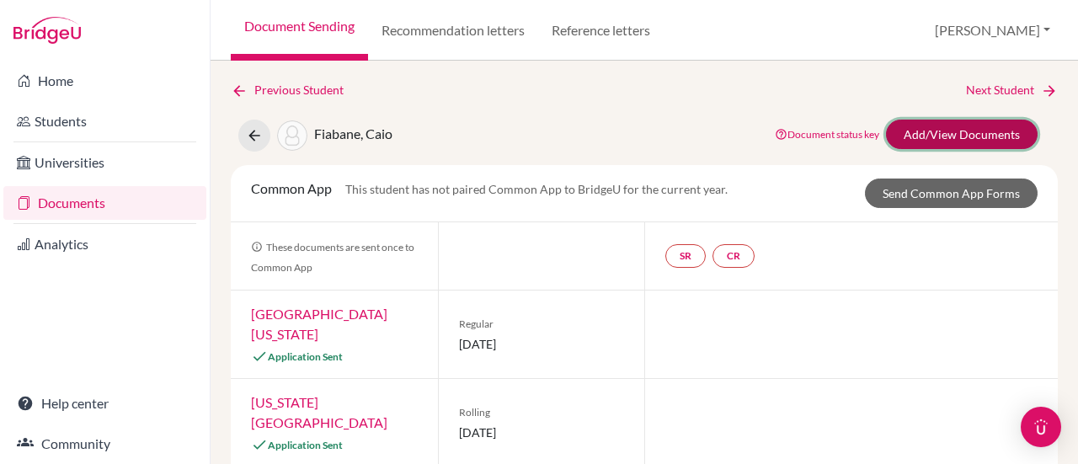
click at [935, 136] on link "Add/View Documents" at bounding box center [962, 134] width 152 height 29
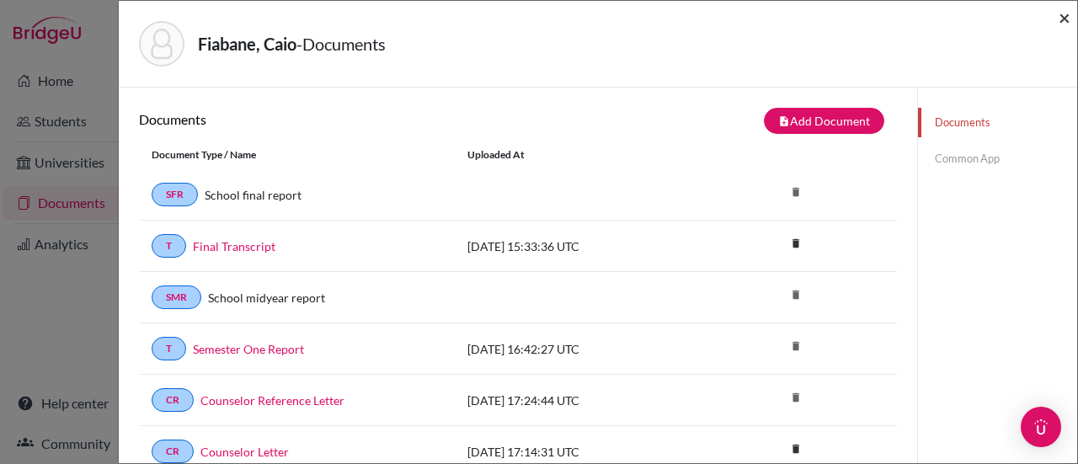
click at [1063, 19] on span "×" at bounding box center [1064, 17] width 12 height 24
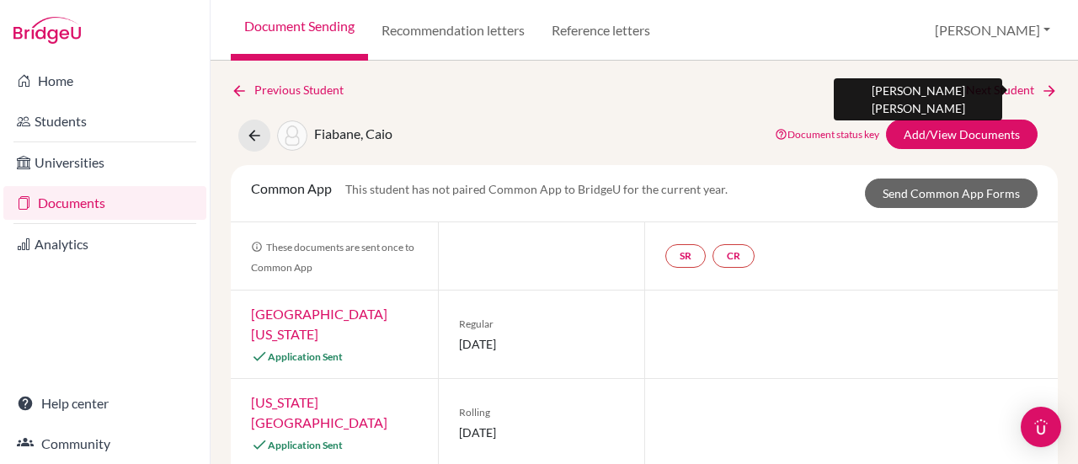
click at [997, 89] on link "Next Student" at bounding box center [1012, 90] width 92 height 19
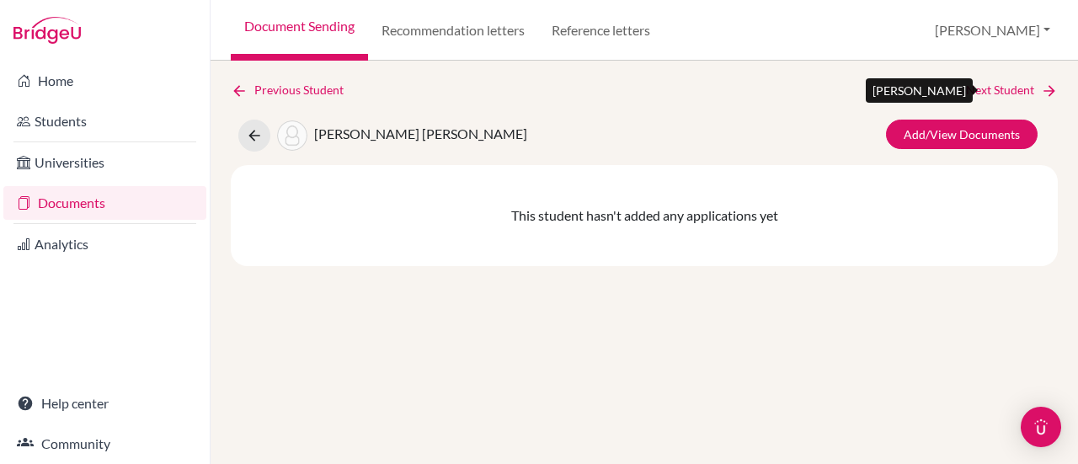
click at [997, 89] on link "Next Student" at bounding box center [1012, 90] width 92 height 19
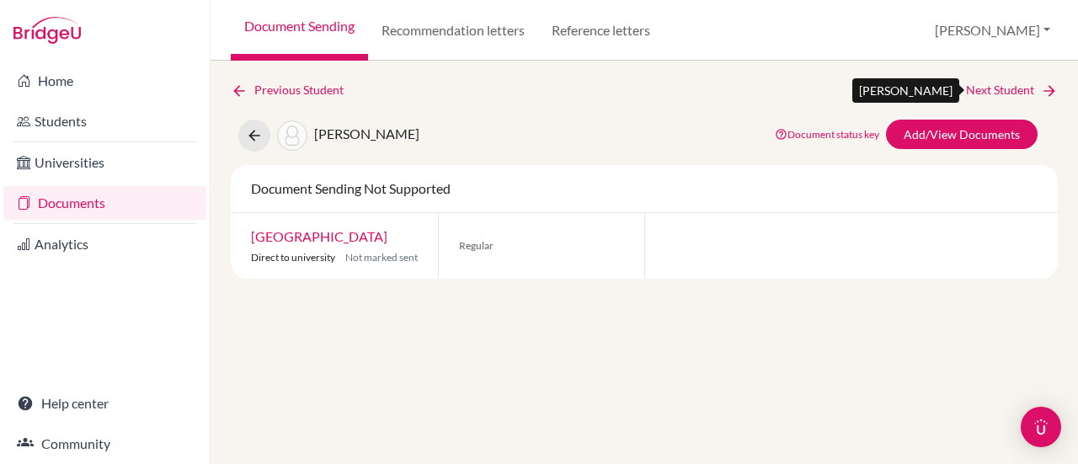
click at [997, 89] on link "Next Student" at bounding box center [1012, 90] width 92 height 19
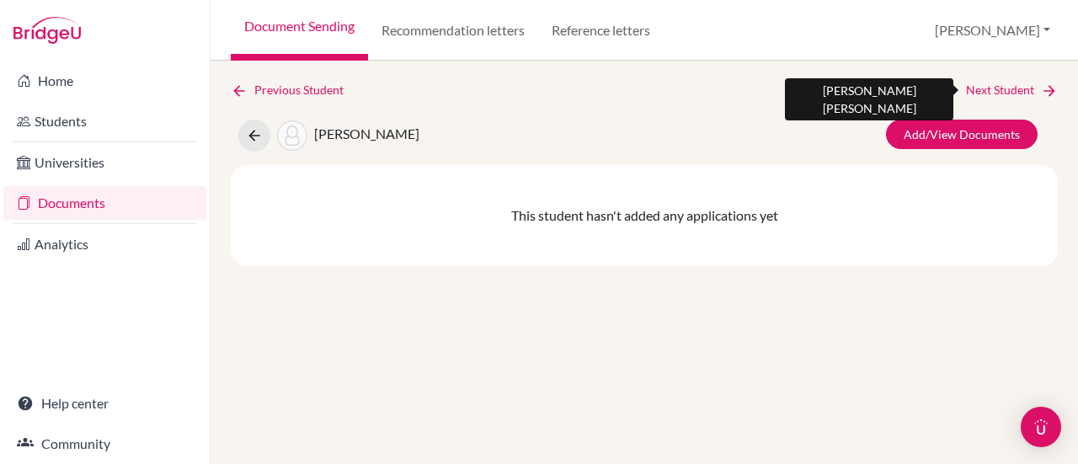
click at [997, 89] on link "Next Student" at bounding box center [1012, 90] width 92 height 19
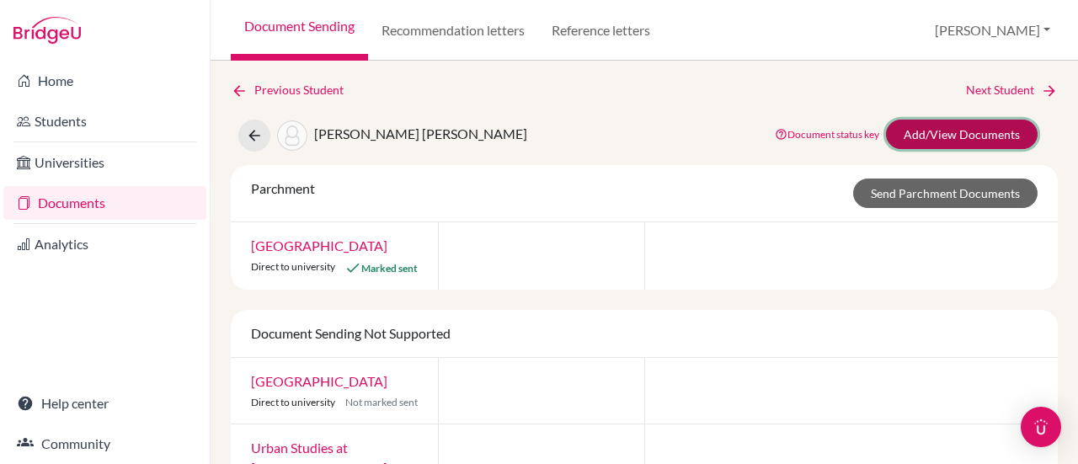
click at [962, 136] on link "Add/View Documents" at bounding box center [962, 134] width 152 height 29
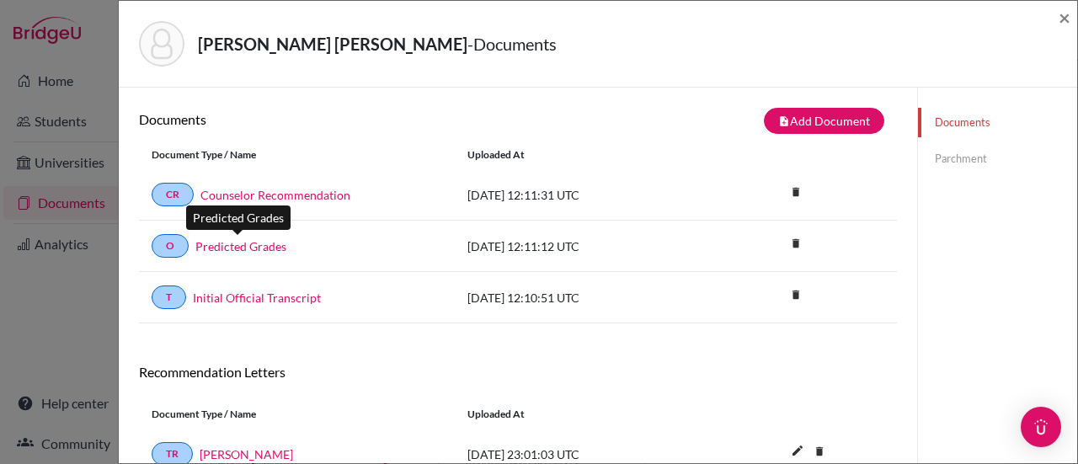
click at [231, 246] on link "Predicted Grades" at bounding box center [240, 246] width 91 height 18
click at [1063, 13] on span "×" at bounding box center [1064, 17] width 12 height 24
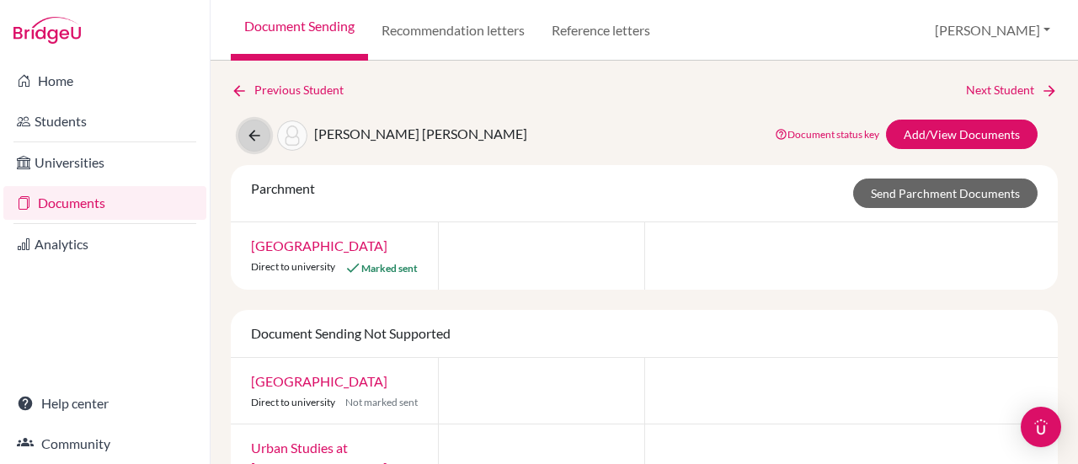
click at [253, 136] on icon at bounding box center [254, 135] width 17 height 17
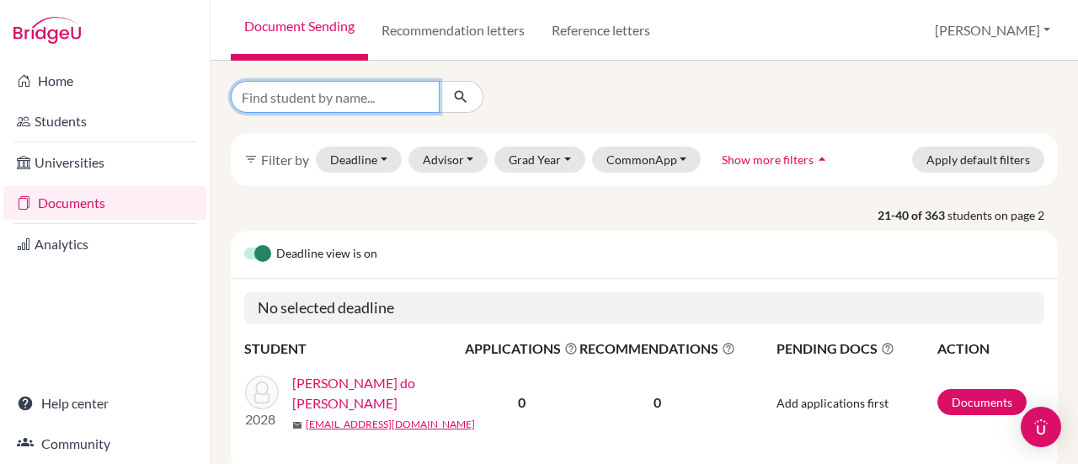
click at [299, 102] on input "Find student by name..." at bounding box center [335, 97] width 209 height 32
type input "[PERSON_NAME]"
click button "submit" at bounding box center [461, 97] width 45 height 32
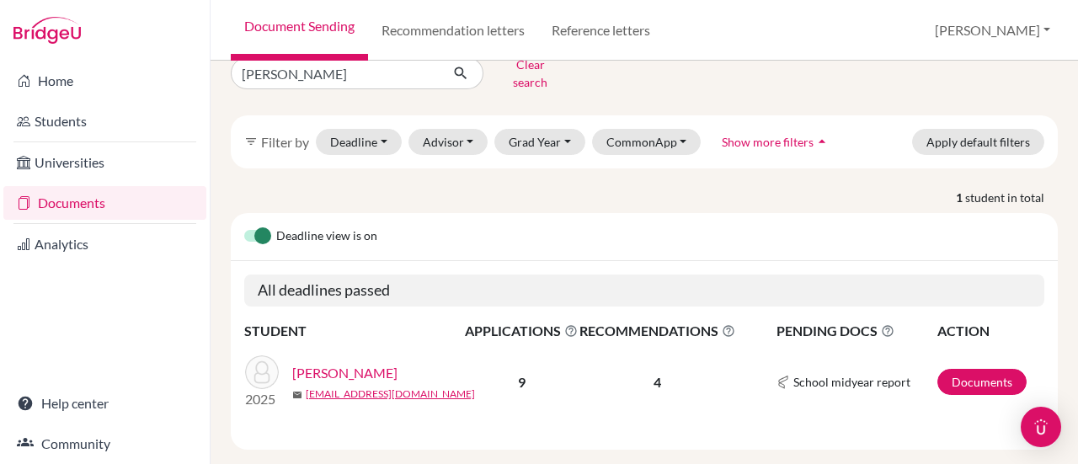
scroll to position [42, 0]
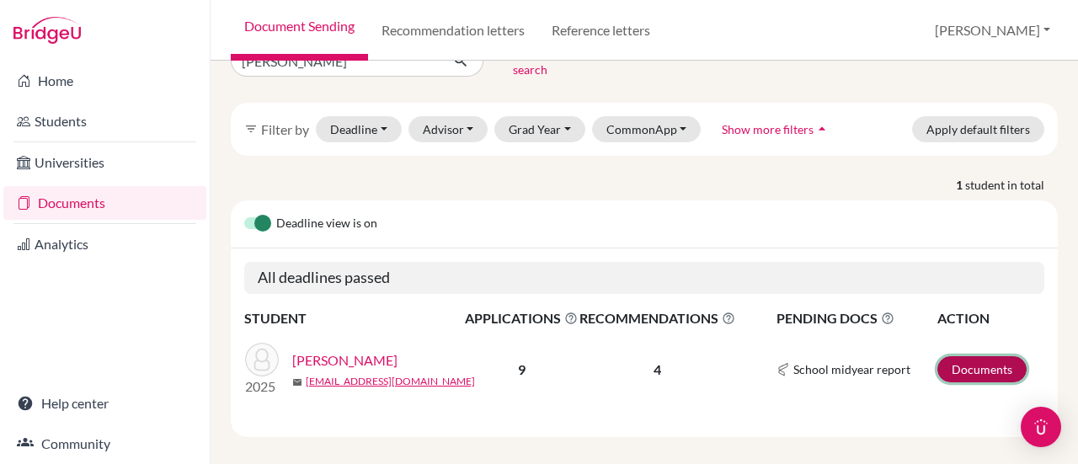
click at [956, 356] on link "Documents" at bounding box center [981, 369] width 89 height 26
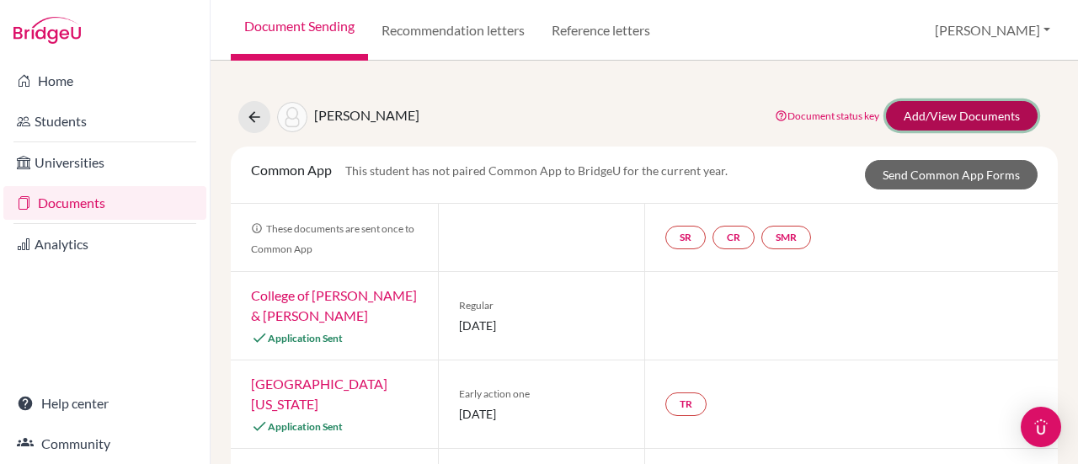
click at [928, 119] on link "Add/View Documents" at bounding box center [962, 115] width 152 height 29
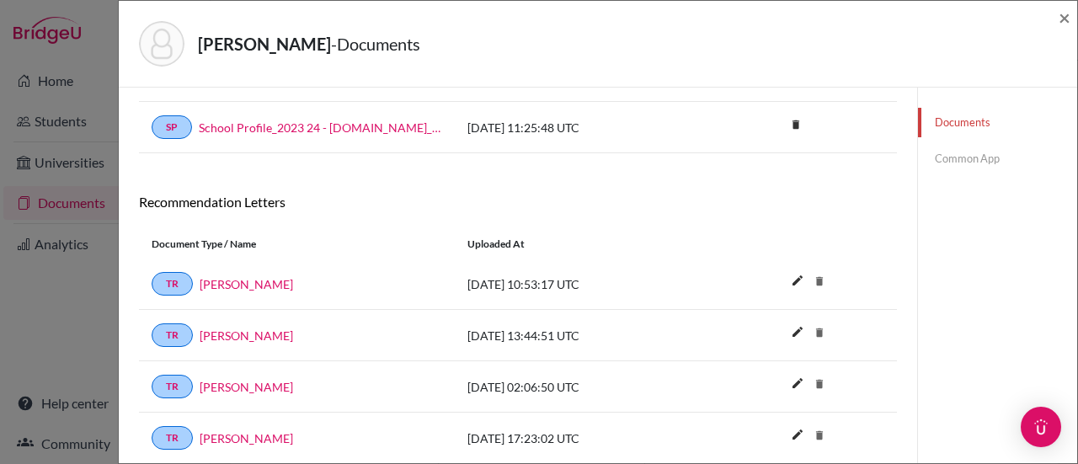
scroll to position [689, 0]
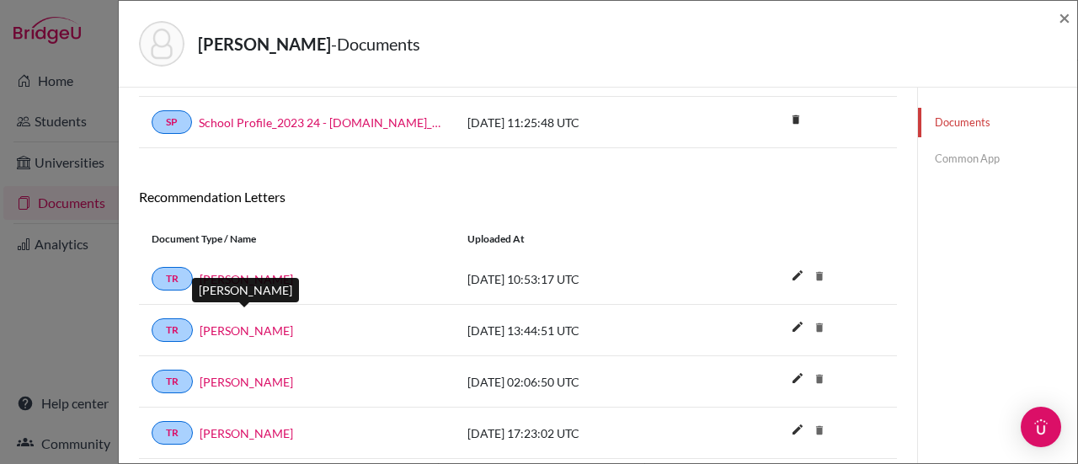
click at [259, 322] on link "Jeffrey Lindstrom" at bounding box center [246, 331] width 93 height 18
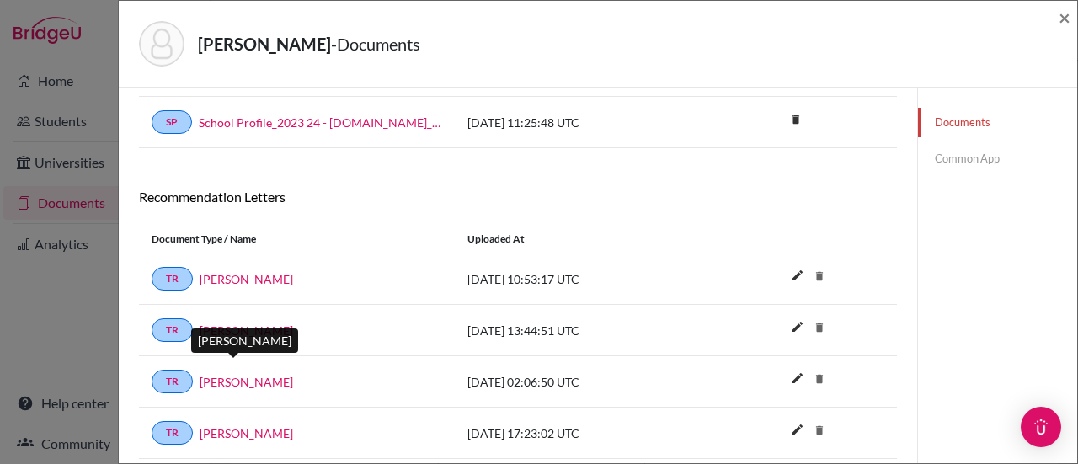
click at [237, 373] on link "Claudia Araya" at bounding box center [246, 382] width 93 height 18
click at [245, 267] on div "TR Melissa Kandido" at bounding box center [297, 279] width 291 height 24
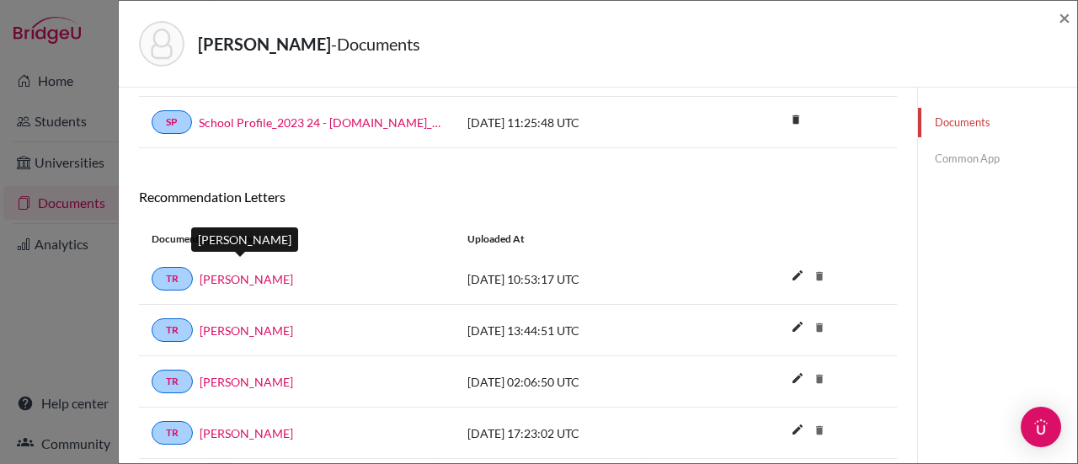
click at [250, 270] on link "[PERSON_NAME]" at bounding box center [246, 279] width 93 height 18
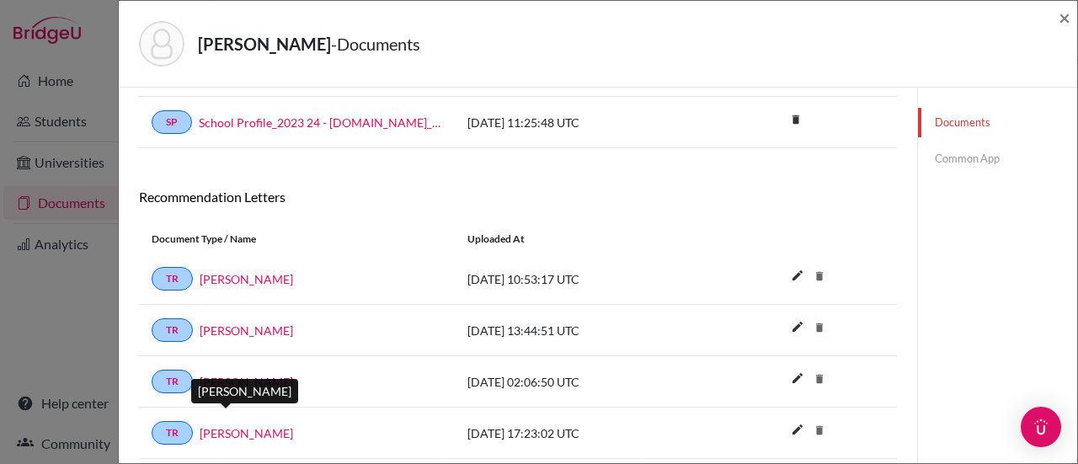
click at [216, 424] on link "Luke Joyce" at bounding box center [246, 433] width 93 height 18
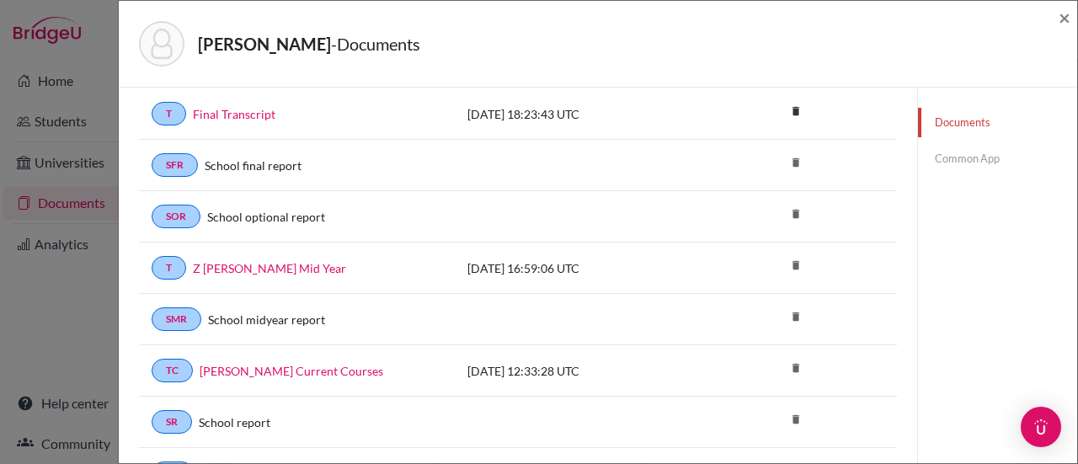
scroll to position [0, 0]
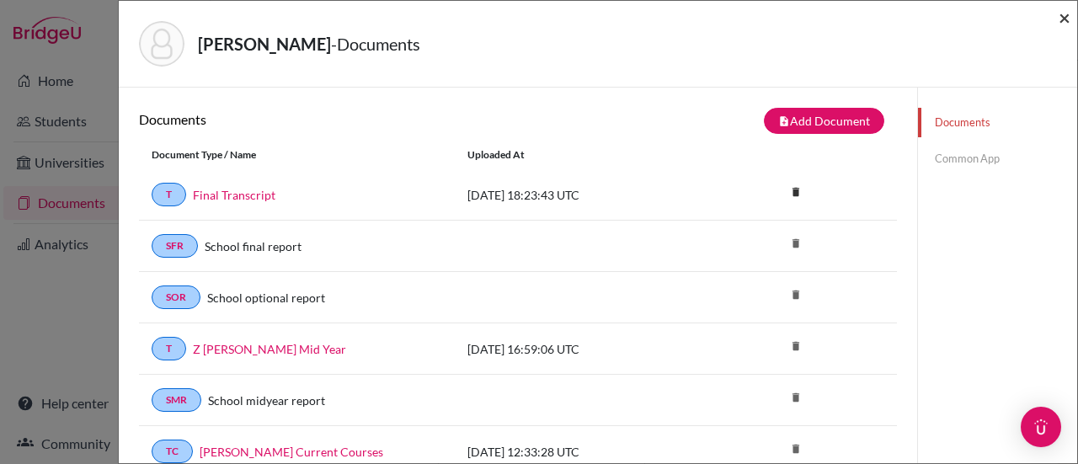
click at [1063, 21] on span "×" at bounding box center [1064, 17] width 12 height 24
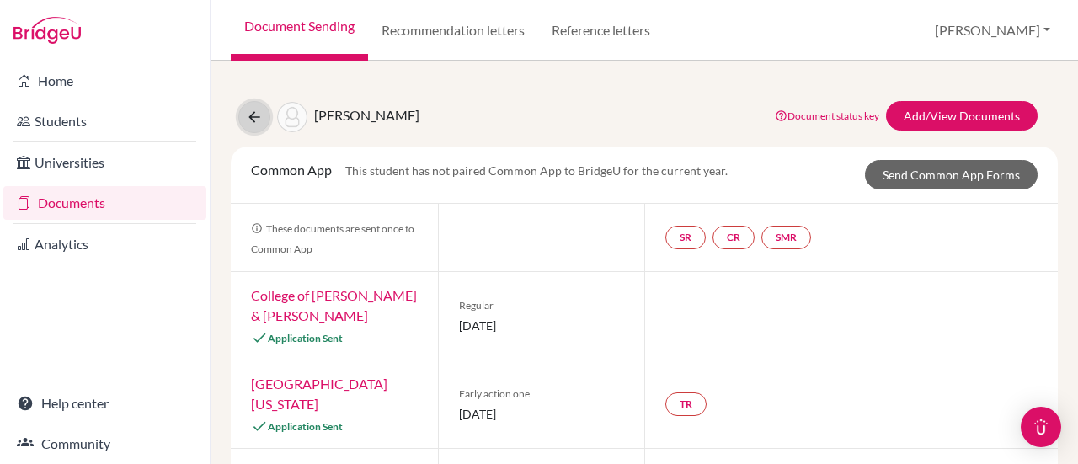
click at [249, 114] on icon at bounding box center [254, 117] width 17 height 17
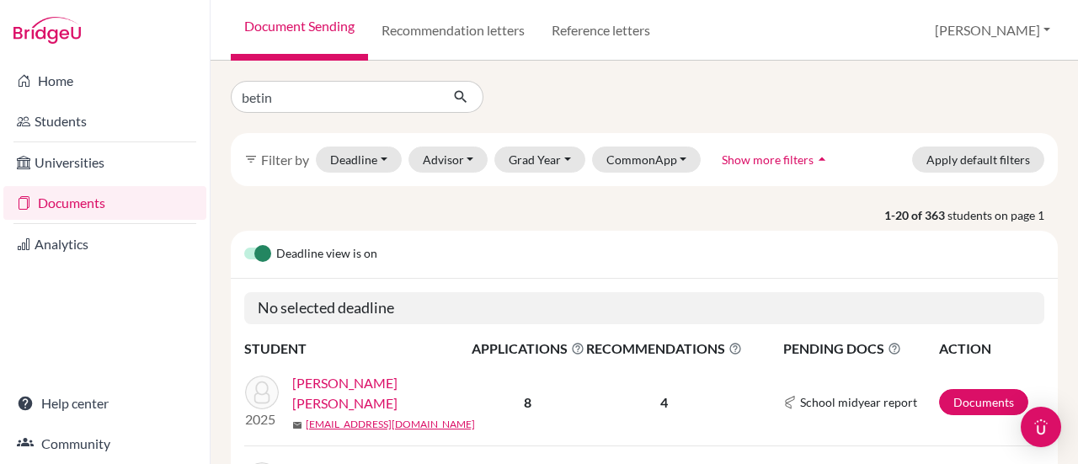
type input "[PERSON_NAME]"
click button "submit" at bounding box center [461, 97] width 45 height 32
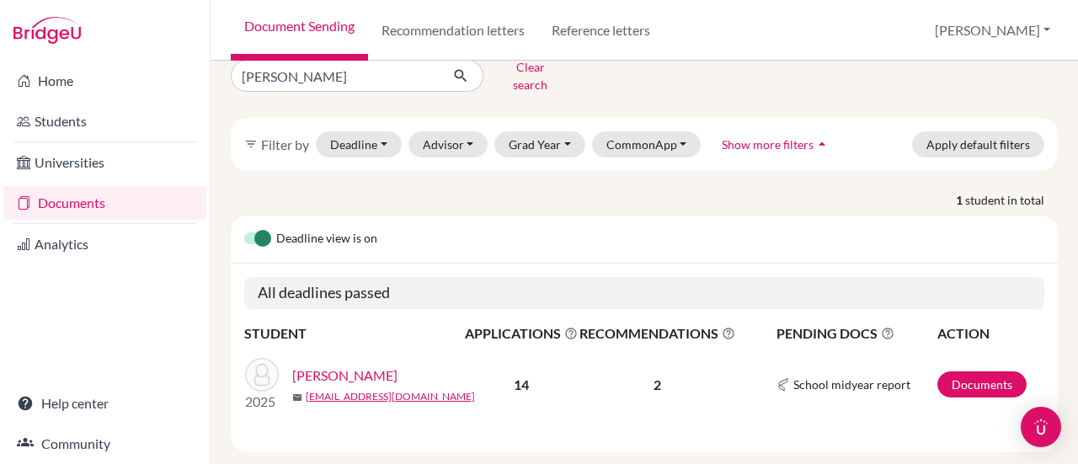
scroll to position [42, 0]
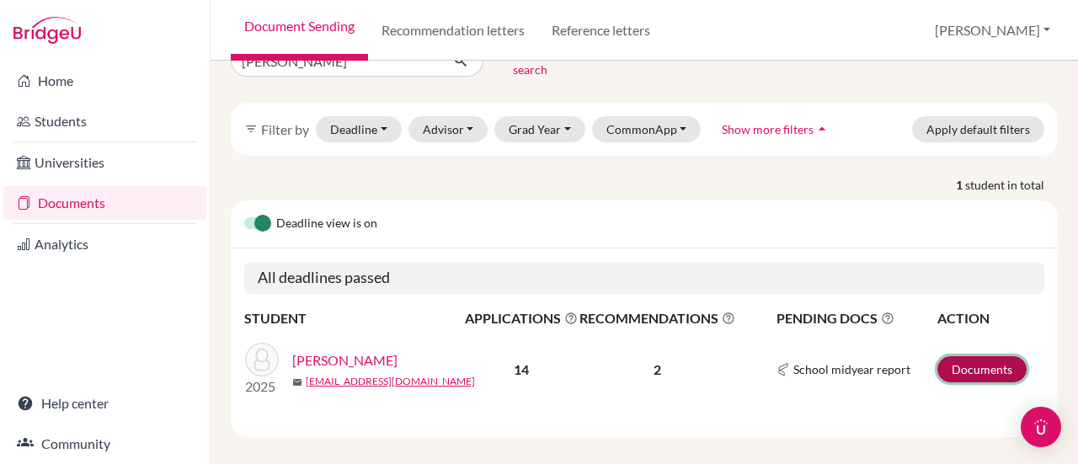
click at [984, 360] on link "Documents" at bounding box center [981, 369] width 89 height 26
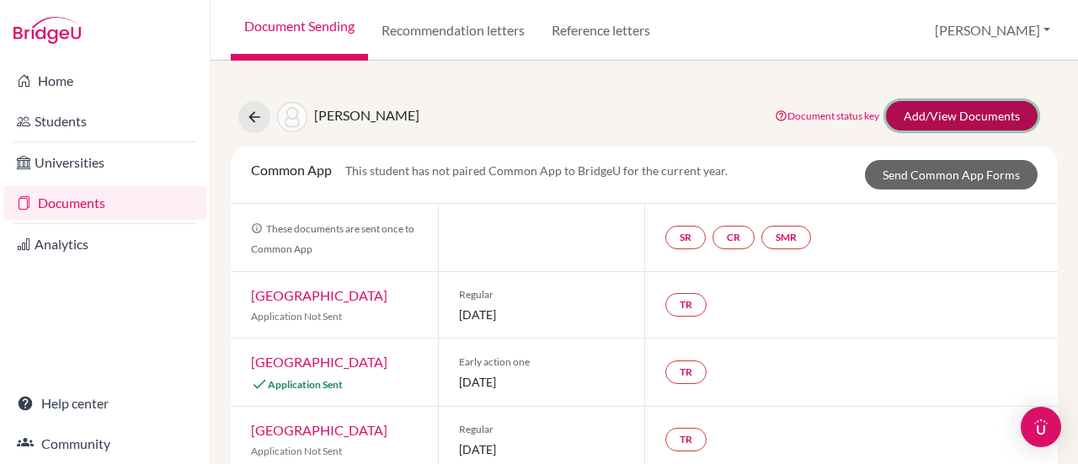
click at [969, 115] on link "Add/View Documents" at bounding box center [962, 115] width 152 height 29
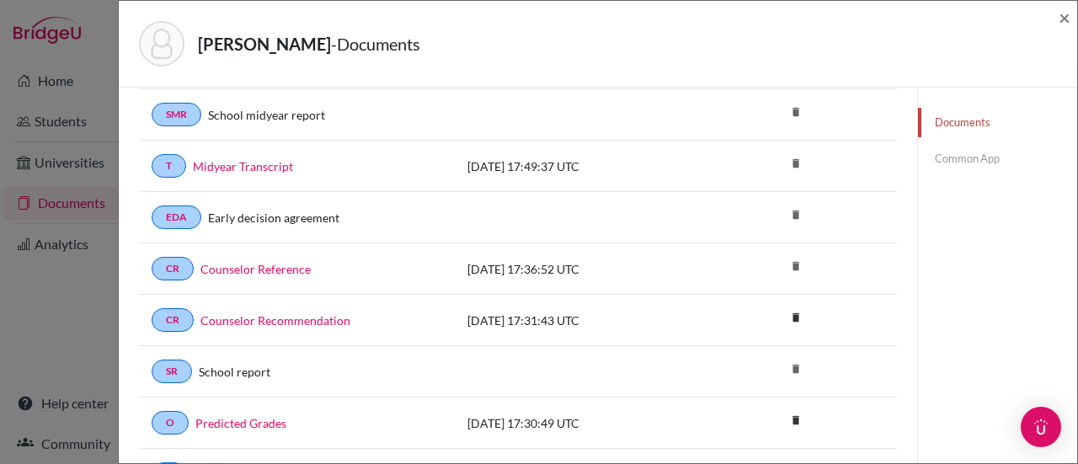
scroll to position [421, 0]
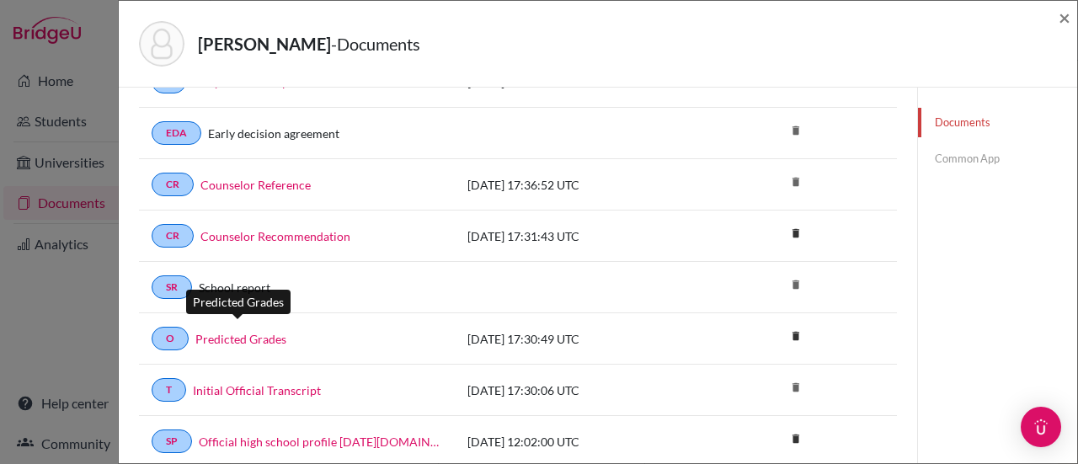
click at [254, 334] on link "Predicted Grades" at bounding box center [240, 339] width 91 height 18
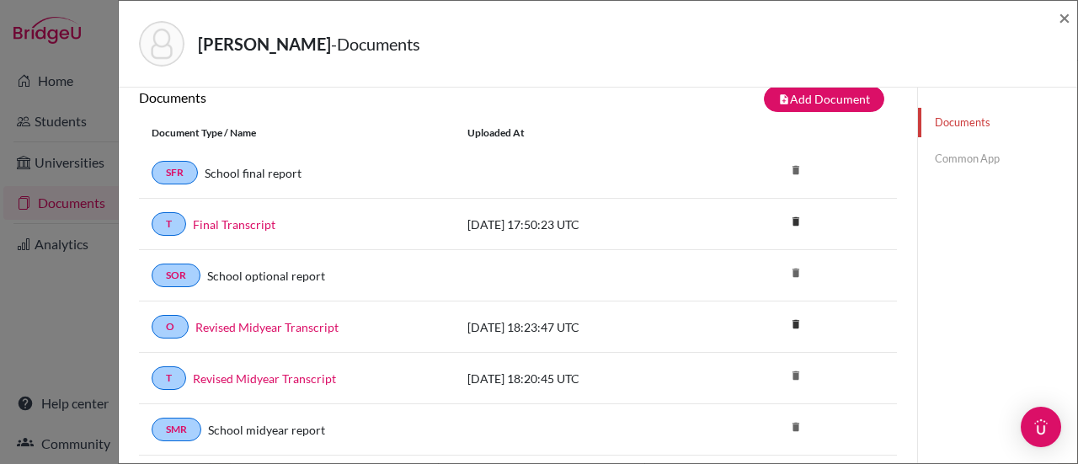
scroll to position [0, 0]
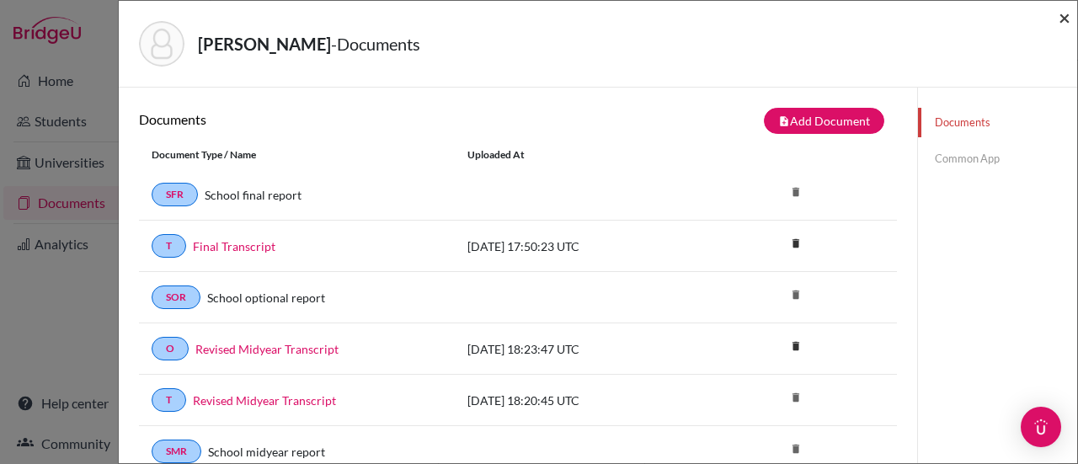
click at [1063, 15] on span "×" at bounding box center [1064, 17] width 12 height 24
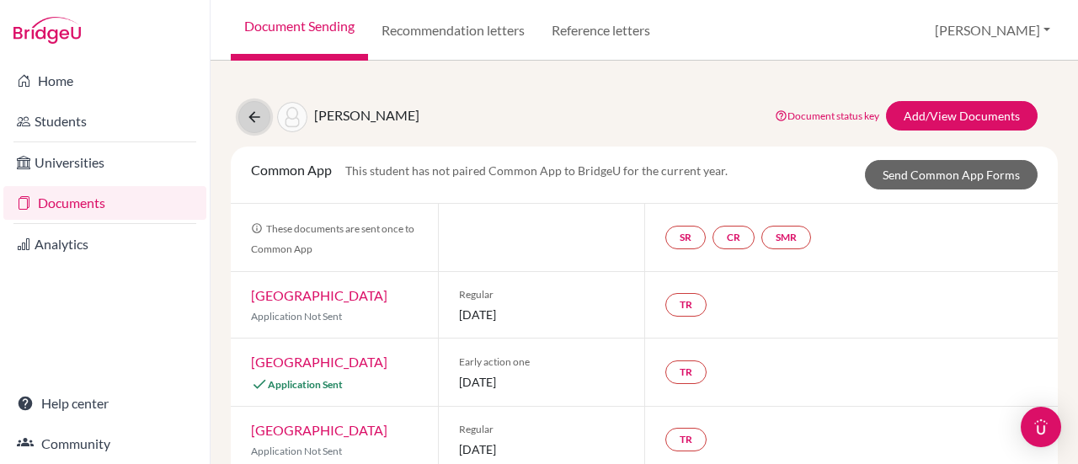
click at [250, 109] on icon at bounding box center [254, 117] width 17 height 17
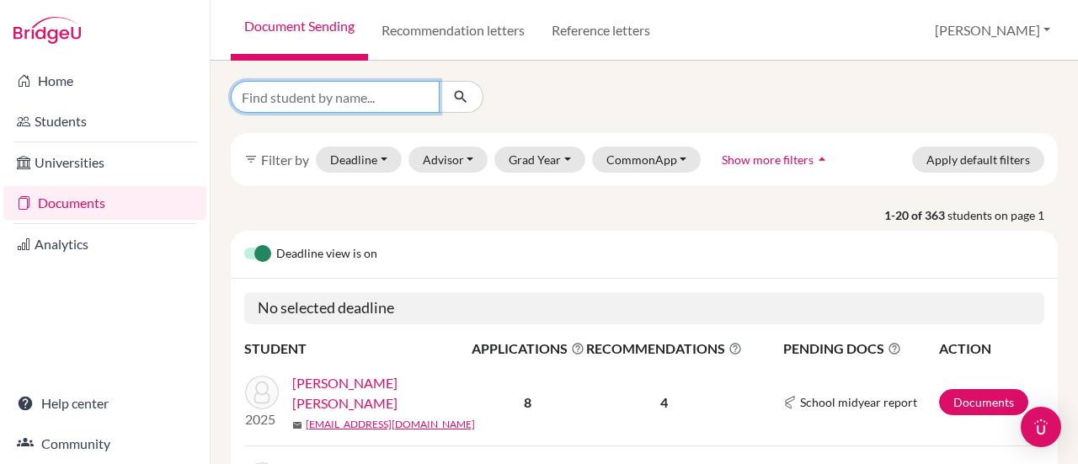
click at [351, 99] on input "Find student by name..." at bounding box center [335, 97] width 209 height 32
type input "[PERSON_NAME]"
click button "submit" at bounding box center [461, 97] width 45 height 32
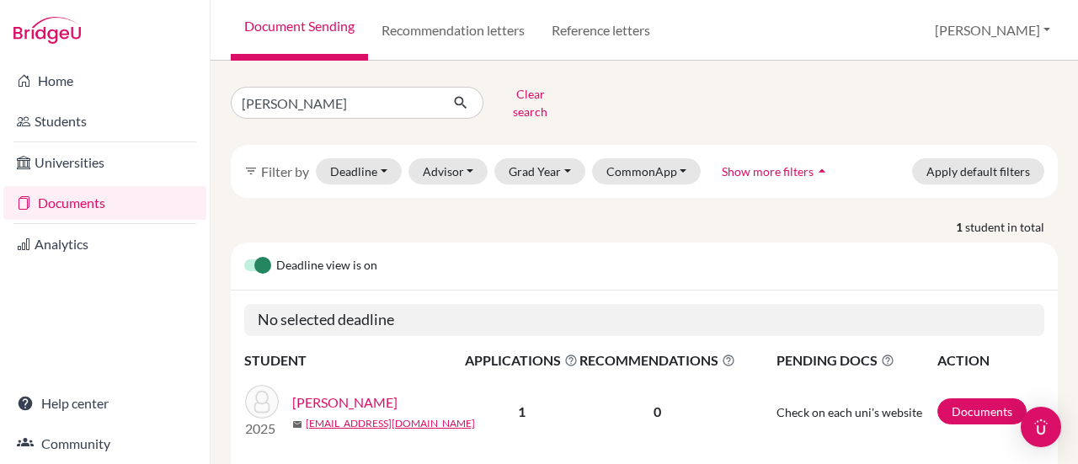
click at [335, 392] on link "[PERSON_NAME]" at bounding box center [344, 402] width 105 height 20
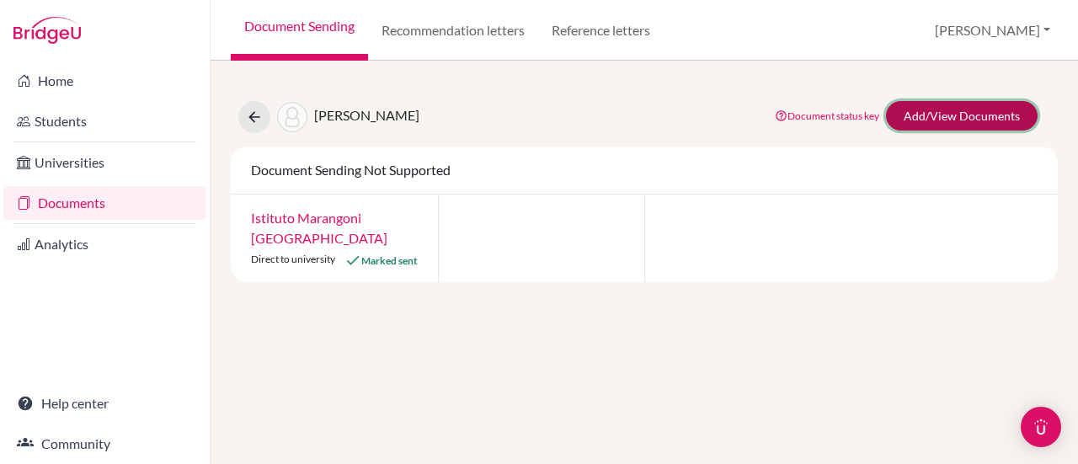
click at [1002, 117] on link "Add/View Documents" at bounding box center [962, 115] width 152 height 29
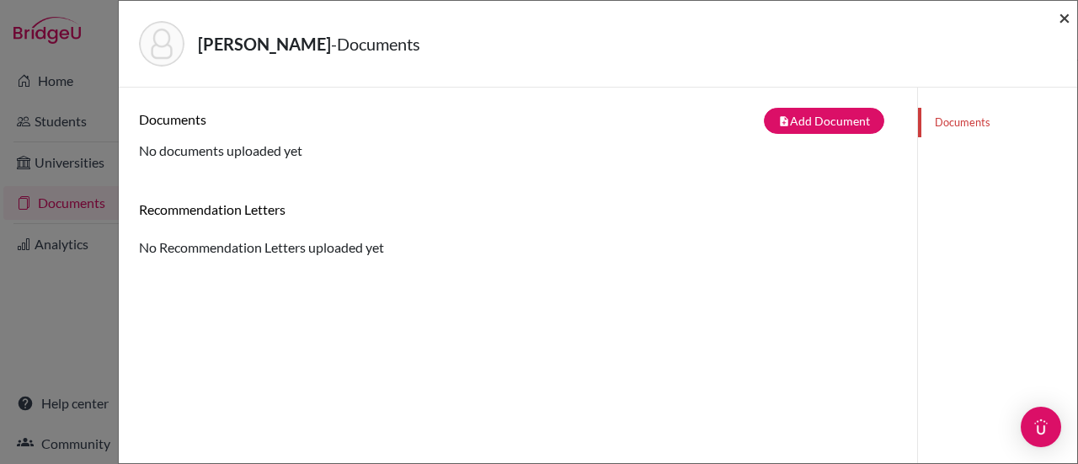
click at [1065, 21] on span "×" at bounding box center [1064, 17] width 12 height 24
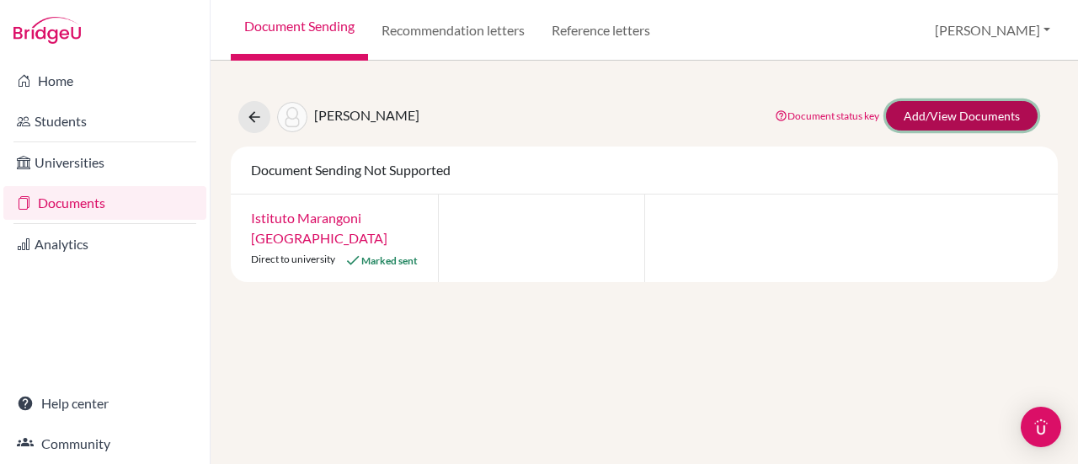
click at [995, 116] on link "Add/View Documents" at bounding box center [962, 115] width 152 height 29
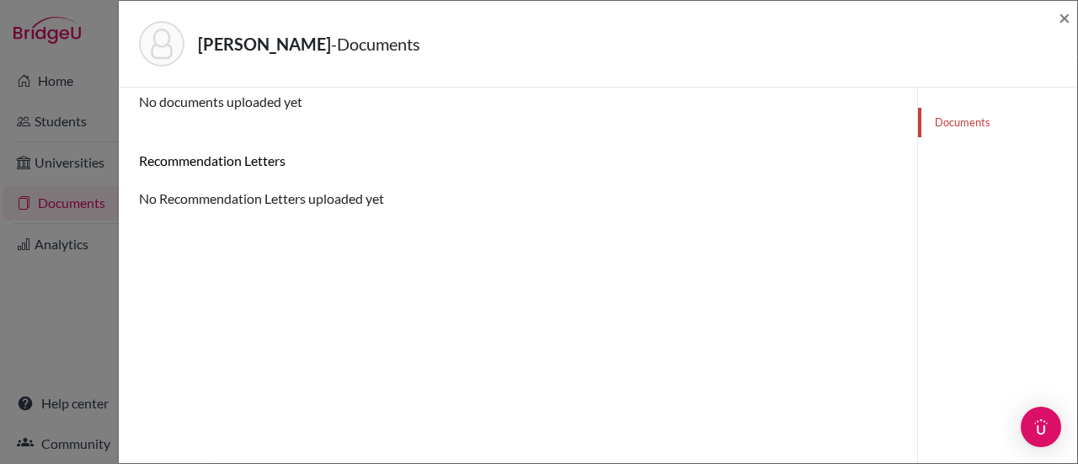
scroll to position [88, 0]
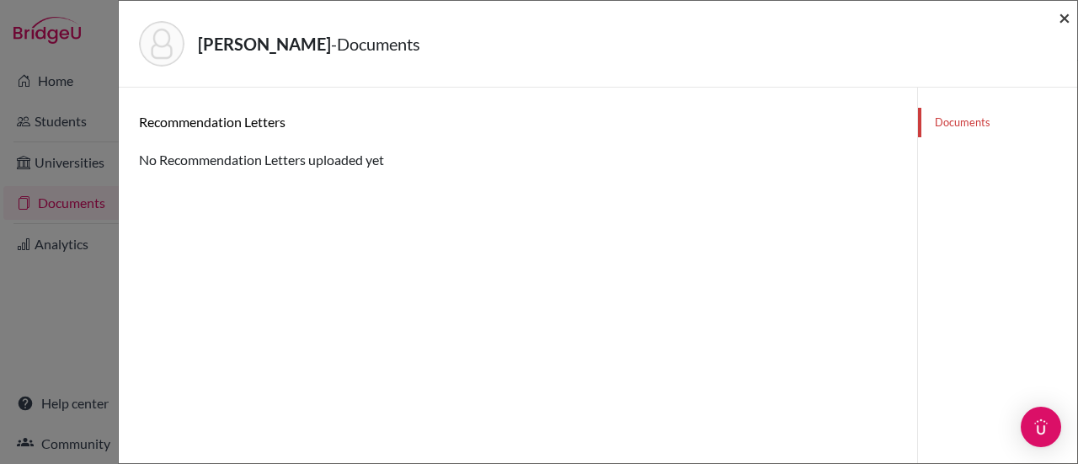
click at [1064, 13] on span "×" at bounding box center [1064, 17] width 12 height 24
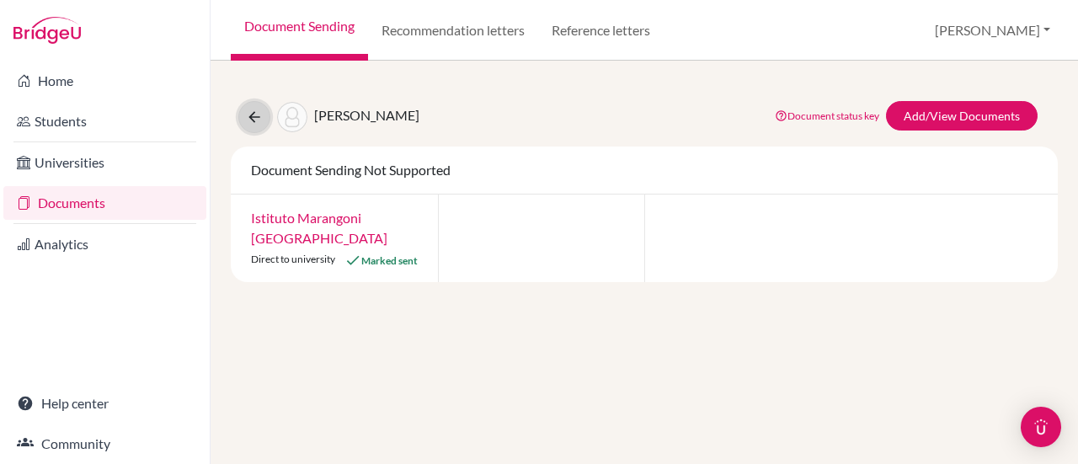
click at [248, 120] on icon at bounding box center [254, 117] width 17 height 17
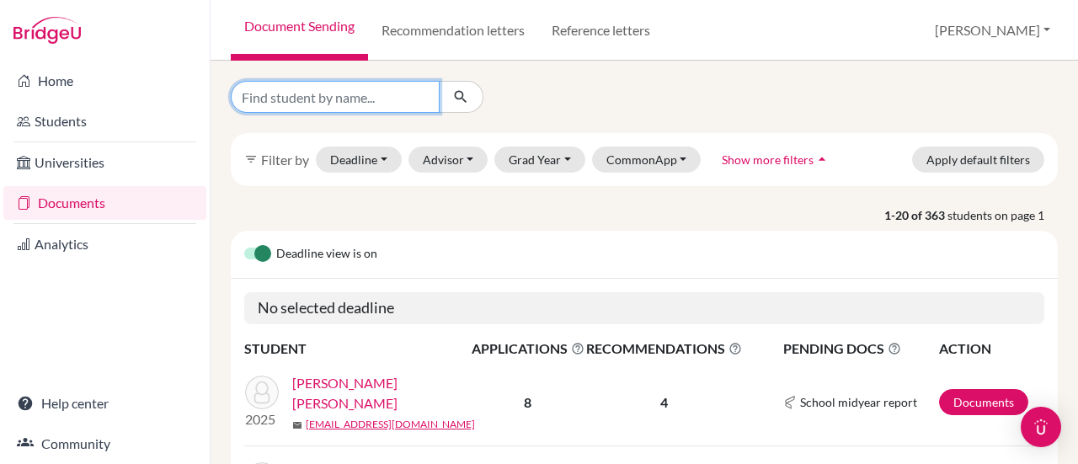
click at [322, 95] on input "Find student by name..." at bounding box center [335, 97] width 209 height 32
type input "keeffe"
click button "submit" at bounding box center [461, 97] width 45 height 32
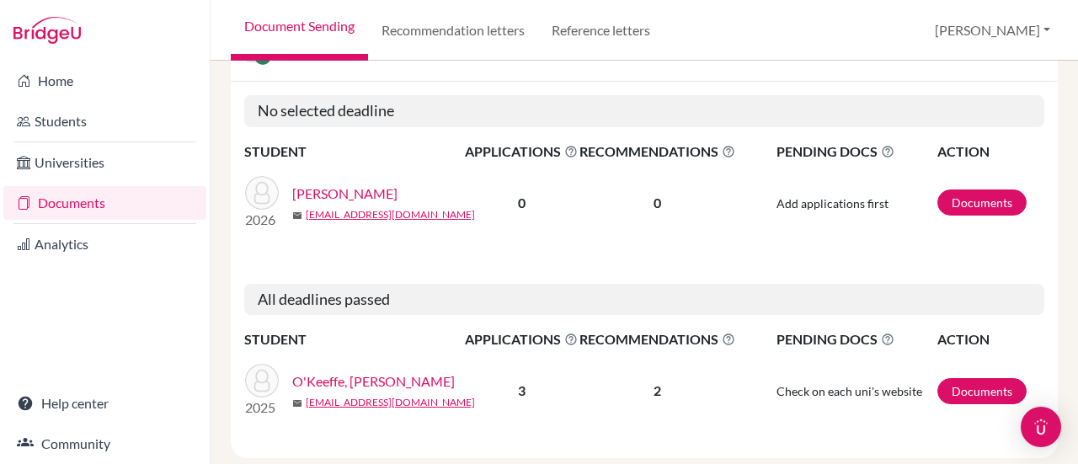
scroll to position [231, 0]
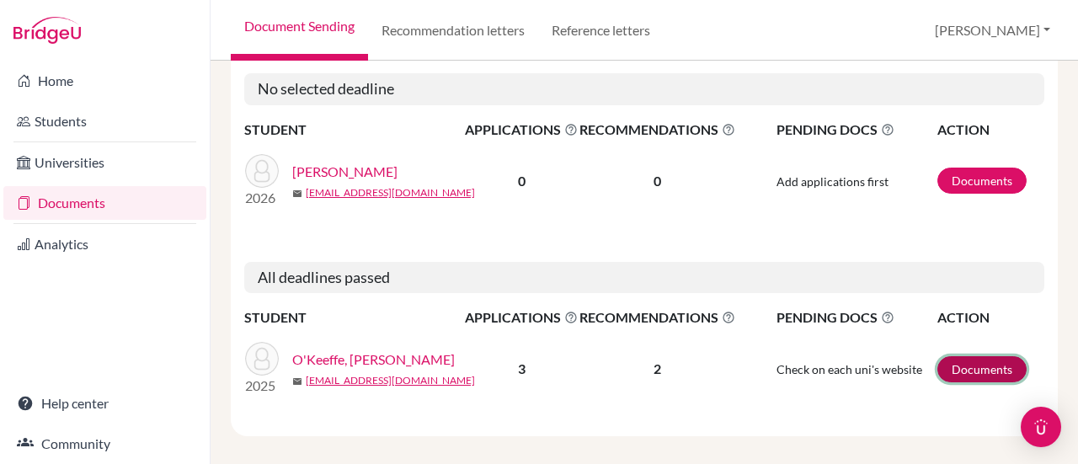
click at [977, 356] on link "Documents" at bounding box center [981, 369] width 89 height 26
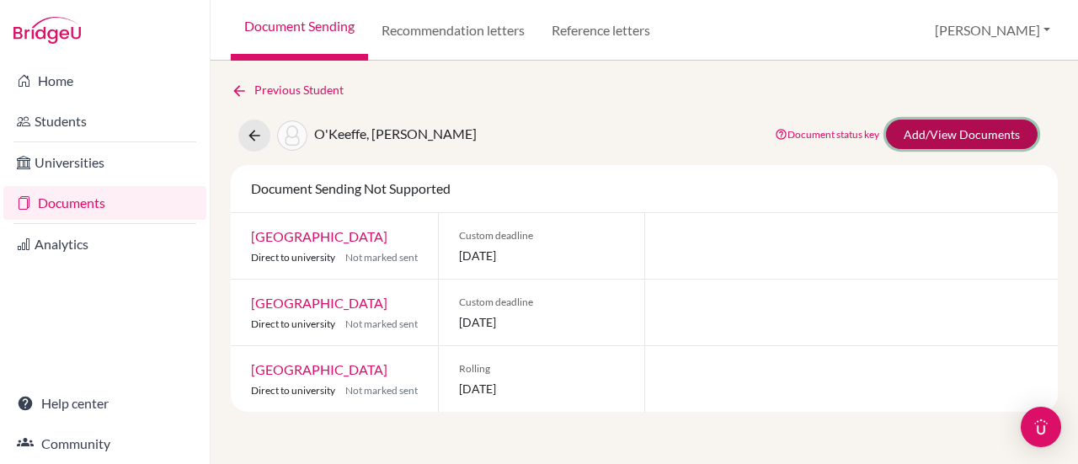
click at [923, 139] on link "Add/View Documents" at bounding box center [962, 134] width 152 height 29
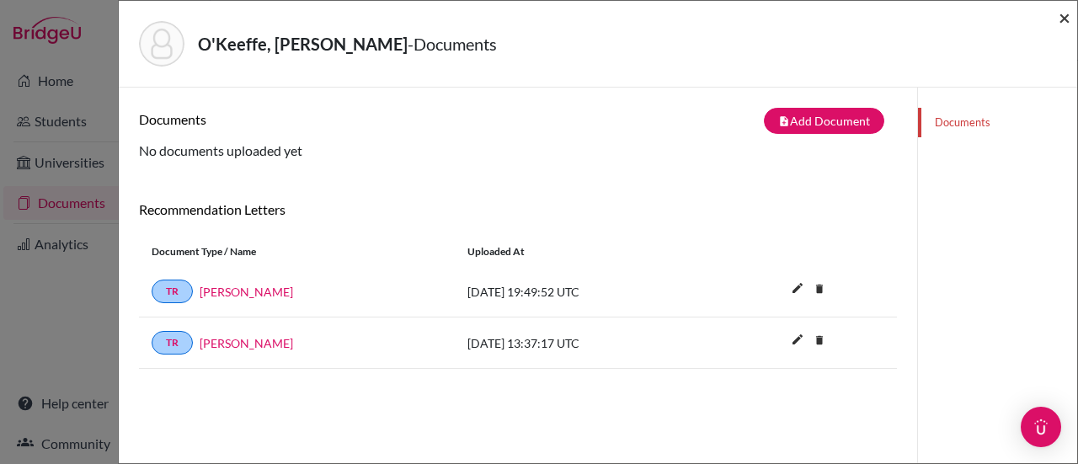
click at [1066, 26] on span "×" at bounding box center [1064, 17] width 12 height 24
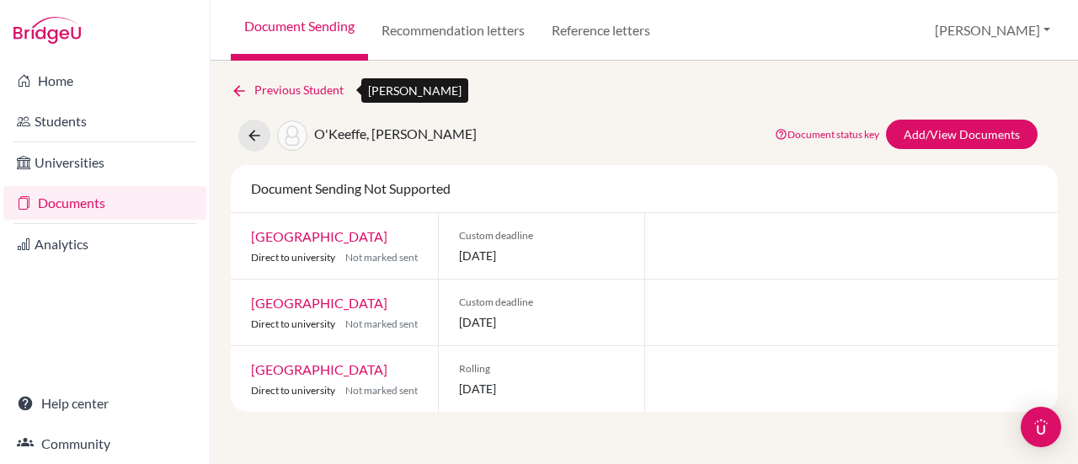
click at [234, 90] on icon at bounding box center [239, 91] width 17 height 17
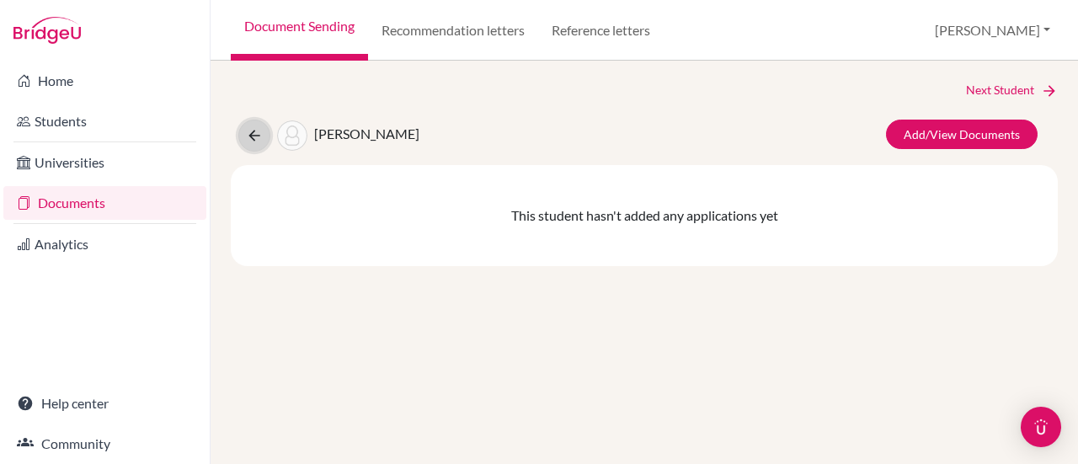
click at [246, 129] on icon at bounding box center [254, 135] width 17 height 17
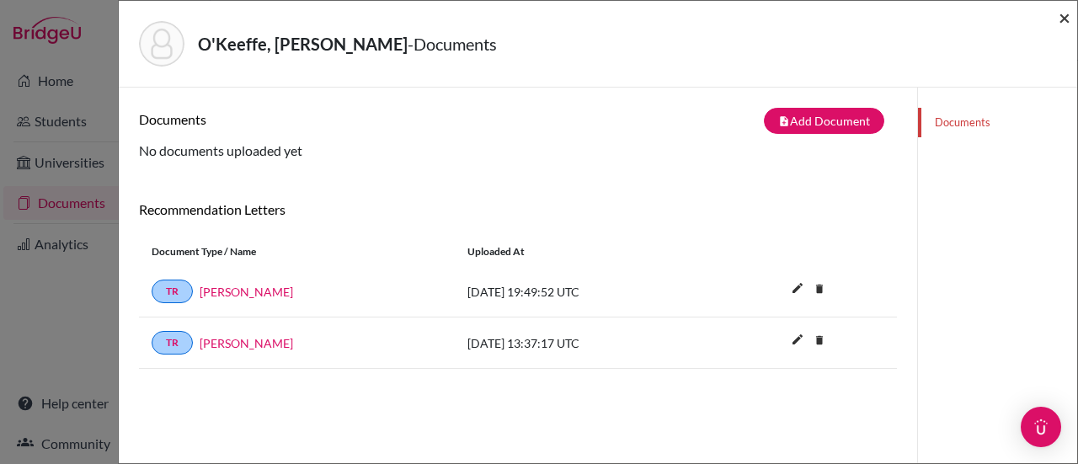
click at [1063, 19] on span "×" at bounding box center [1064, 17] width 12 height 24
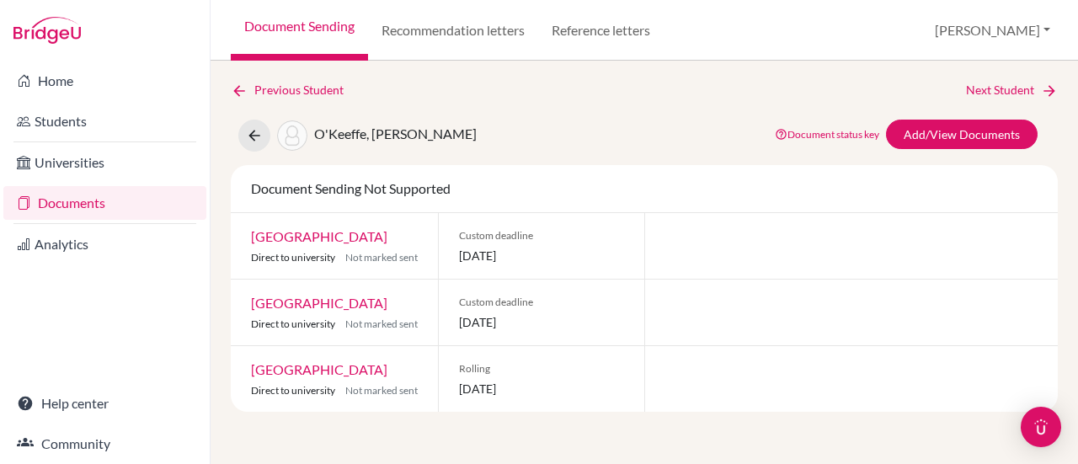
click at [279, 24] on link "Document Sending" at bounding box center [299, 30] width 137 height 61
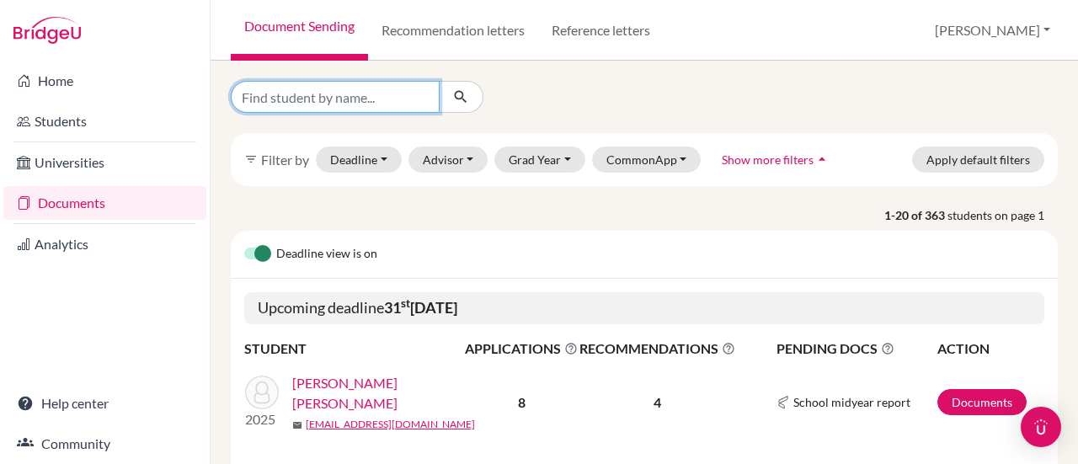
click at [300, 99] on input "Find student by name..." at bounding box center [335, 97] width 209 height 32
type input "[PERSON_NAME]"
click button "submit" at bounding box center [461, 97] width 45 height 32
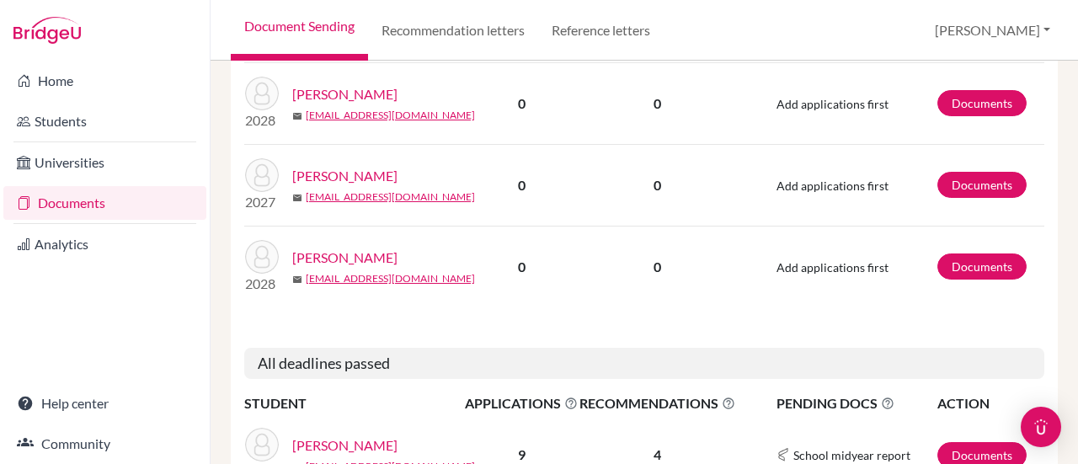
scroll to position [556, 0]
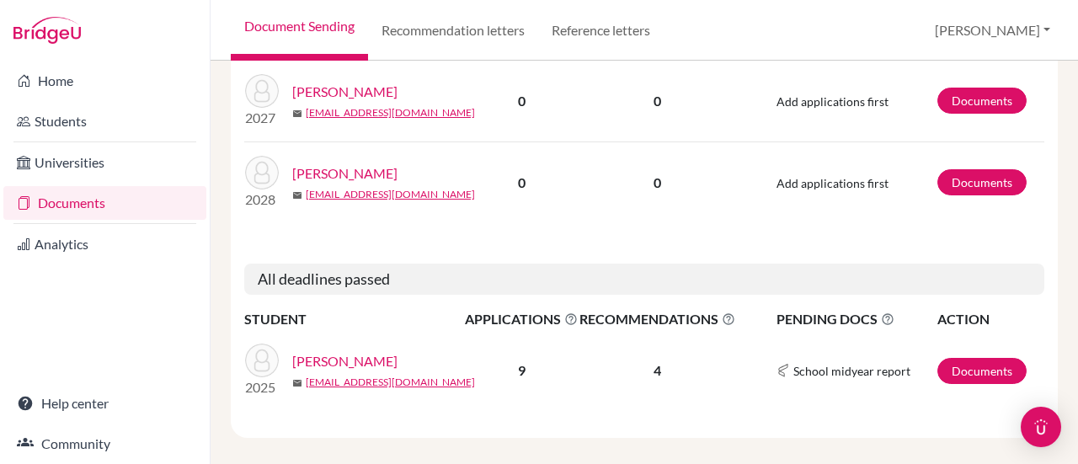
click at [364, 351] on link "[PERSON_NAME]" at bounding box center [344, 361] width 105 height 20
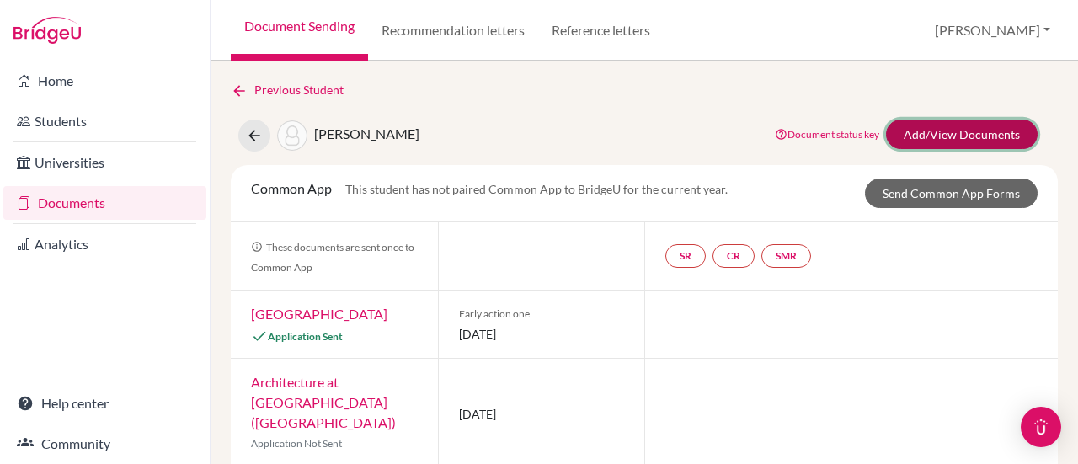
click at [946, 129] on link "Add/View Documents" at bounding box center [962, 134] width 152 height 29
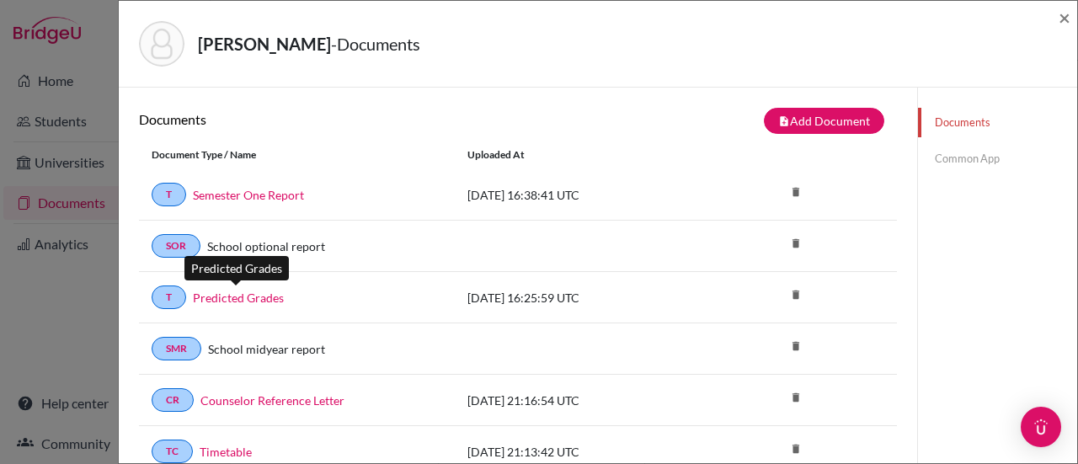
click at [244, 290] on link "Predicted Grades" at bounding box center [238, 298] width 91 height 18
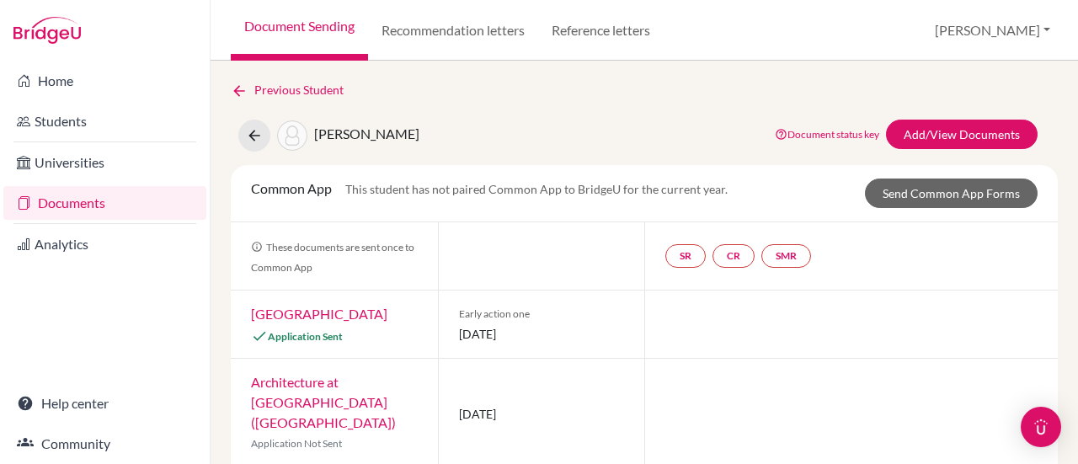
click at [344, 18] on link "Document Sending" at bounding box center [299, 30] width 137 height 61
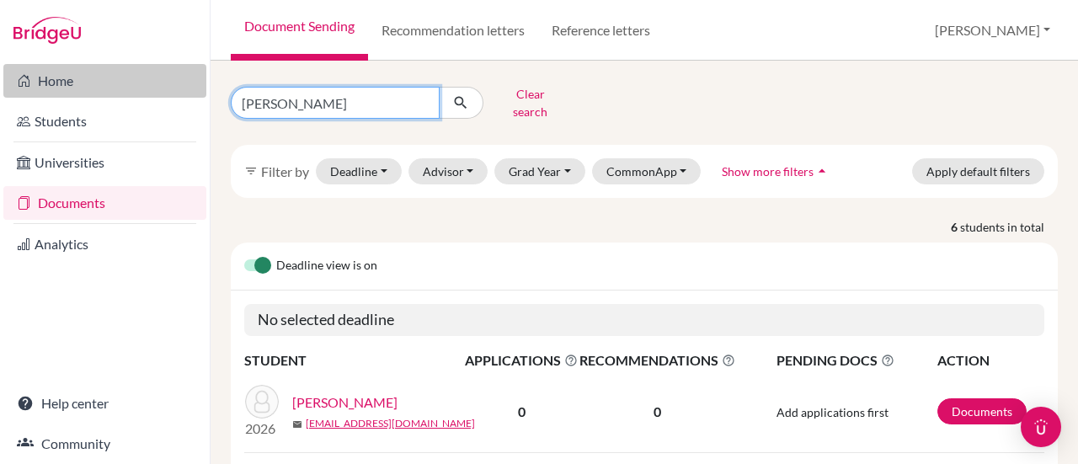
drag, startPoint x: 330, startPoint y: 106, endPoint x: 162, endPoint y: 85, distance: 169.7
click at [162, 85] on div "Home Students Universities Documents Analytics Help center Community Document S…" at bounding box center [539, 232] width 1078 height 464
type input "[PERSON_NAME]"
click button "submit" at bounding box center [461, 103] width 45 height 32
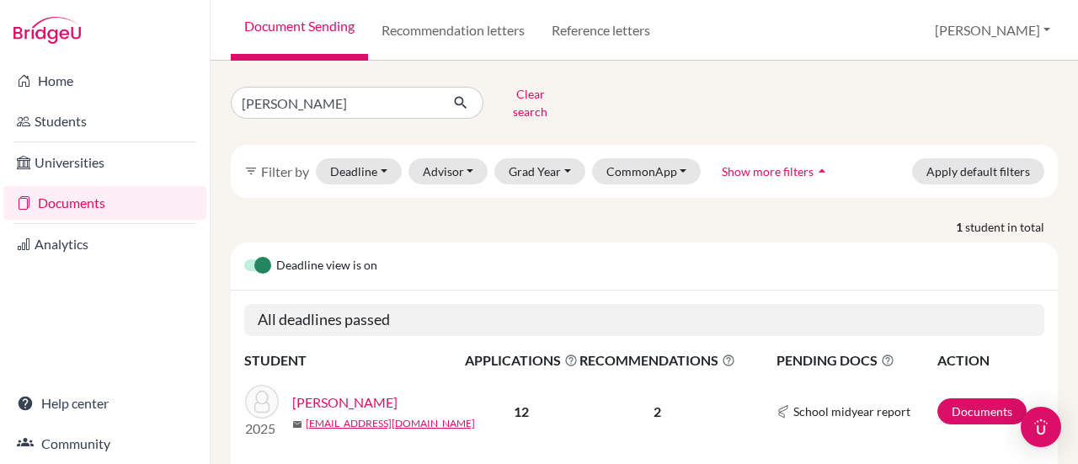
click at [341, 392] on link "[PERSON_NAME]" at bounding box center [344, 402] width 105 height 20
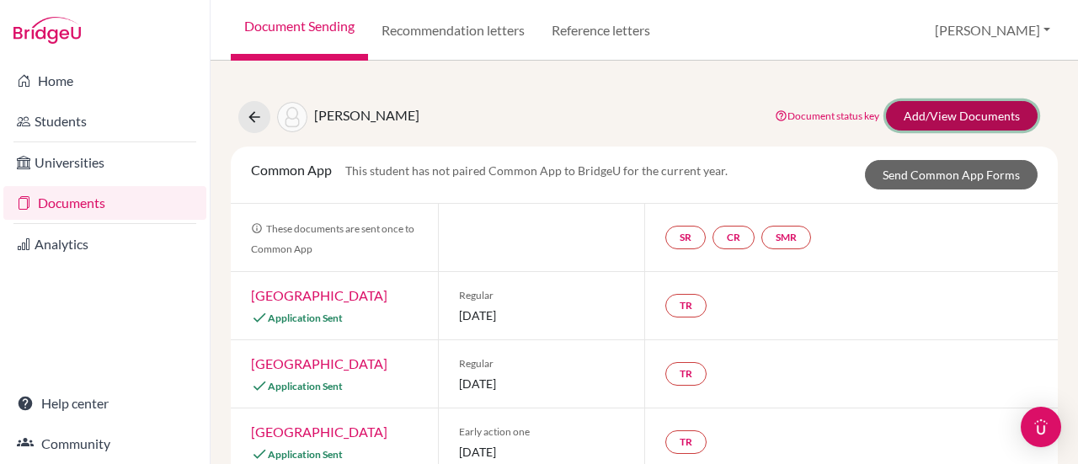
click at [967, 119] on link "Add/View Documents" at bounding box center [962, 115] width 152 height 29
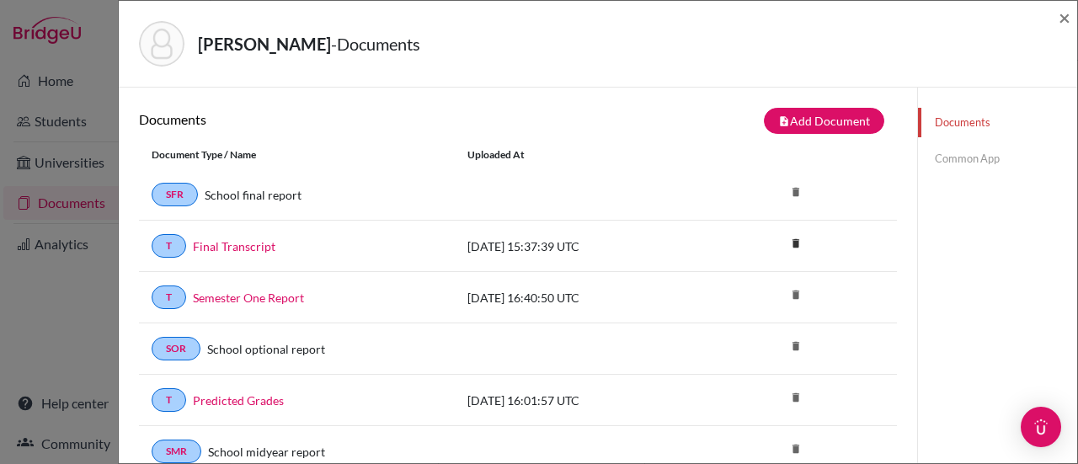
click at [244, 400] on link "Predicted Grades" at bounding box center [238, 401] width 91 height 18
click at [1058, 16] on div "[PERSON_NAME] - Documents ×" at bounding box center [597, 44] width 945 height 72
click at [1067, 18] on span "×" at bounding box center [1064, 17] width 12 height 24
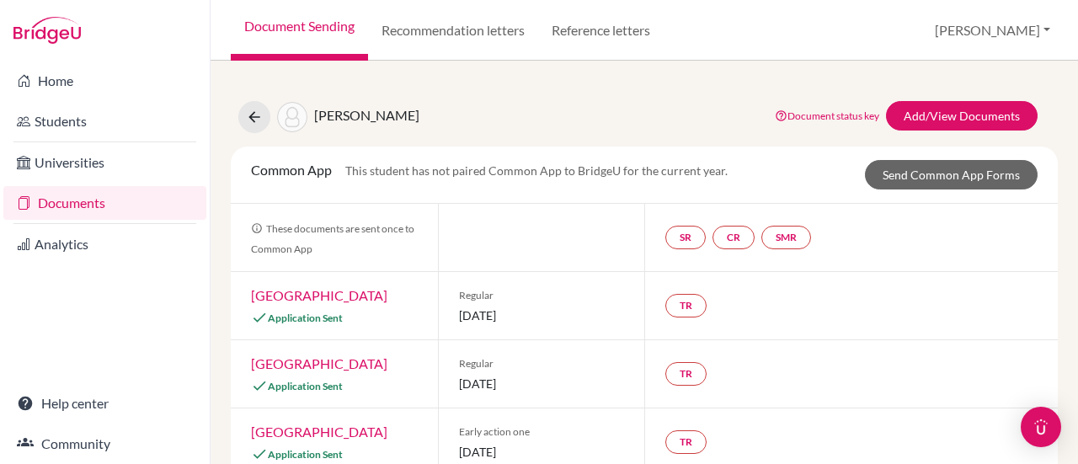
click at [298, 26] on link "Document Sending" at bounding box center [299, 30] width 137 height 61
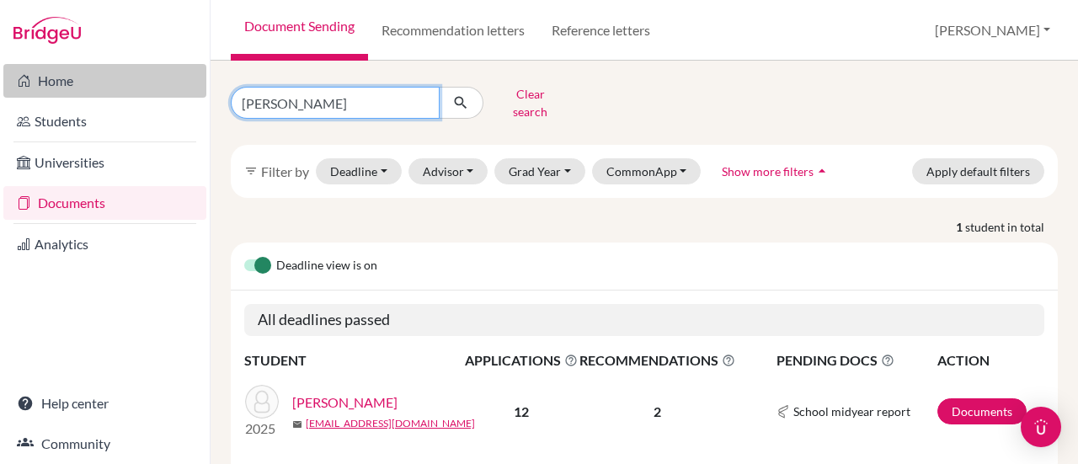
drag, startPoint x: 361, startPoint y: 99, endPoint x: 45, endPoint y: 88, distance: 315.9
click at [45, 88] on div "Home Students Universities Documents Analytics Help center Community Document S…" at bounding box center [539, 232] width 1078 height 464
type input "[PERSON_NAME]"
click button "submit" at bounding box center [461, 103] width 45 height 32
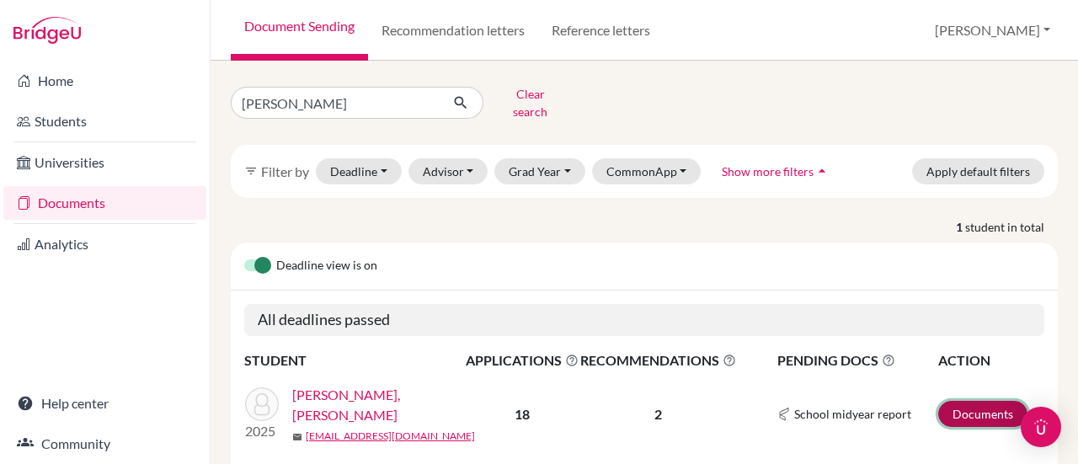
click at [946, 401] on link "Documents" at bounding box center [982, 414] width 89 height 26
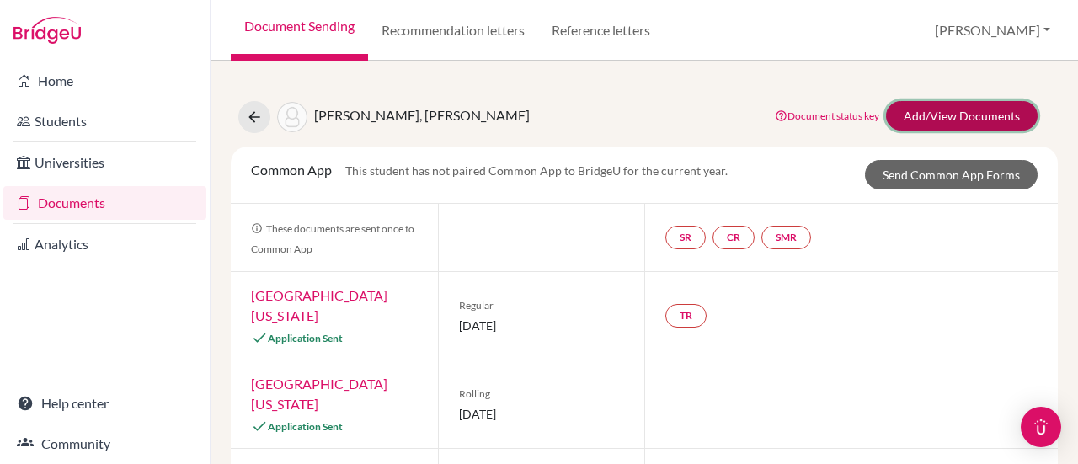
click at [959, 109] on link "Add/View Documents" at bounding box center [962, 115] width 152 height 29
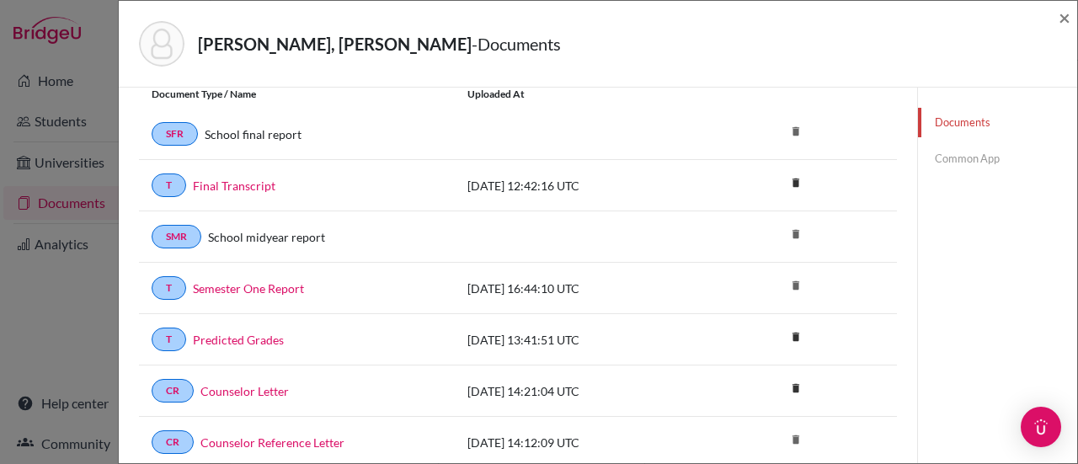
scroll to position [84, 0]
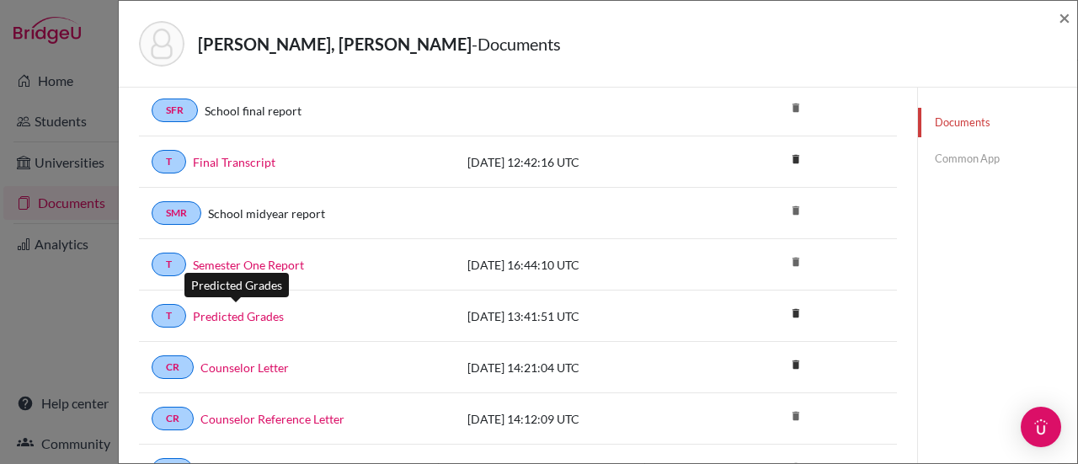
click at [251, 311] on link "Predicted Grades" at bounding box center [238, 316] width 91 height 18
click at [1068, 21] on span "×" at bounding box center [1064, 17] width 12 height 24
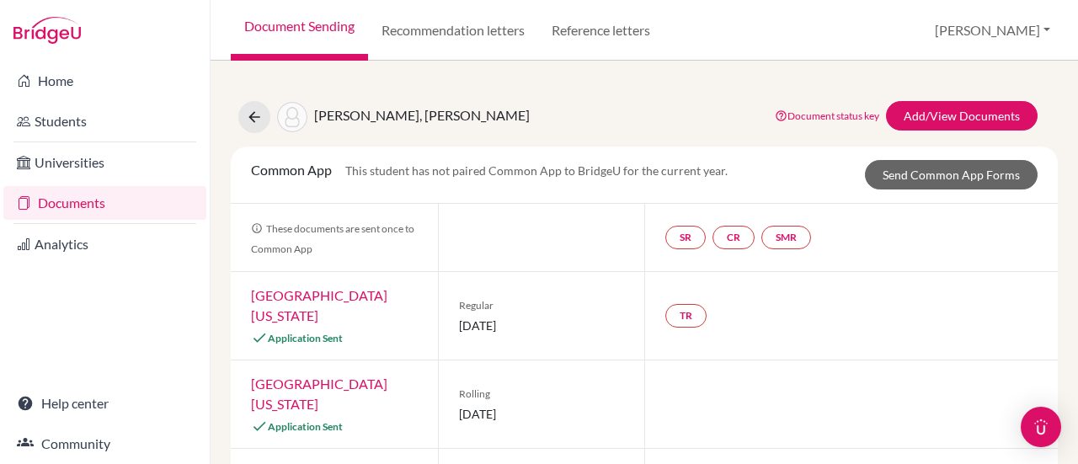
click at [320, 29] on link "Document Sending" at bounding box center [299, 30] width 137 height 61
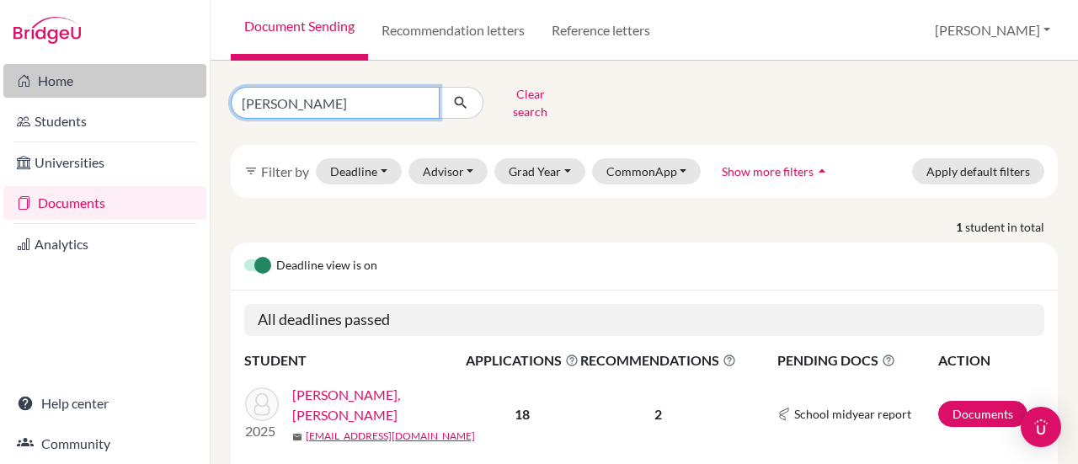
drag, startPoint x: 360, startPoint y: 100, endPoint x: 45, endPoint y: 87, distance: 314.4
click at [45, 87] on div "Home Students Universities Documents Analytics Help center Community Document S…" at bounding box center [539, 232] width 1078 height 464
type input "pinto"
click button "submit" at bounding box center [461, 103] width 45 height 32
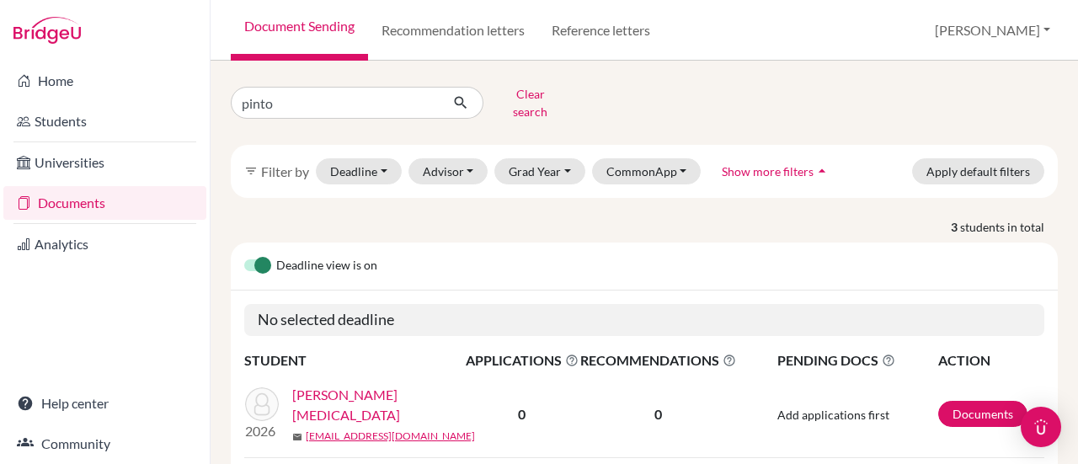
scroll to position [168, 0]
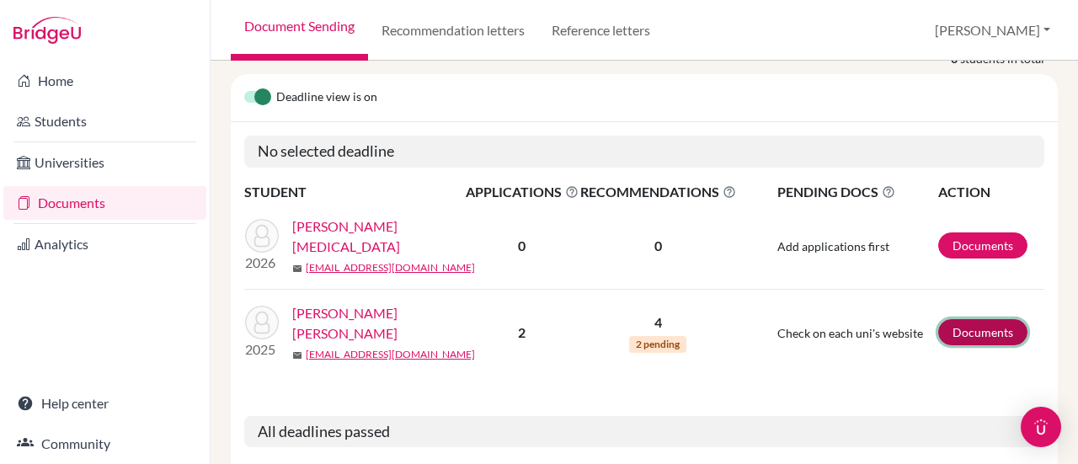
click at [997, 319] on link "Documents" at bounding box center [982, 332] width 89 height 26
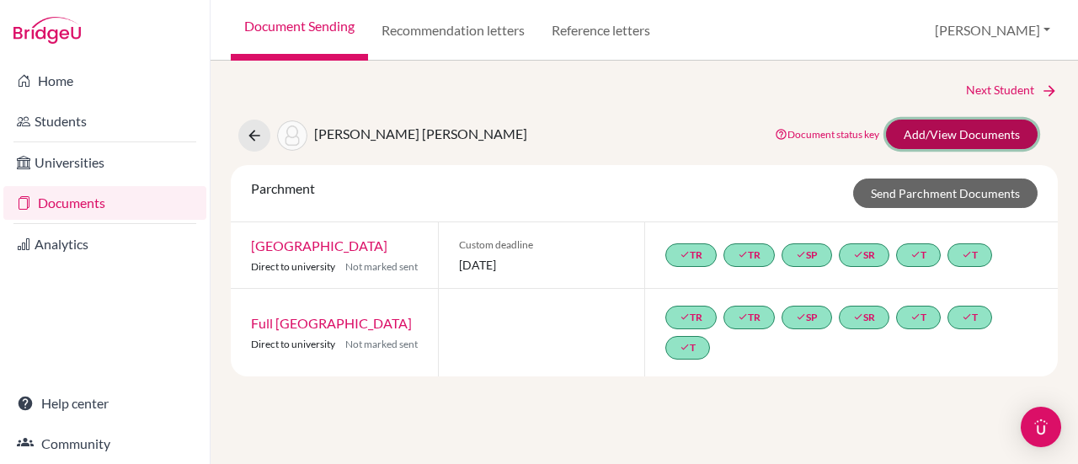
click at [948, 136] on link "Add/View Documents" at bounding box center [962, 134] width 152 height 29
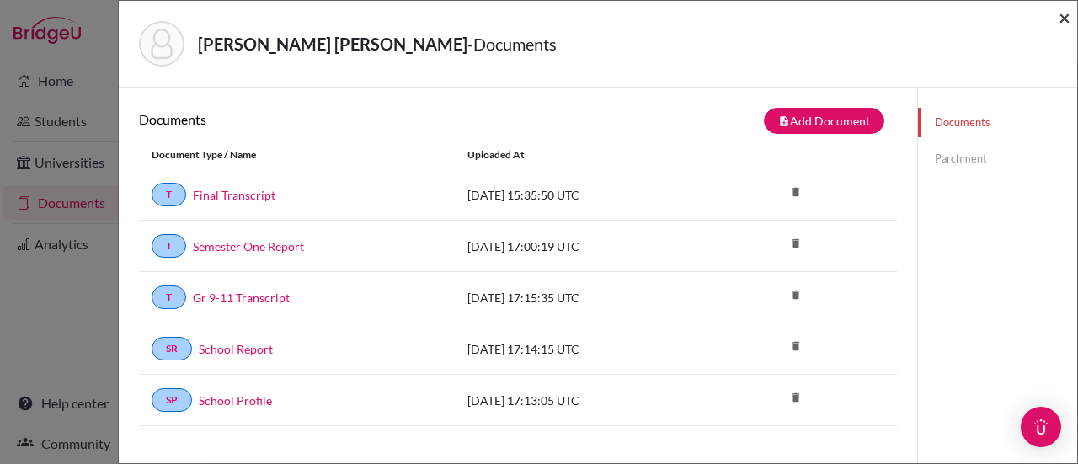
click at [1063, 18] on span "×" at bounding box center [1064, 17] width 12 height 24
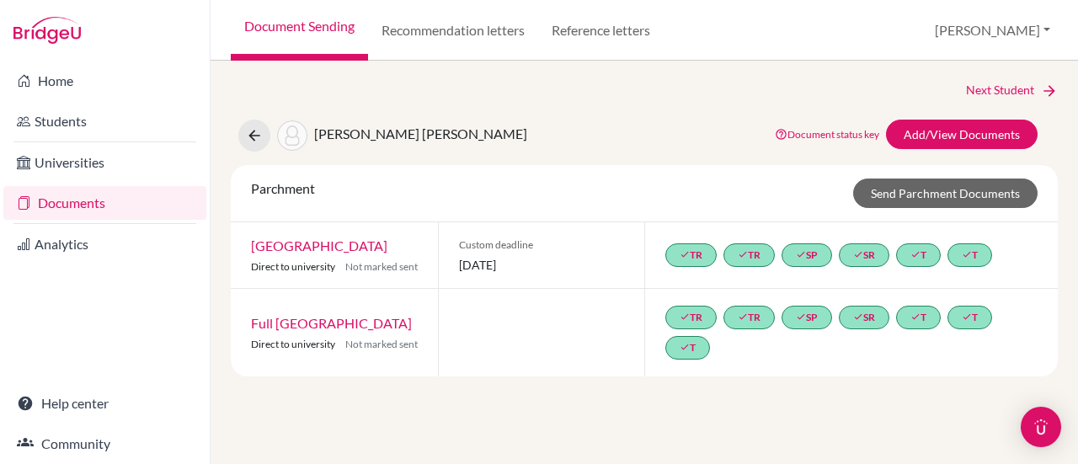
click at [332, 31] on link "Document Sending" at bounding box center [299, 30] width 137 height 61
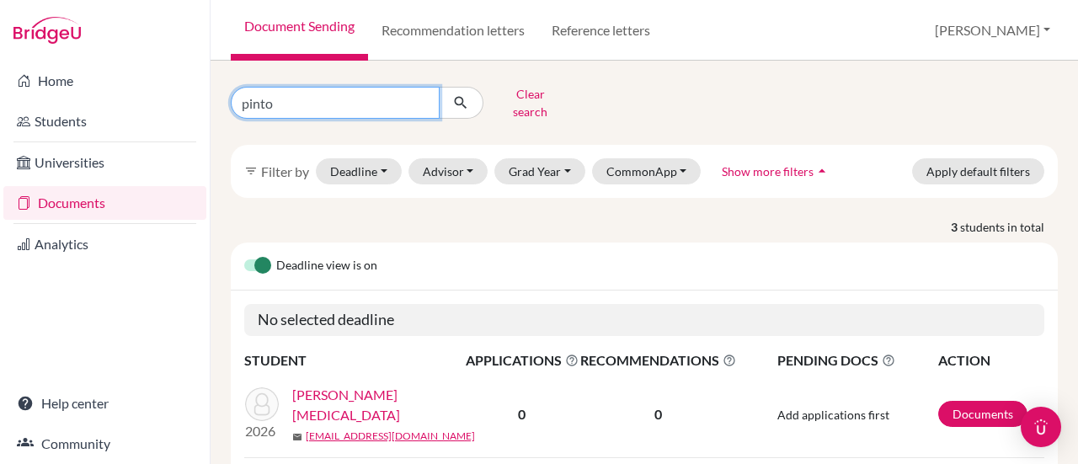
click at [422, 101] on input "pinto" at bounding box center [335, 103] width 209 height 32
type input "vicentini"
click button "submit" at bounding box center [461, 103] width 45 height 32
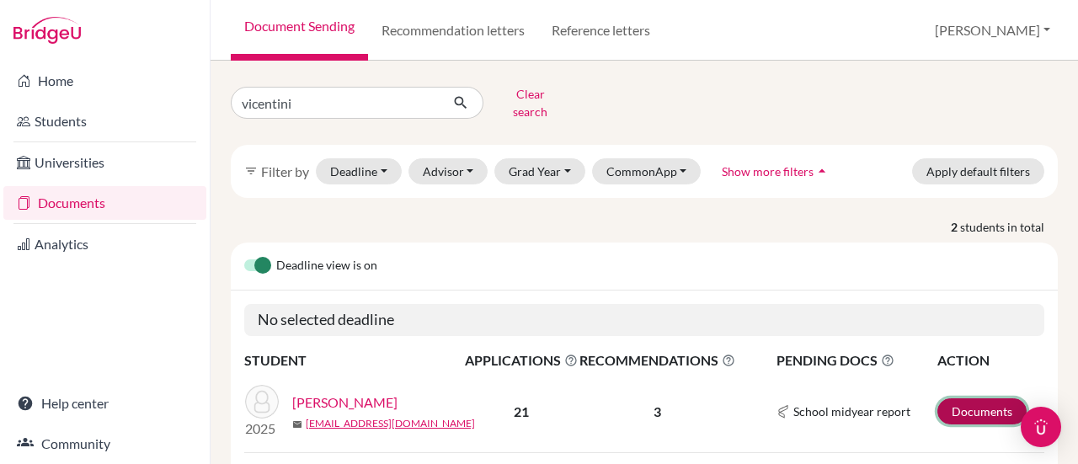
click at [983, 405] on link "Documents" at bounding box center [981, 411] width 89 height 26
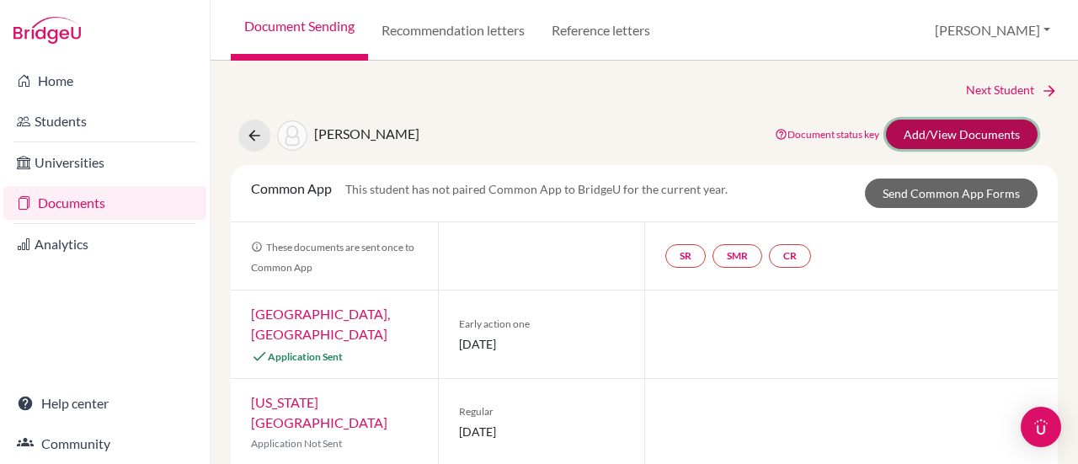
click at [913, 133] on link "Add/View Documents" at bounding box center [962, 134] width 152 height 29
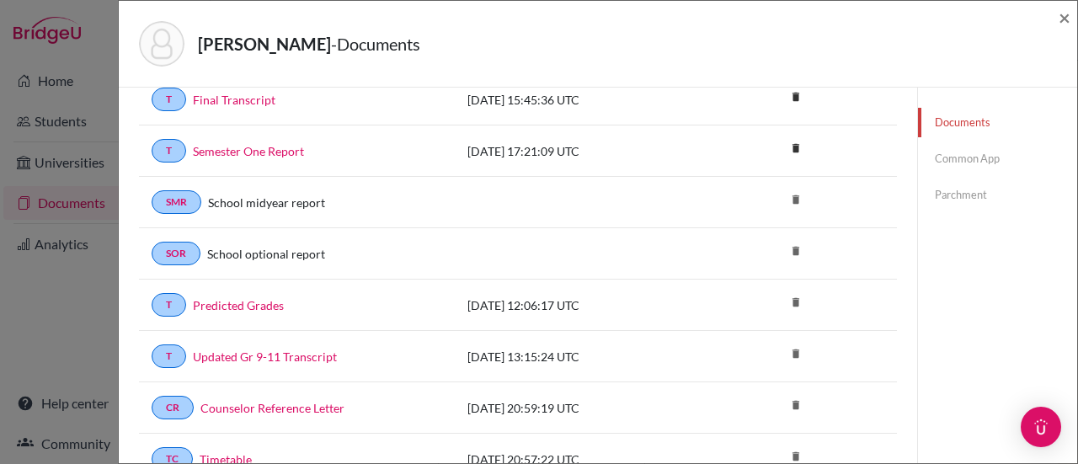
scroll to position [168, 0]
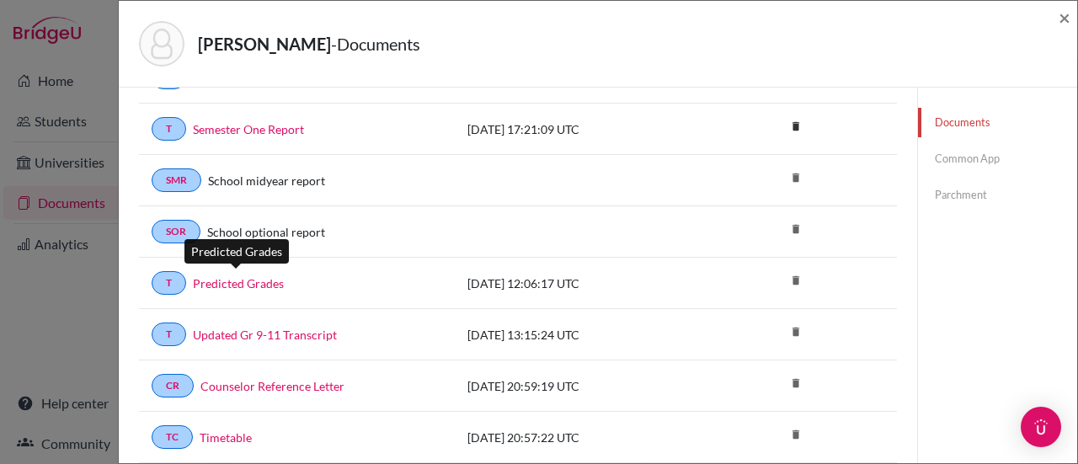
click at [232, 277] on link "Predicted Grades" at bounding box center [238, 284] width 91 height 18
click at [1067, 19] on span "×" at bounding box center [1064, 17] width 12 height 24
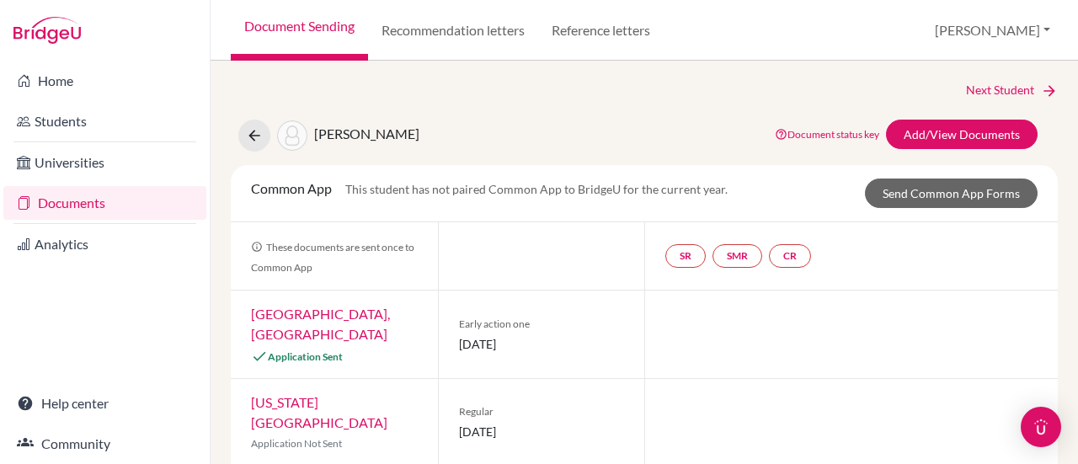
click at [339, 15] on link "Document Sending" at bounding box center [299, 30] width 137 height 61
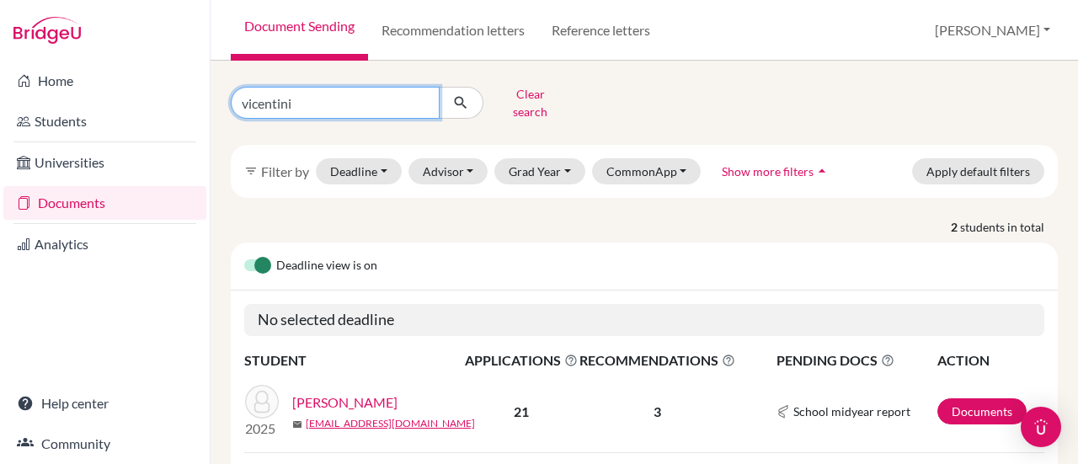
click at [416, 105] on input "vicentini" at bounding box center [335, 103] width 209 height 32
type input "rocha"
click button "submit" at bounding box center [461, 103] width 45 height 32
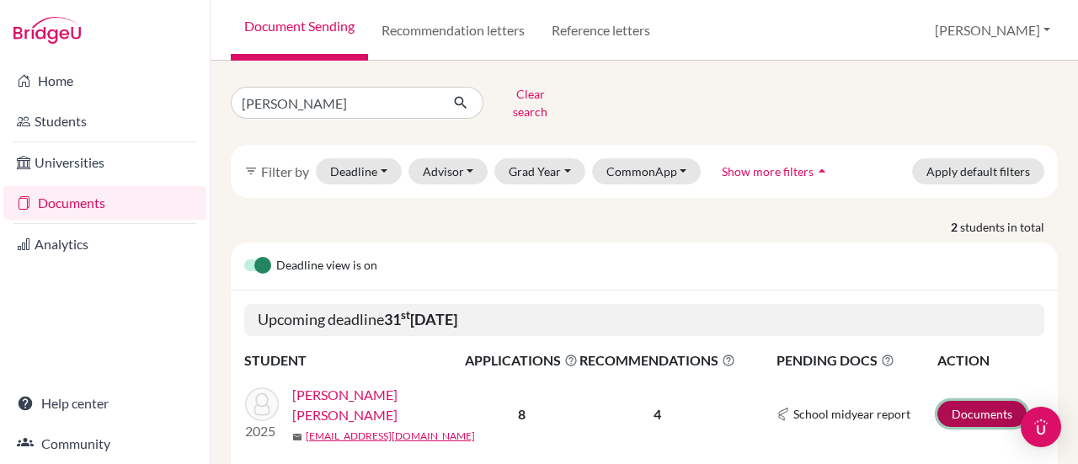
click at [950, 402] on link "Documents" at bounding box center [981, 414] width 89 height 26
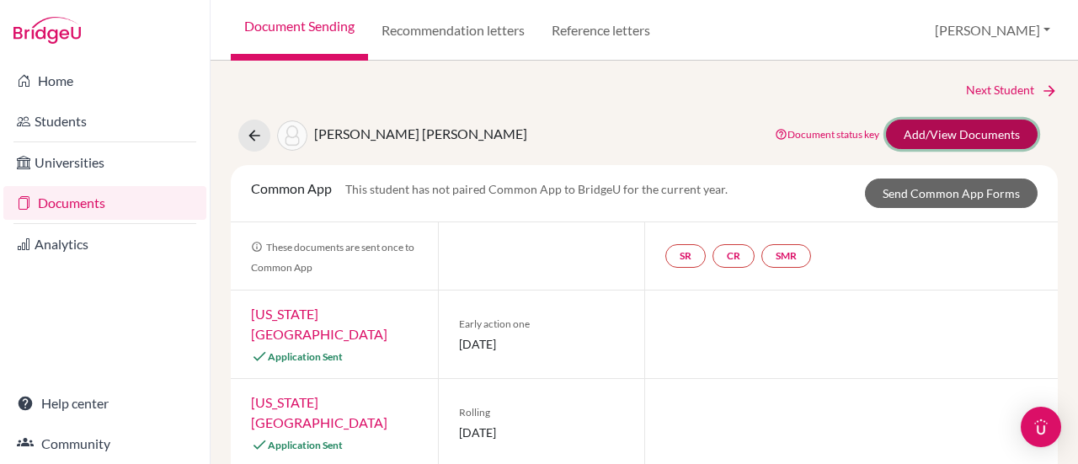
click at [953, 129] on link "Add/View Documents" at bounding box center [962, 134] width 152 height 29
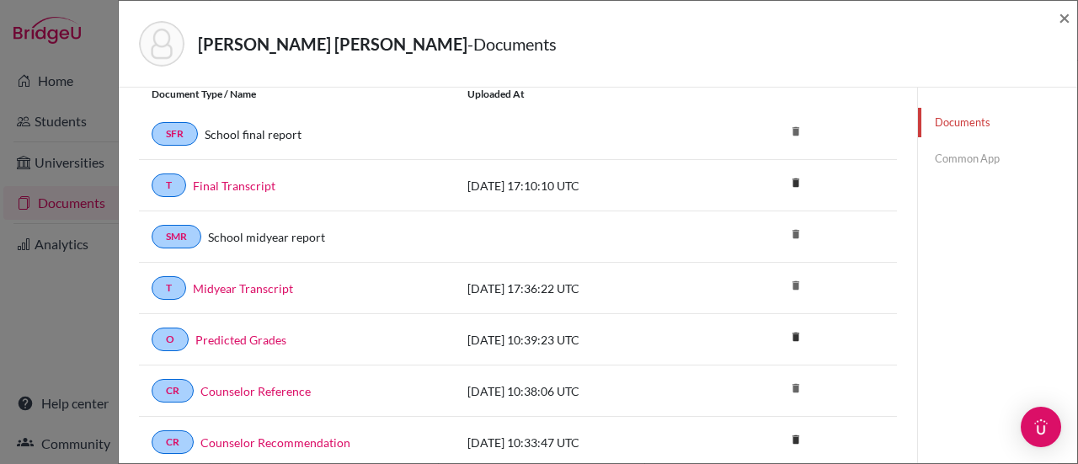
scroll to position [84, 0]
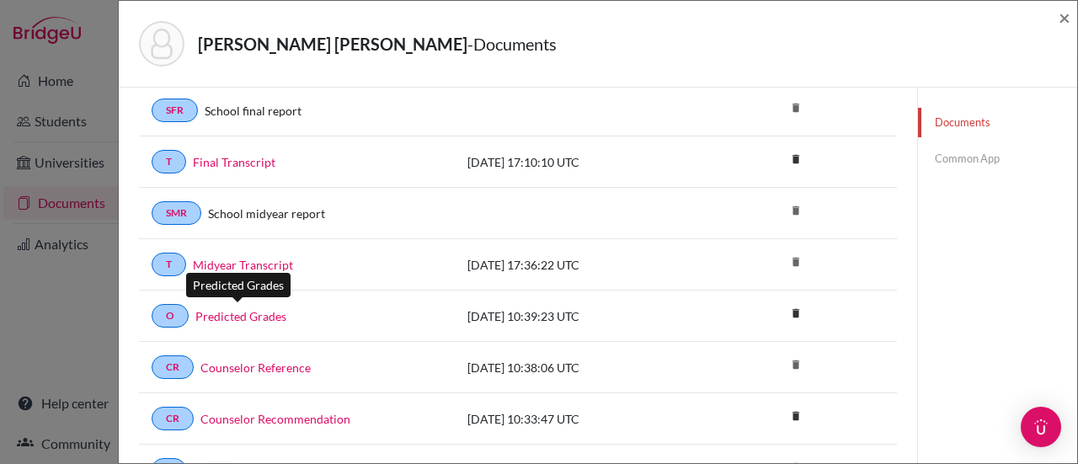
click at [254, 307] on link "Predicted Grades" at bounding box center [240, 316] width 91 height 18
click at [1063, 16] on span "×" at bounding box center [1064, 17] width 12 height 24
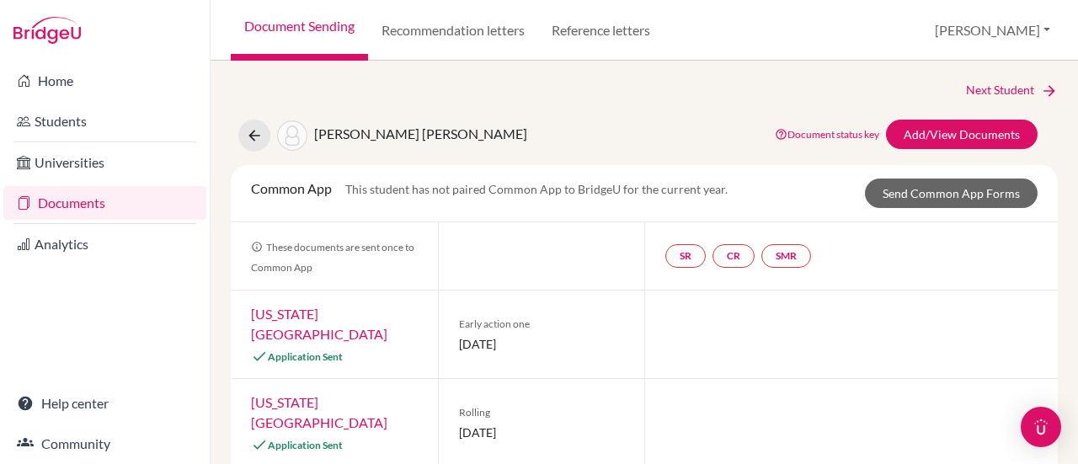
click at [334, 28] on link "Document Sending" at bounding box center [299, 30] width 137 height 61
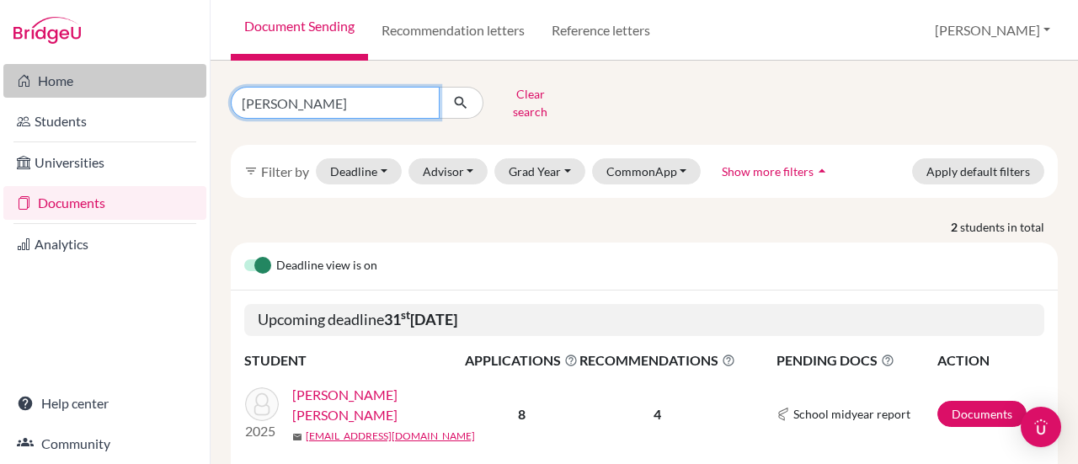
drag, startPoint x: 370, startPoint y: 93, endPoint x: 120, endPoint y: 85, distance: 251.1
click at [120, 85] on div "Home Students Universities Documents Analytics Help center Community Document S…" at bounding box center [539, 232] width 1078 height 464
type input "iturri"
click button "submit" at bounding box center [461, 103] width 45 height 32
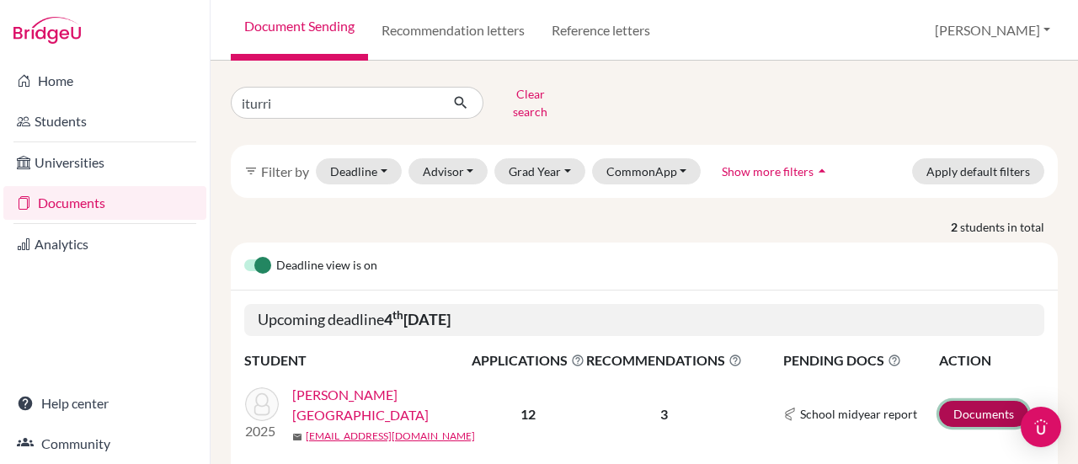
click at [951, 401] on link "Documents" at bounding box center [983, 414] width 89 height 26
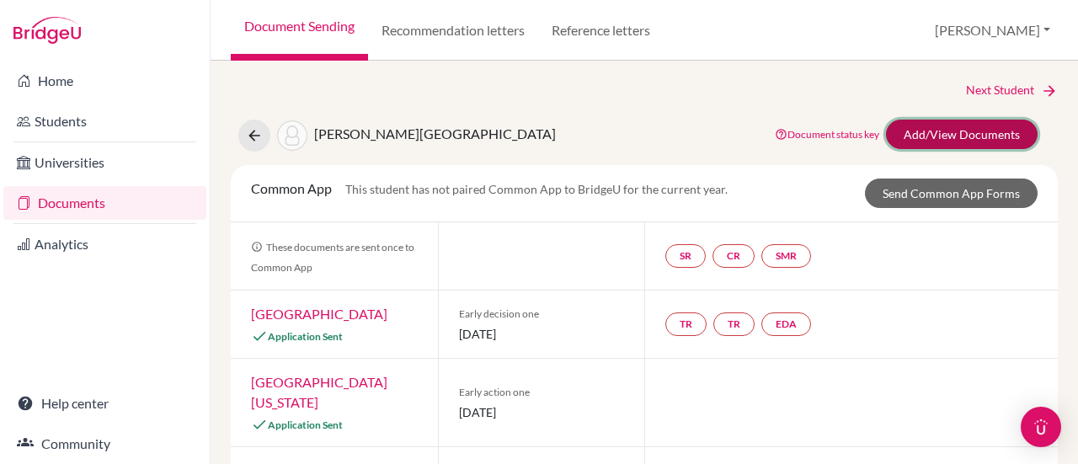
click at [982, 138] on link "Add/View Documents" at bounding box center [962, 134] width 152 height 29
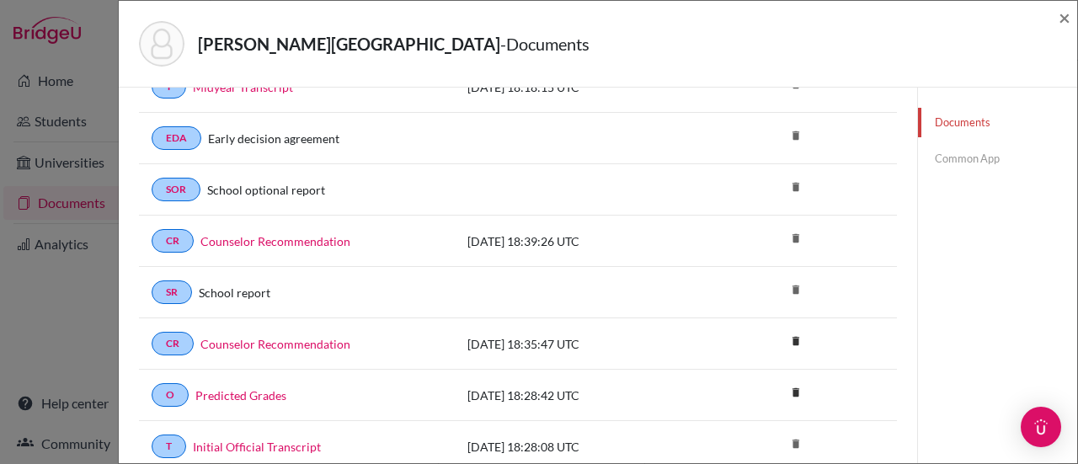
scroll to position [337, 0]
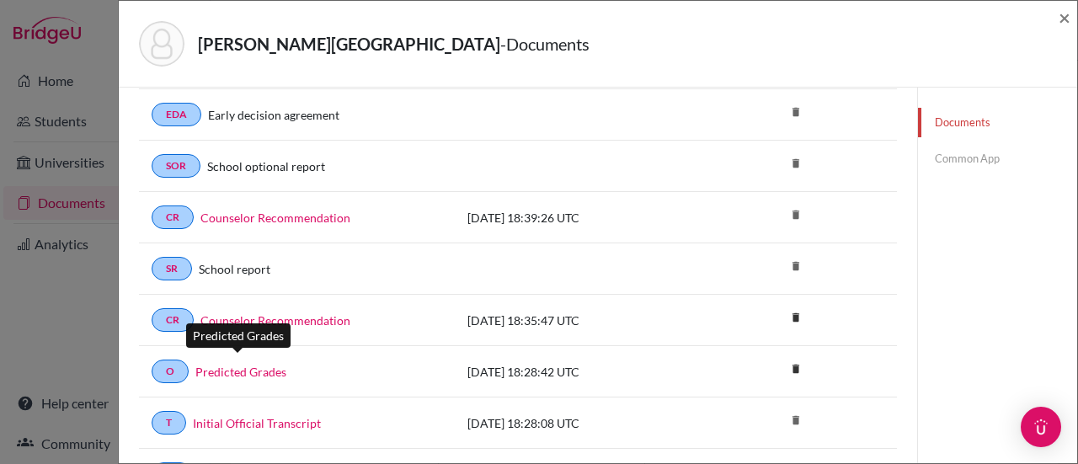
click at [248, 363] on link "Predicted Grades" at bounding box center [240, 372] width 91 height 18
click at [1069, 11] on span "×" at bounding box center [1064, 17] width 12 height 24
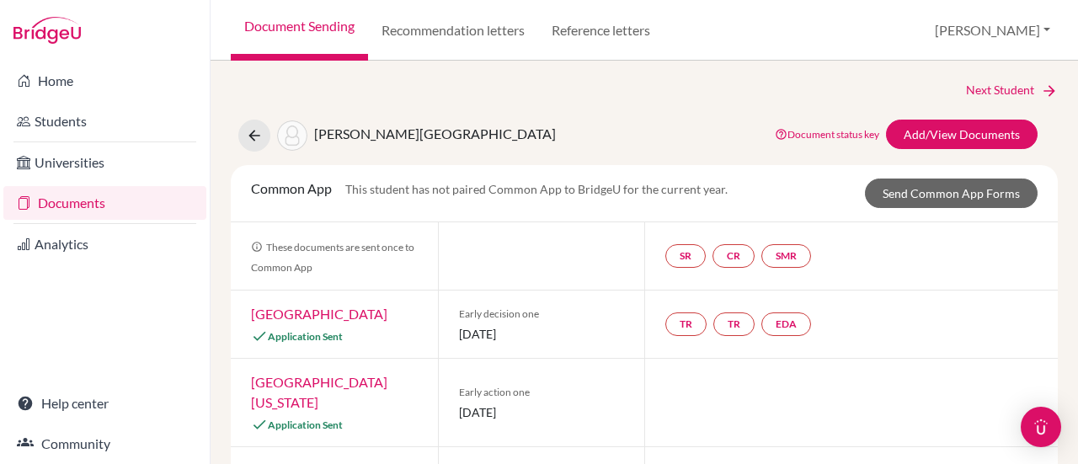
click at [319, 3] on link "Document Sending" at bounding box center [299, 30] width 137 height 61
click at [327, 20] on link "Document Sending" at bounding box center [299, 30] width 137 height 61
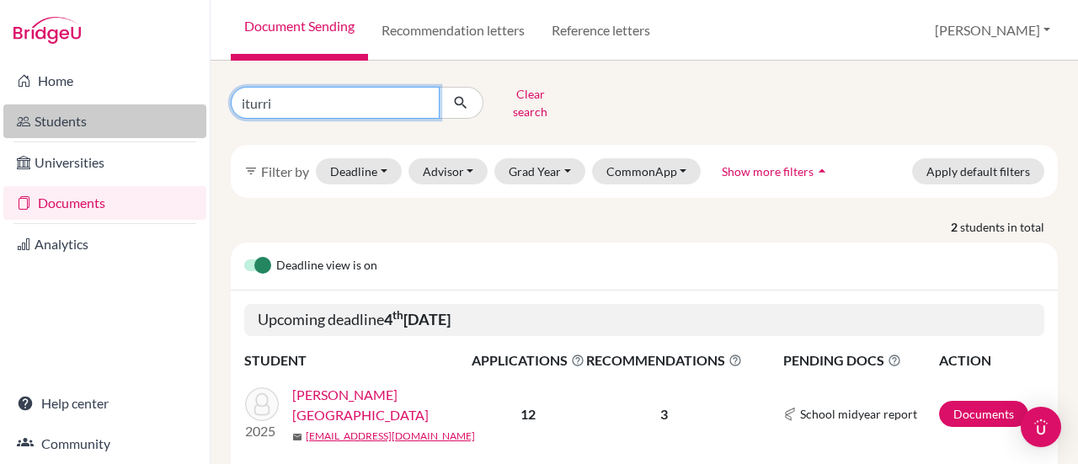
drag, startPoint x: 404, startPoint y: 99, endPoint x: 147, endPoint y: 112, distance: 258.0
click at [147, 112] on div "Home Students Universities Documents Analytics Help center Community Document S…" at bounding box center [539, 232] width 1078 height 464
type input "[PERSON_NAME]"
click button "submit" at bounding box center [461, 103] width 45 height 32
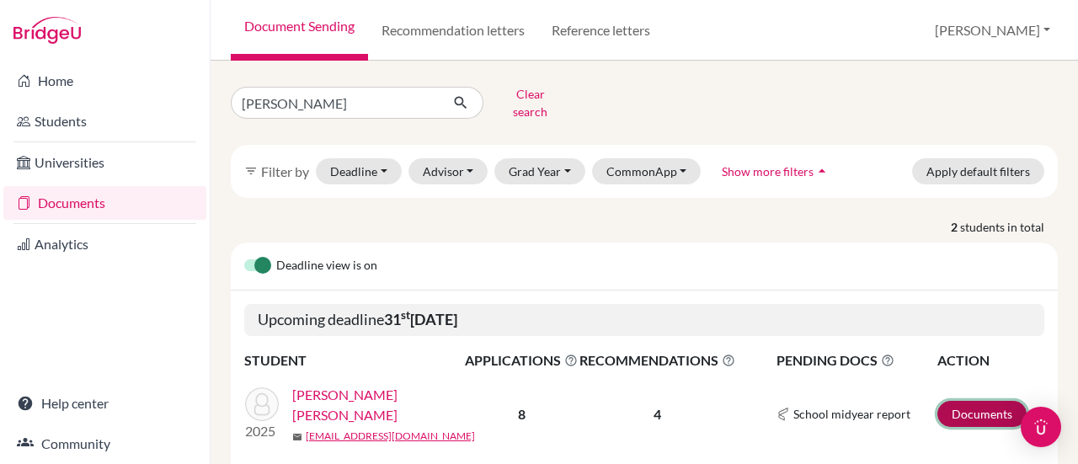
click at [961, 405] on link "Documents" at bounding box center [981, 414] width 89 height 26
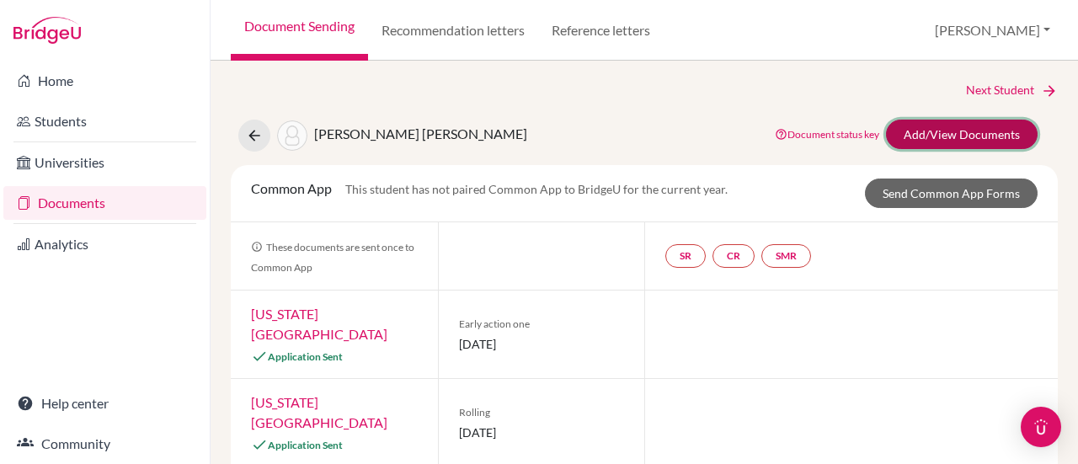
click at [912, 138] on link "Add/View Documents" at bounding box center [962, 134] width 152 height 29
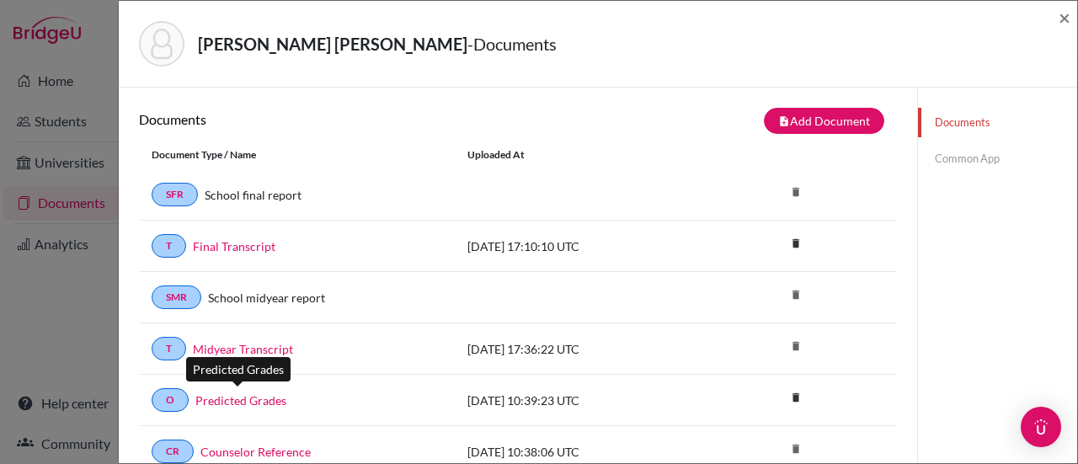
click at [249, 399] on link "Predicted Grades" at bounding box center [240, 401] width 91 height 18
click at [1069, 16] on span "×" at bounding box center [1064, 17] width 12 height 24
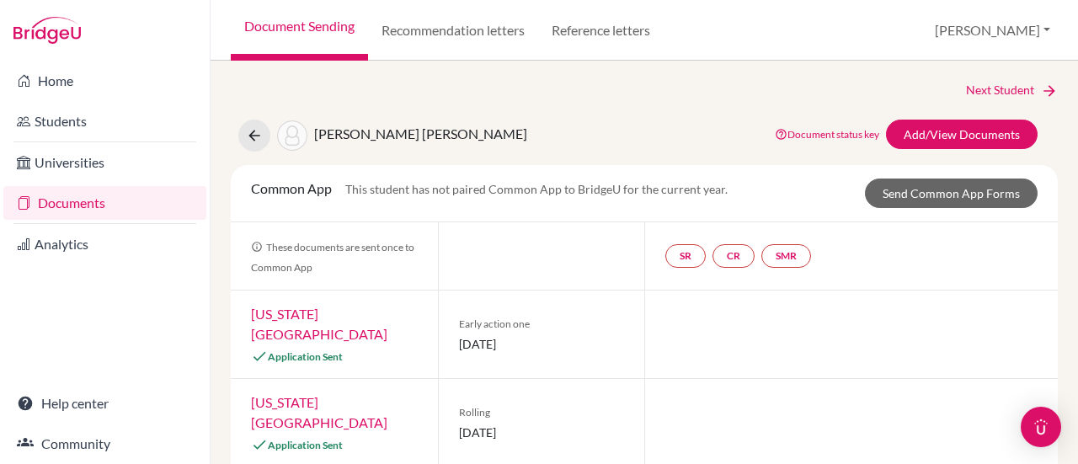
click at [322, 39] on link "Document Sending" at bounding box center [299, 30] width 137 height 61
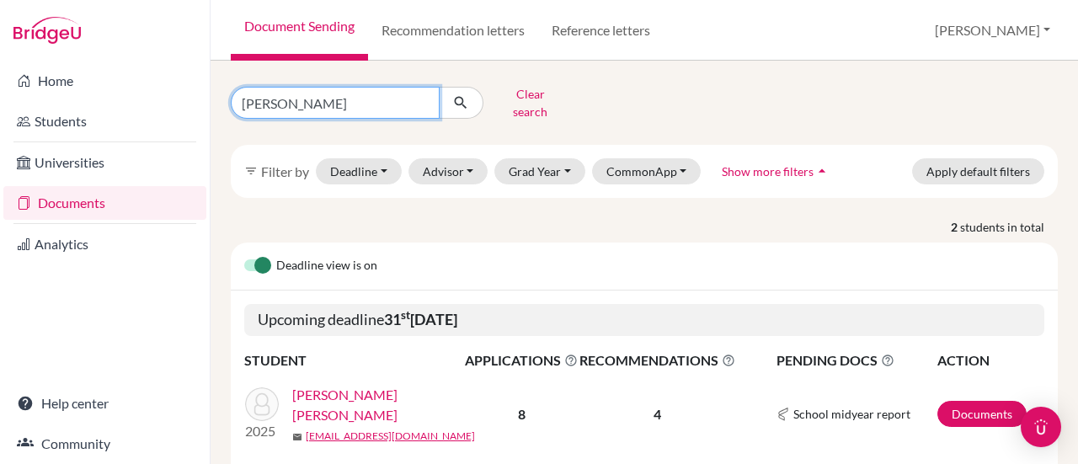
click at [421, 97] on input "rocha" at bounding box center [335, 103] width 209 height 32
type input "tavares"
click button "submit" at bounding box center [461, 103] width 45 height 32
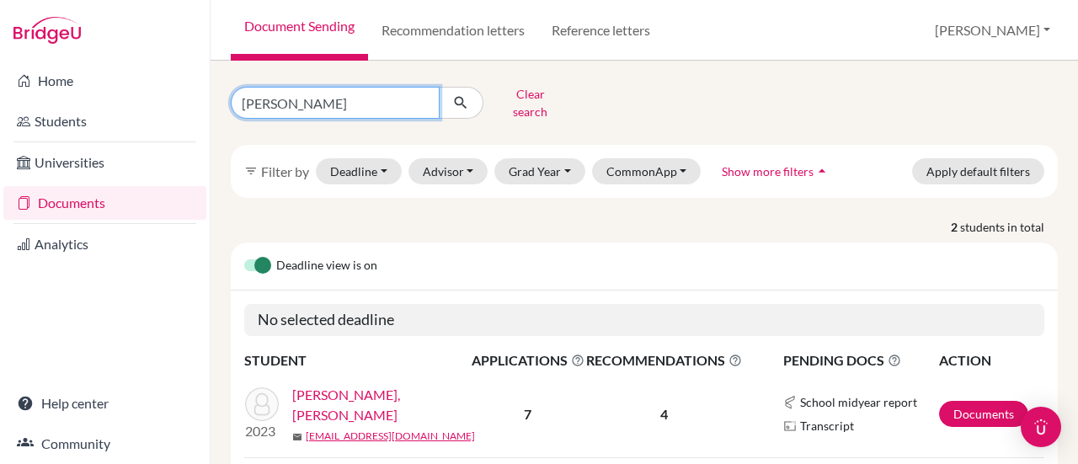
drag, startPoint x: 298, startPoint y: 102, endPoint x: 182, endPoint y: 102, distance: 116.2
click at [182, 102] on div "Home Students Universities Documents Analytics Help center Community Document S…" at bounding box center [539, 232] width 1078 height 464
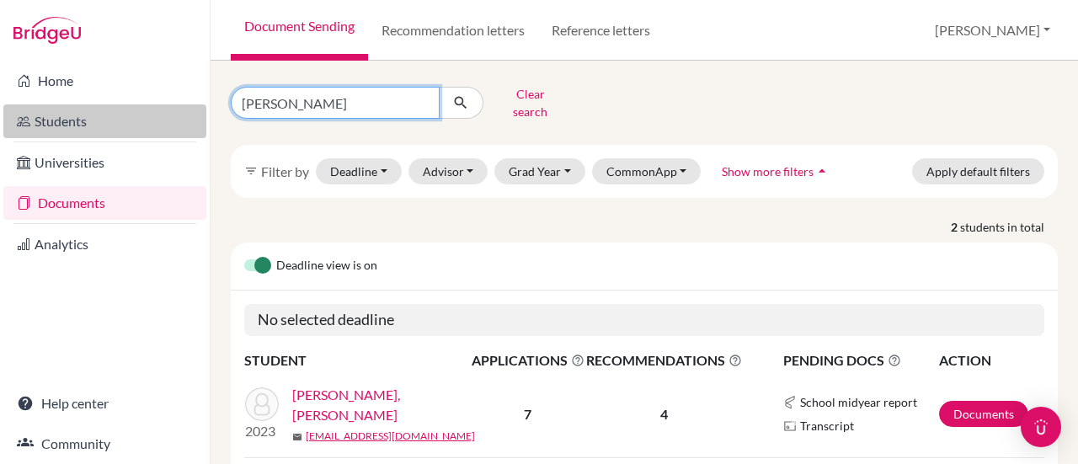
type input "ana luisa"
click button "submit" at bounding box center [461, 103] width 45 height 32
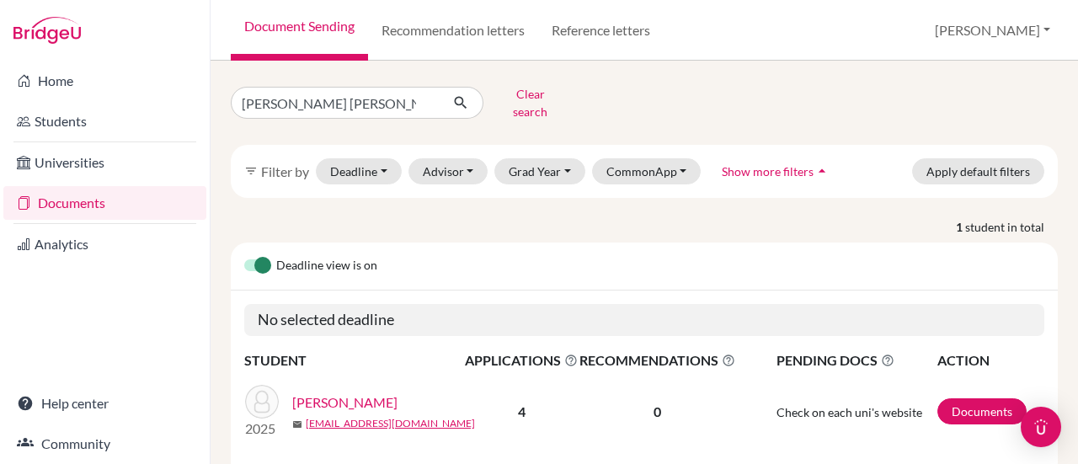
scroll to position [42, 0]
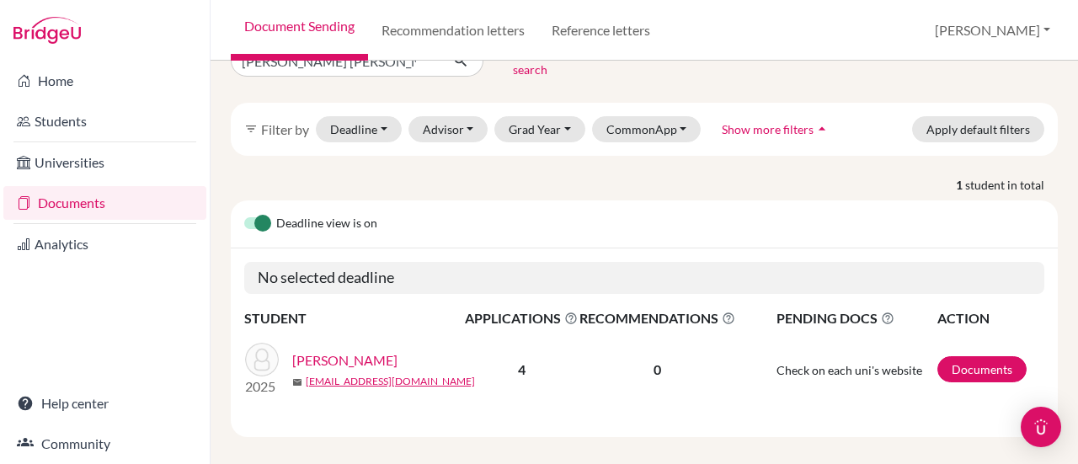
click at [397, 350] on link "[PERSON_NAME]" at bounding box center [344, 360] width 105 height 20
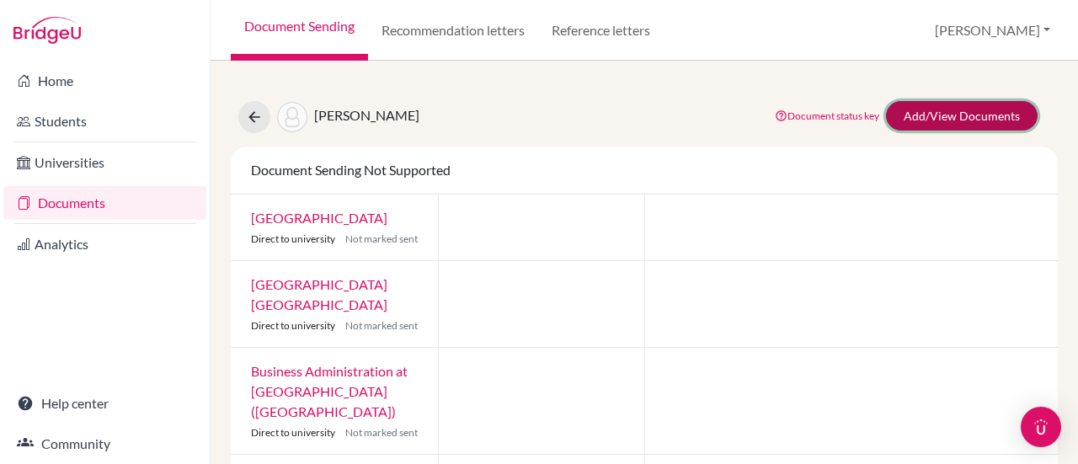
click at [981, 112] on link "Add/View Documents" at bounding box center [962, 115] width 152 height 29
